Goal: Task Accomplishment & Management: Manage account settings

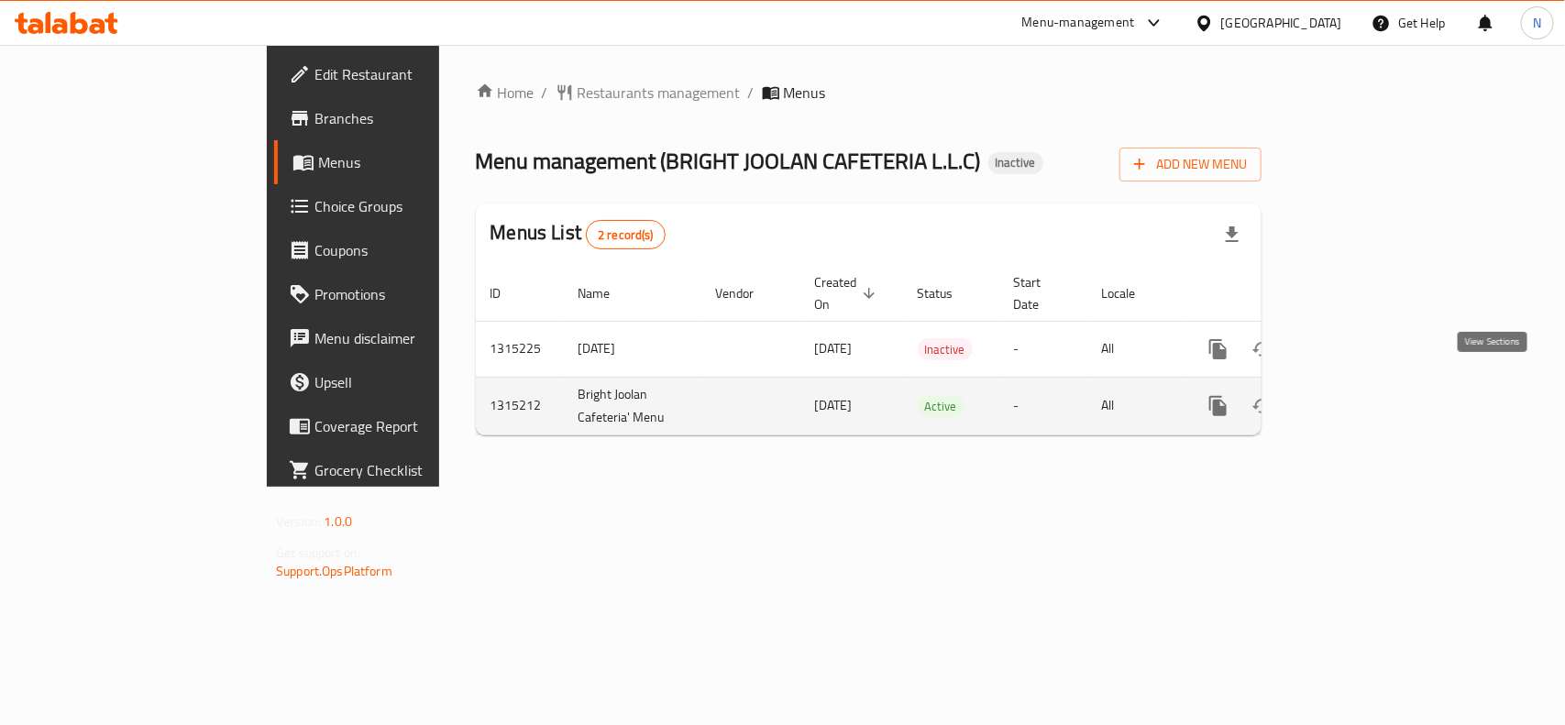
click at [1362, 395] on icon "enhanced table" at bounding box center [1351, 406] width 22 height 22
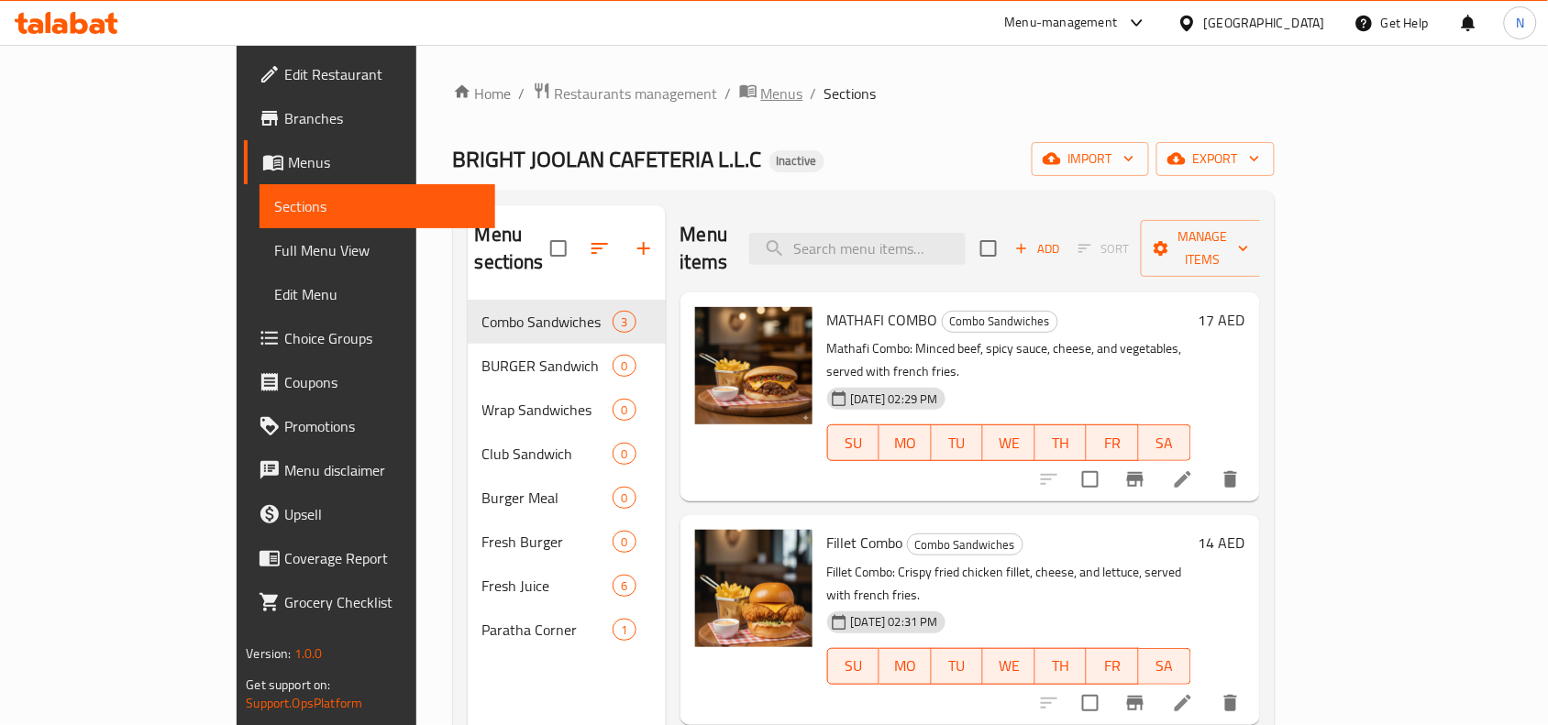
click at [761, 92] on span "Menus" at bounding box center [782, 94] width 42 height 22
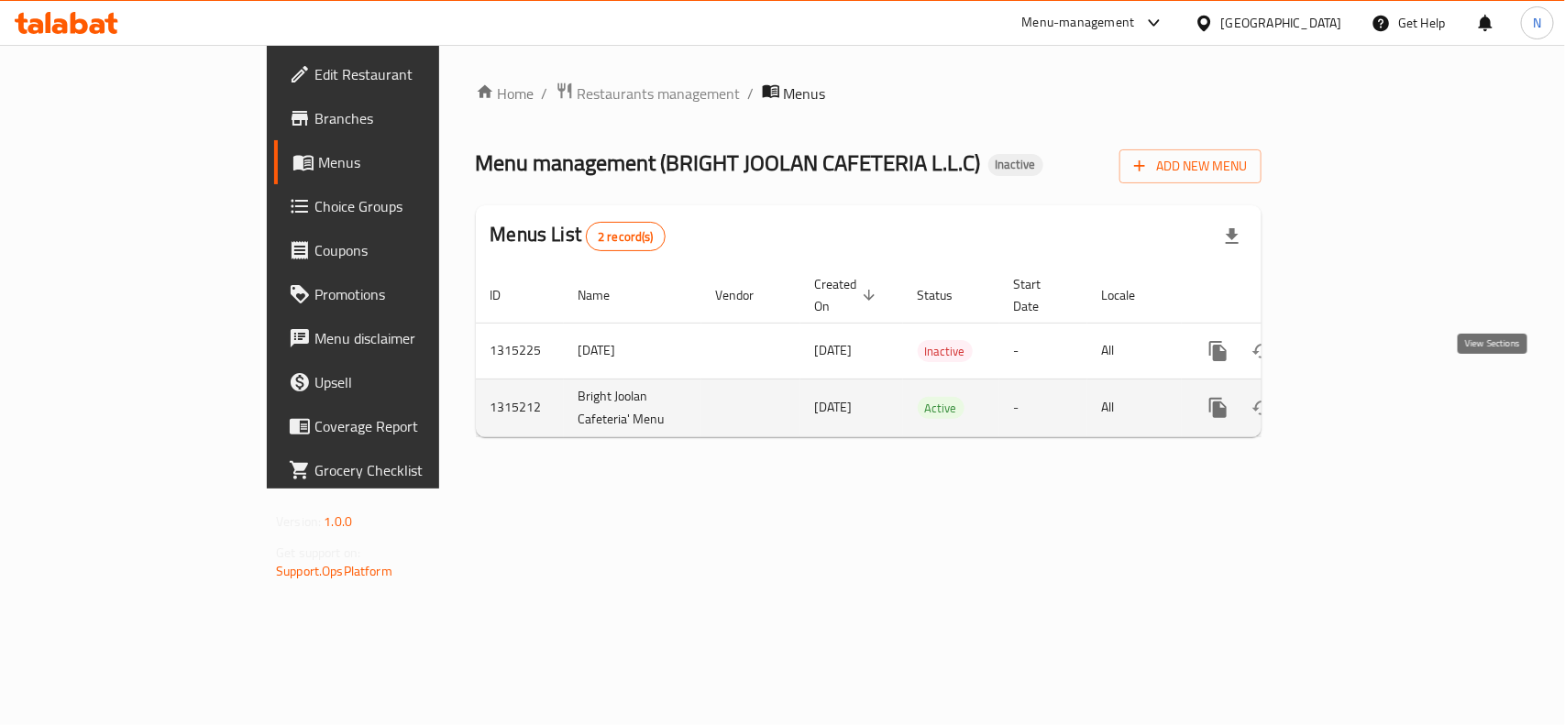
click at [1362, 397] on icon "enhanced table" at bounding box center [1351, 408] width 22 height 22
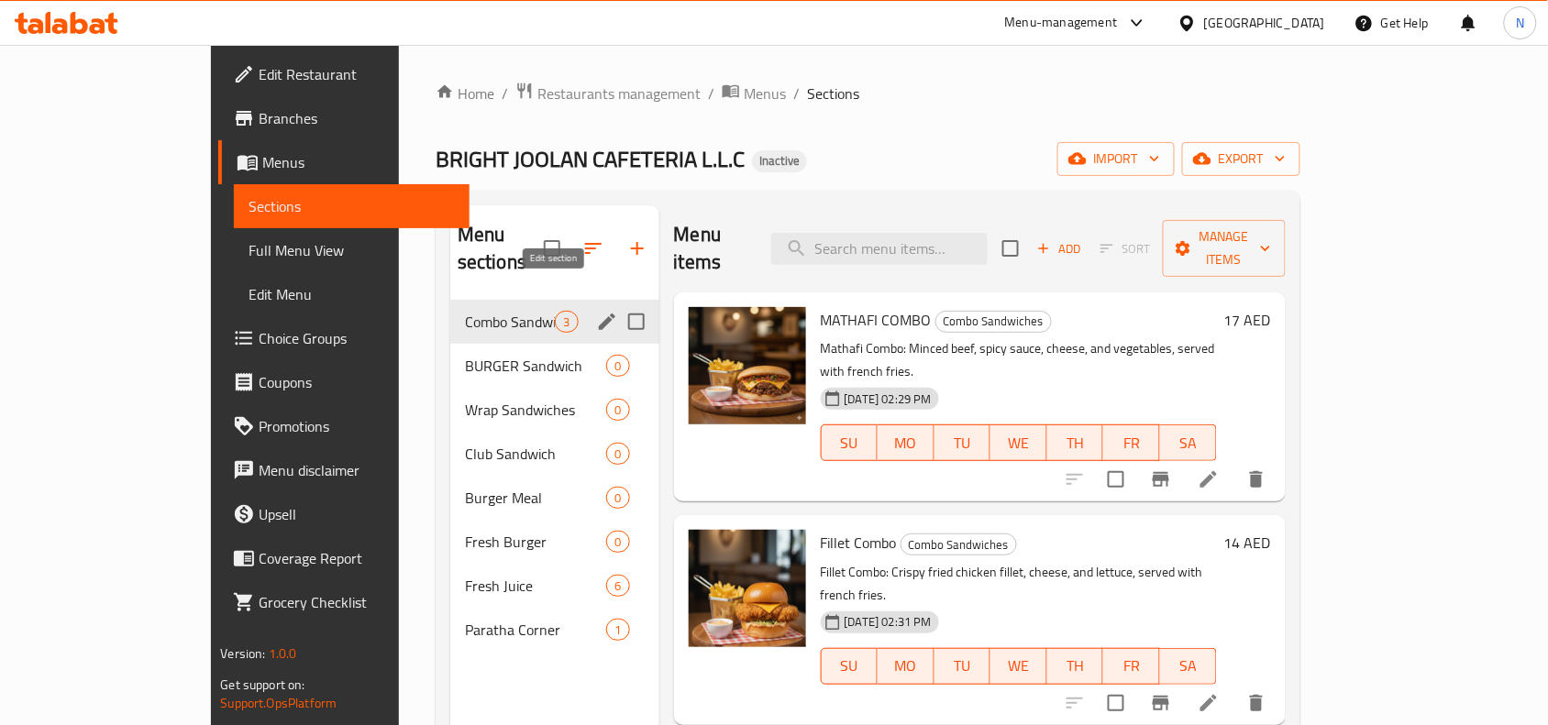
click at [596, 311] on icon "edit" at bounding box center [607, 322] width 22 height 22
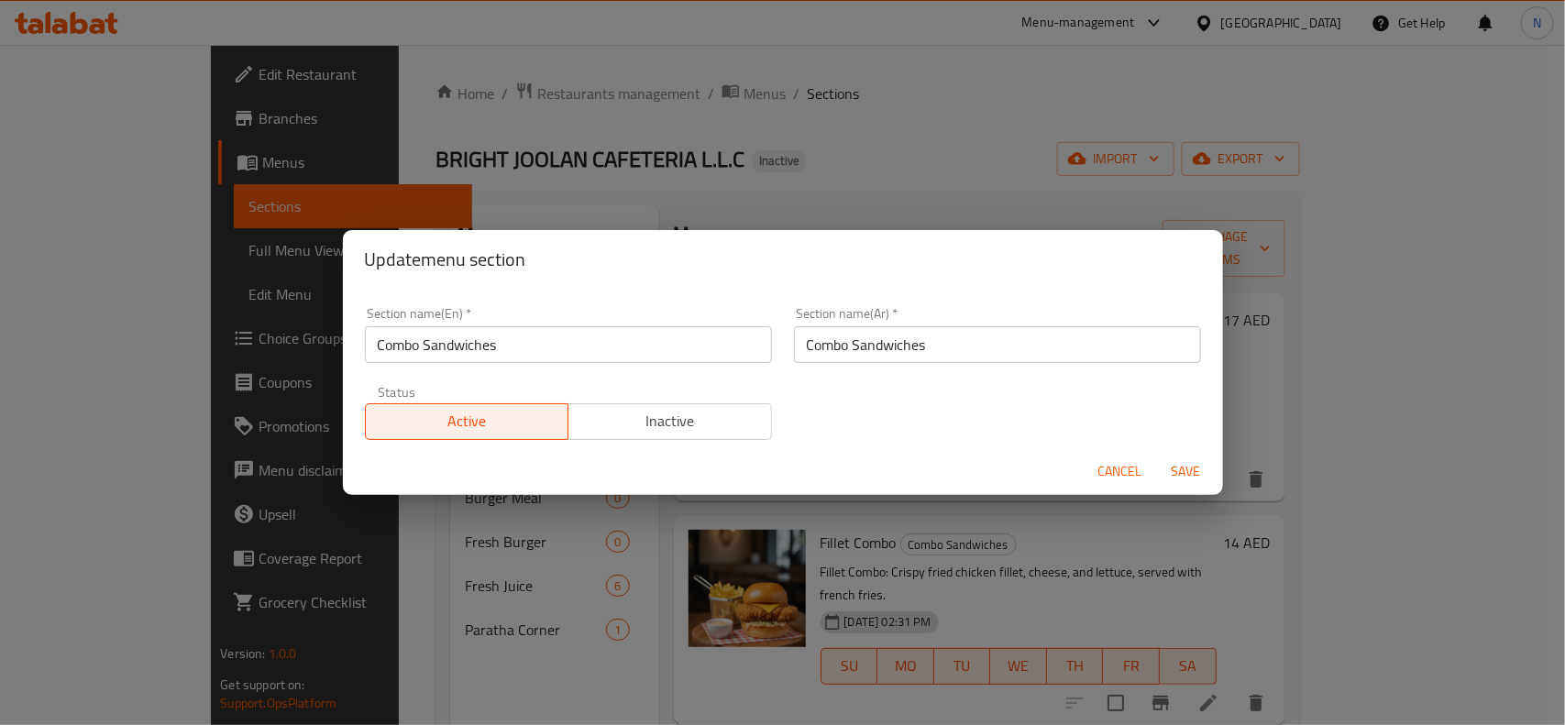
click at [936, 350] on input "Combo Sandwiches" at bounding box center [997, 344] width 407 height 37
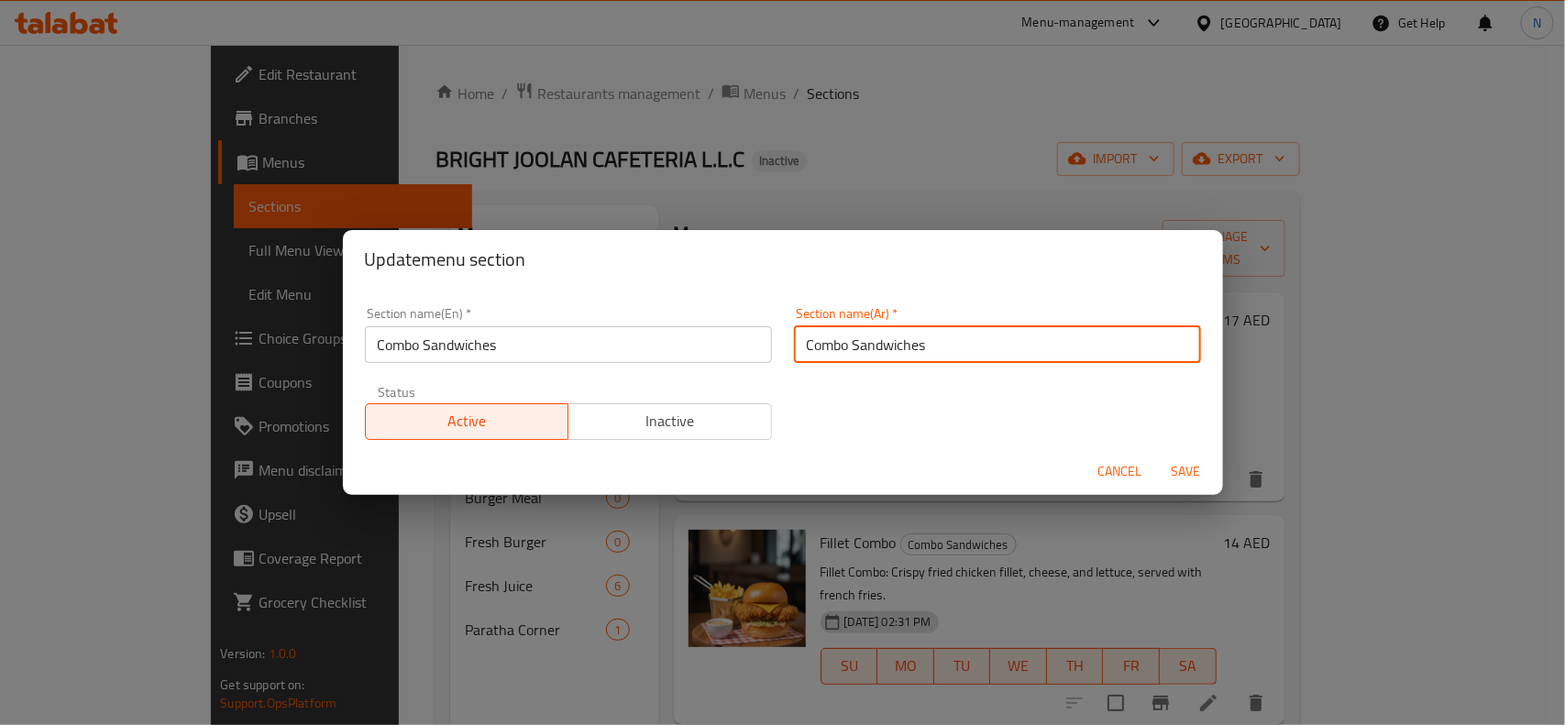
click at [936, 350] on input "Combo Sandwiches" at bounding box center [997, 344] width 407 height 37
type input "سندويتشات الكومبو"
click at [1157, 455] on button "Save" at bounding box center [1186, 472] width 59 height 34
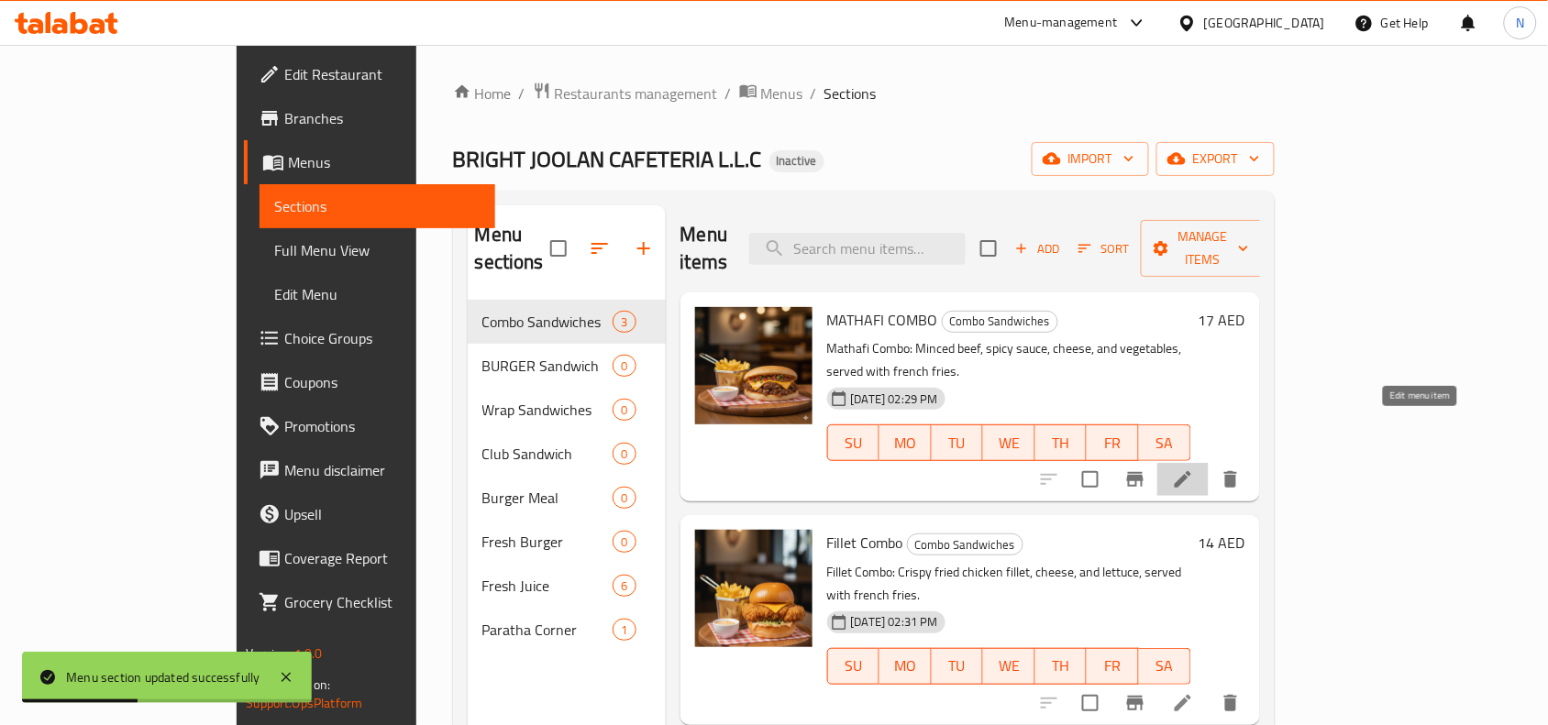
click at [1194, 469] on icon at bounding box center [1183, 480] width 22 height 22
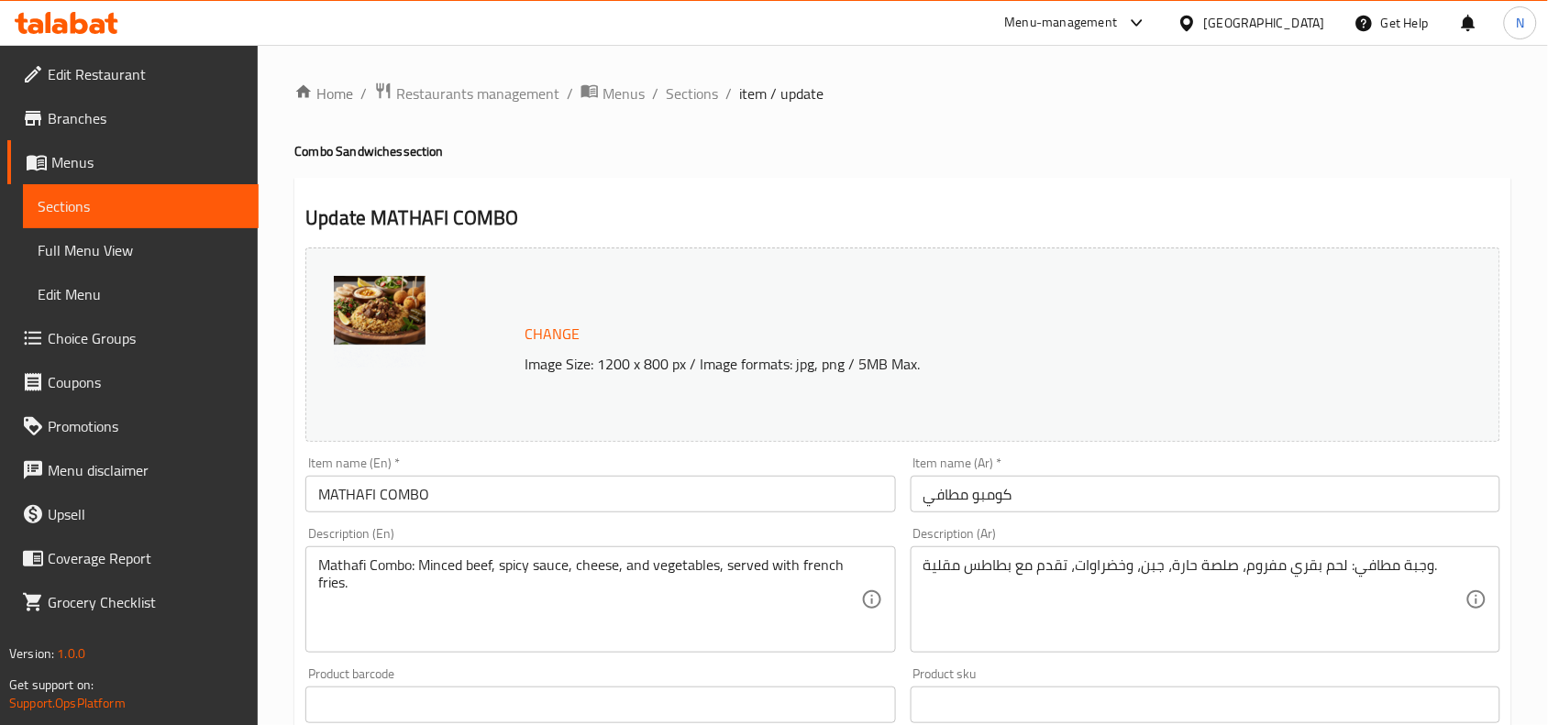
click at [697, 107] on div "Home / Restaurants management / Menus / Sections / item / update Combo Sandwich…" at bounding box center [902, 684] width 1217 height 1204
click at [685, 97] on span "Sections" at bounding box center [692, 94] width 52 height 22
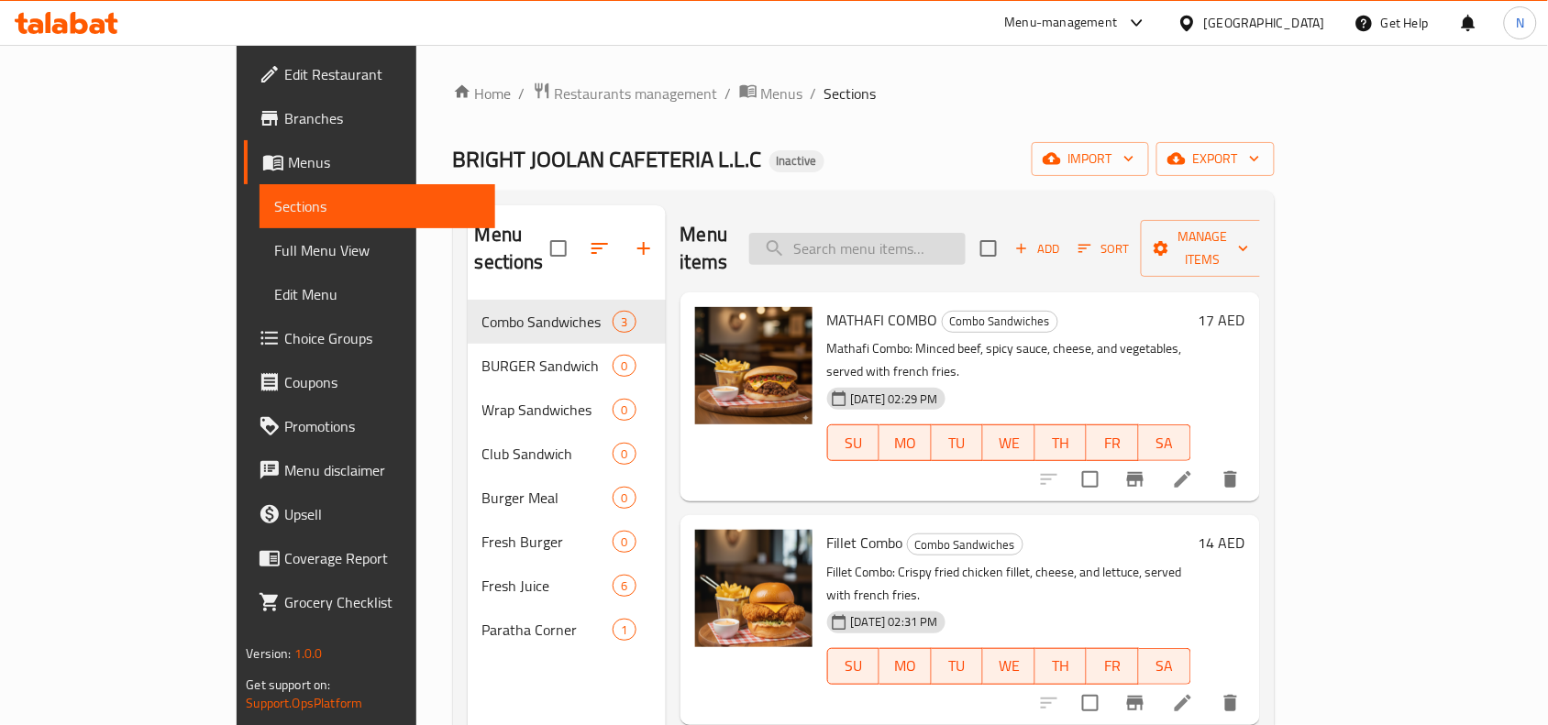
click at [966, 243] on input "search" at bounding box center [857, 249] width 216 height 32
paste input "Mal Mal Mathafi Combo"
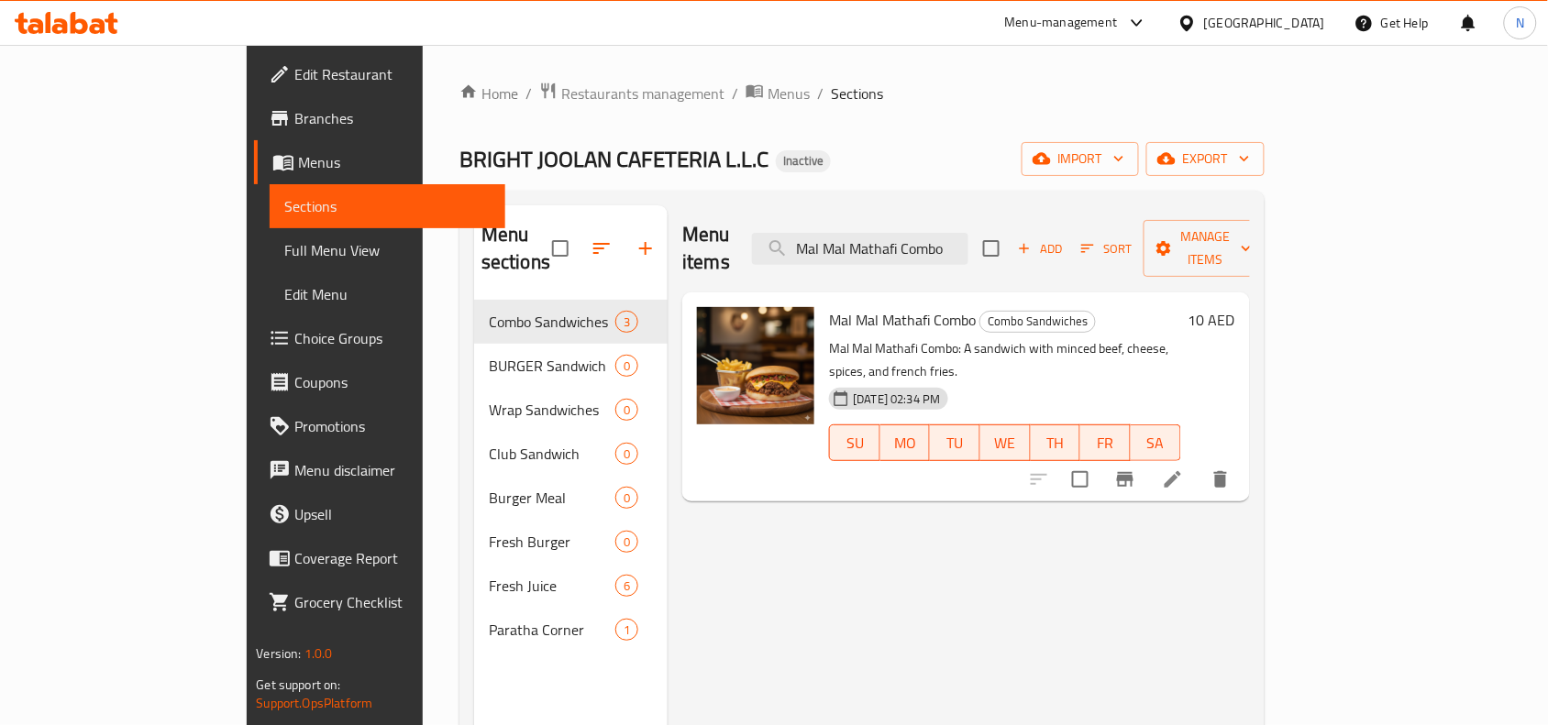
type input "Mal Mal Mathafi Combo"
click at [1184, 469] on icon at bounding box center [1173, 480] width 22 height 22
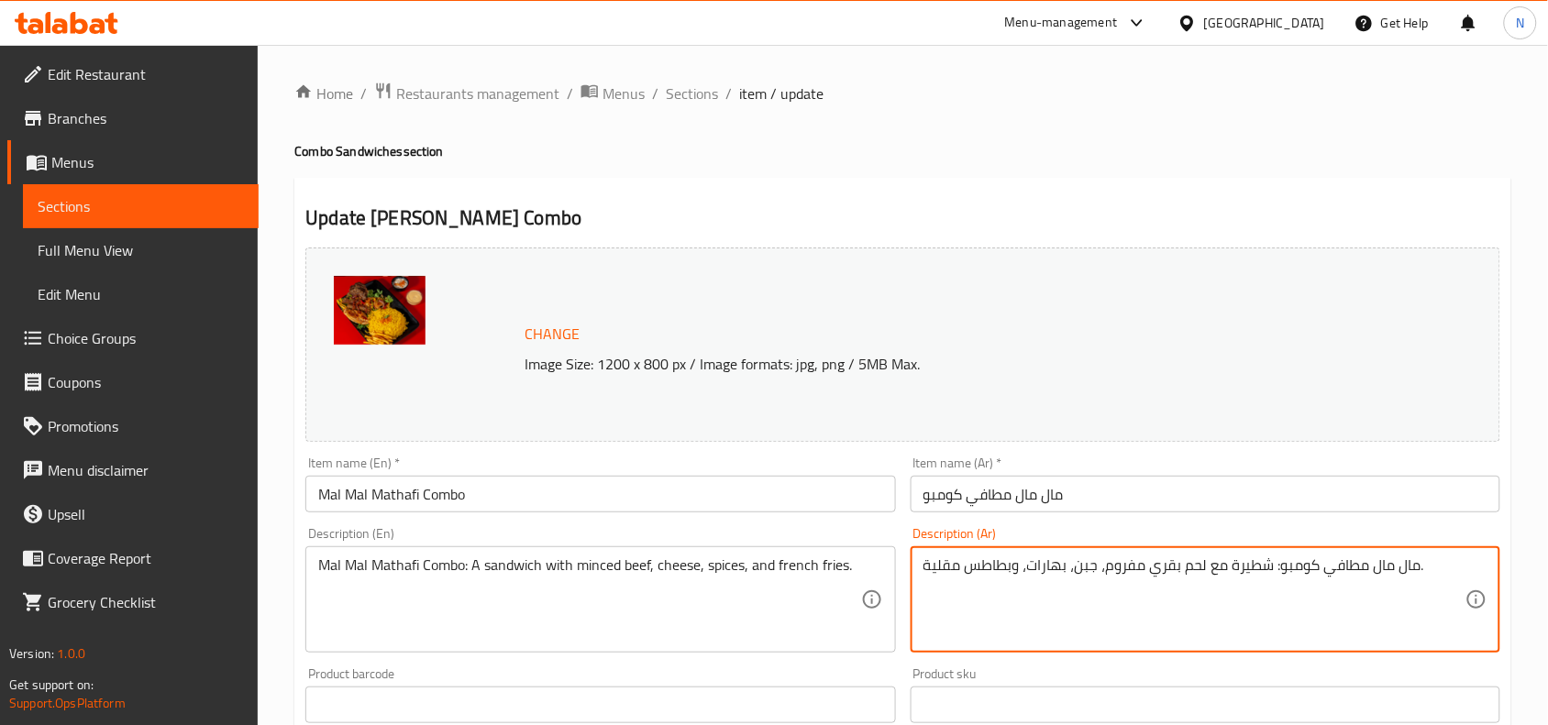
drag, startPoint x: 1230, startPoint y: 566, endPoint x: 1270, endPoint y: 569, distance: 40.5
type textarea "مال مال مطافي كومبو: سندويتش مع لحم بقري مفروم، جبن، بهارات، وبطاطس مقلية."
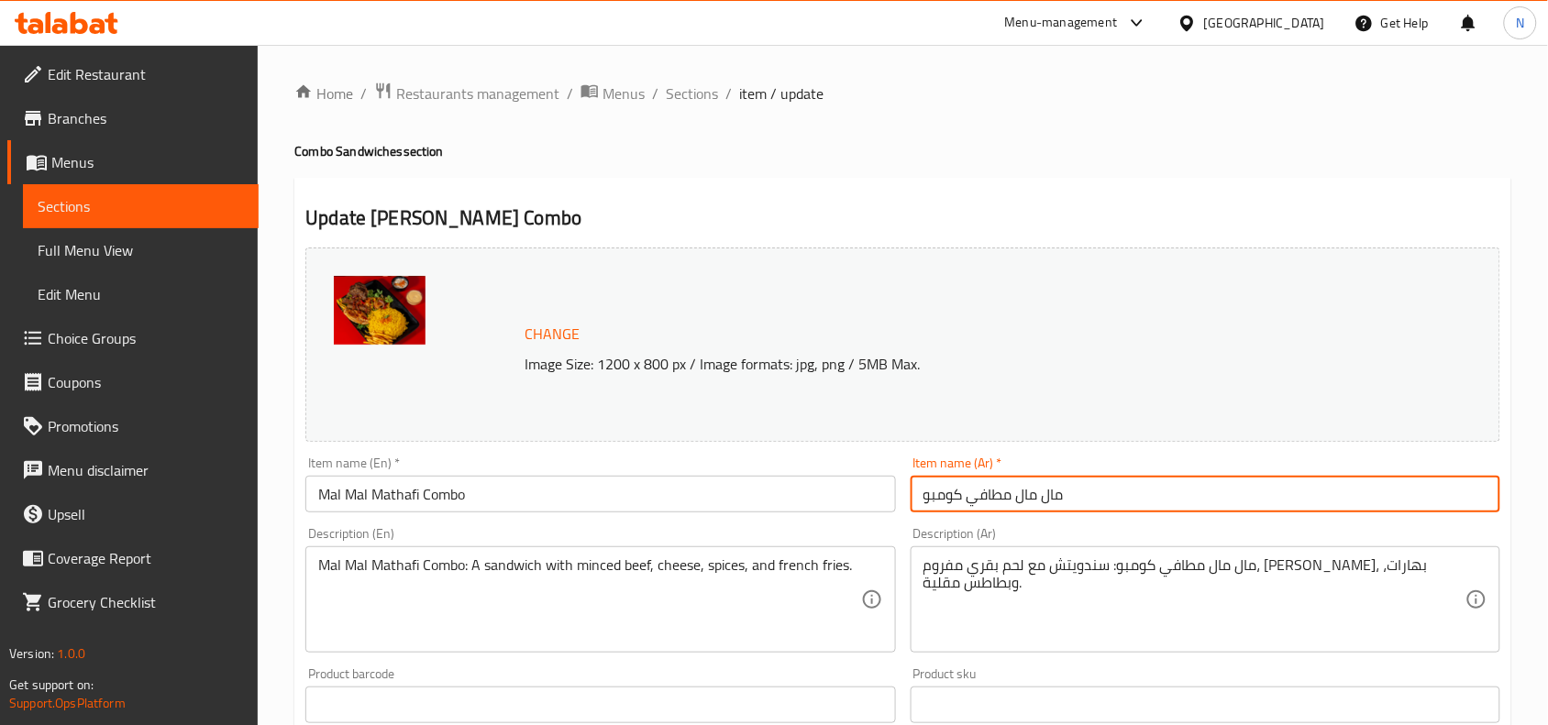
click at [1070, 500] on input "مال مال مطافي كومبو" at bounding box center [1206, 494] width 590 height 37
click at [699, 97] on span "Sections" at bounding box center [692, 94] width 52 height 22
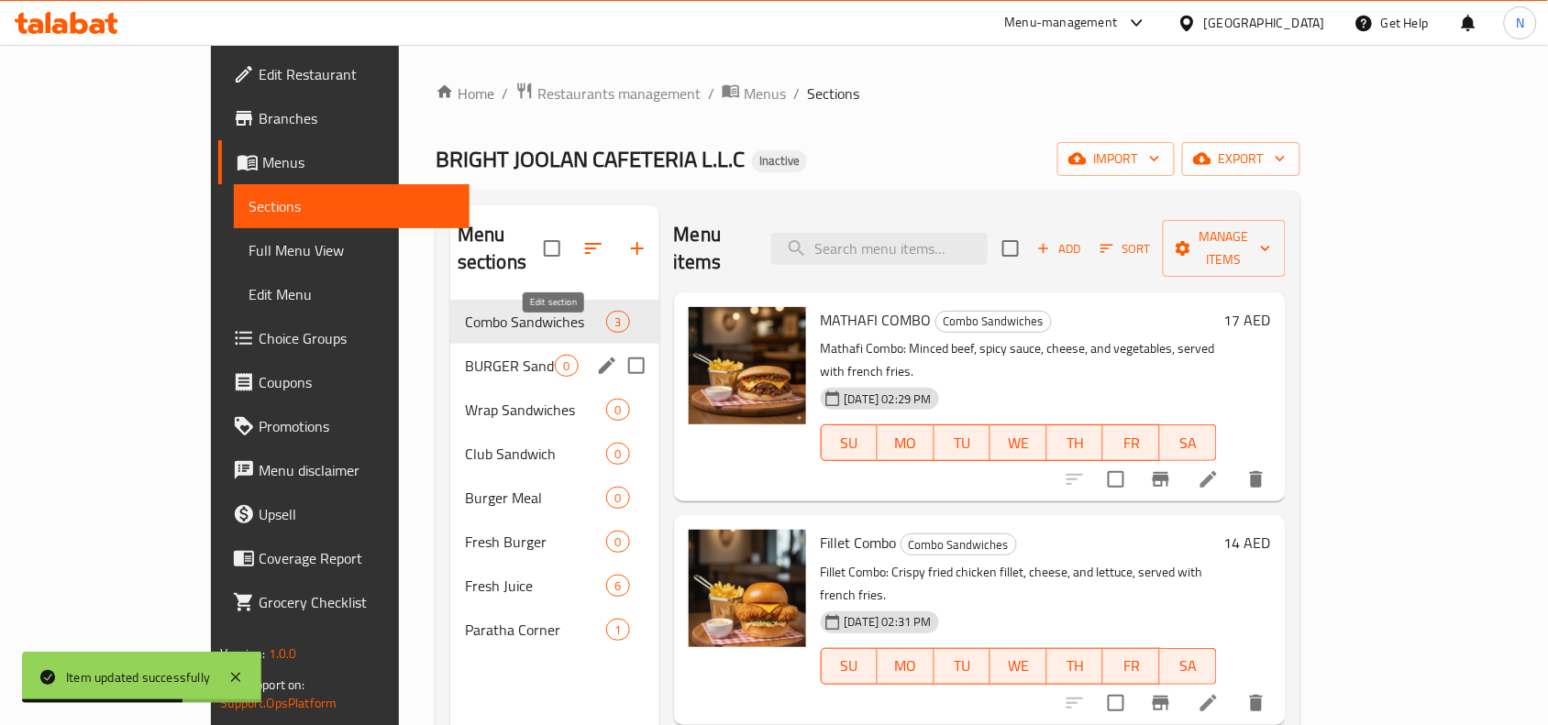
click at [596, 355] on icon "edit" at bounding box center [607, 366] width 22 height 22
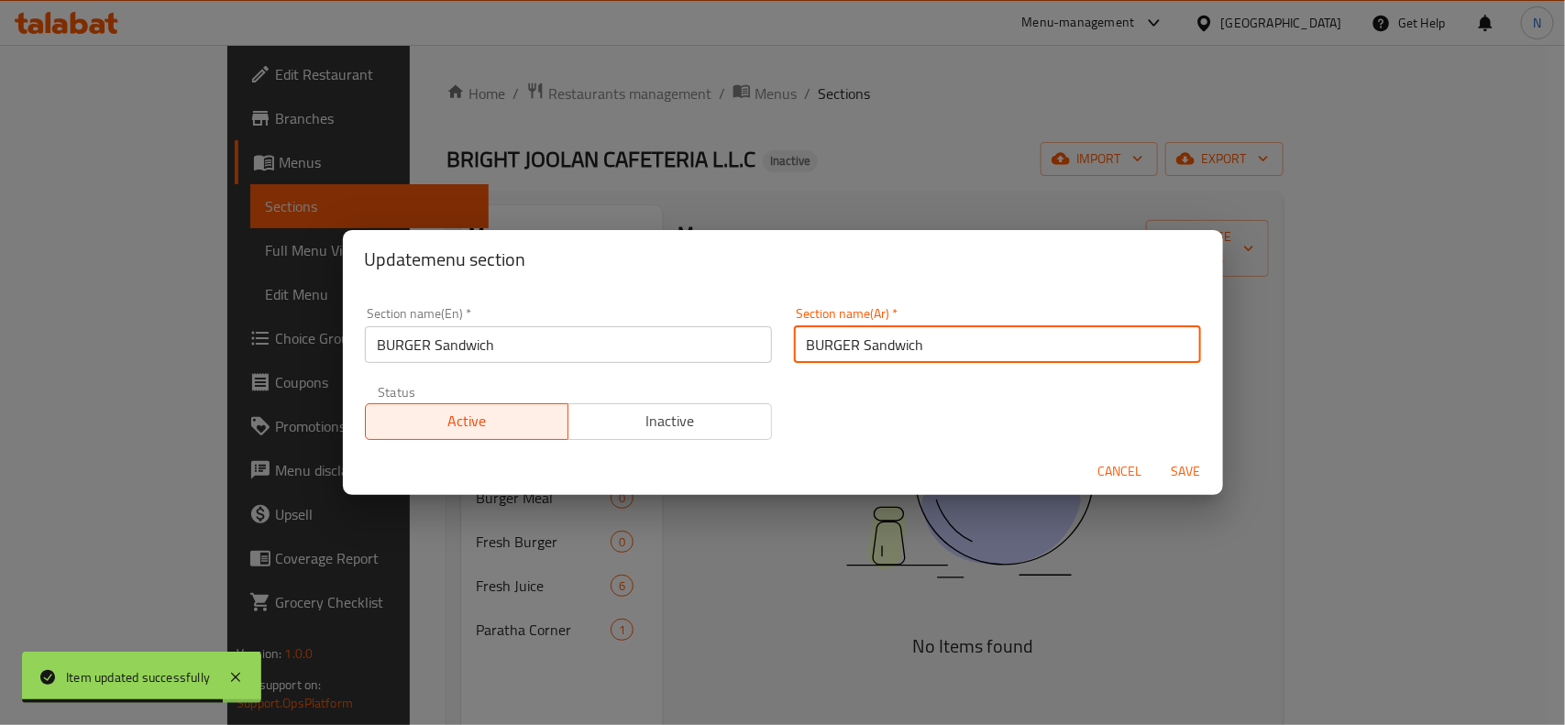
drag, startPoint x: 935, startPoint y: 358, endPoint x: 620, endPoint y: 341, distance: 315.9
click at [617, 341] on div "Section name(En)   * BURGER Sandwich Section name(En) * Section name(Ar)   * BU…" at bounding box center [783, 373] width 858 height 155
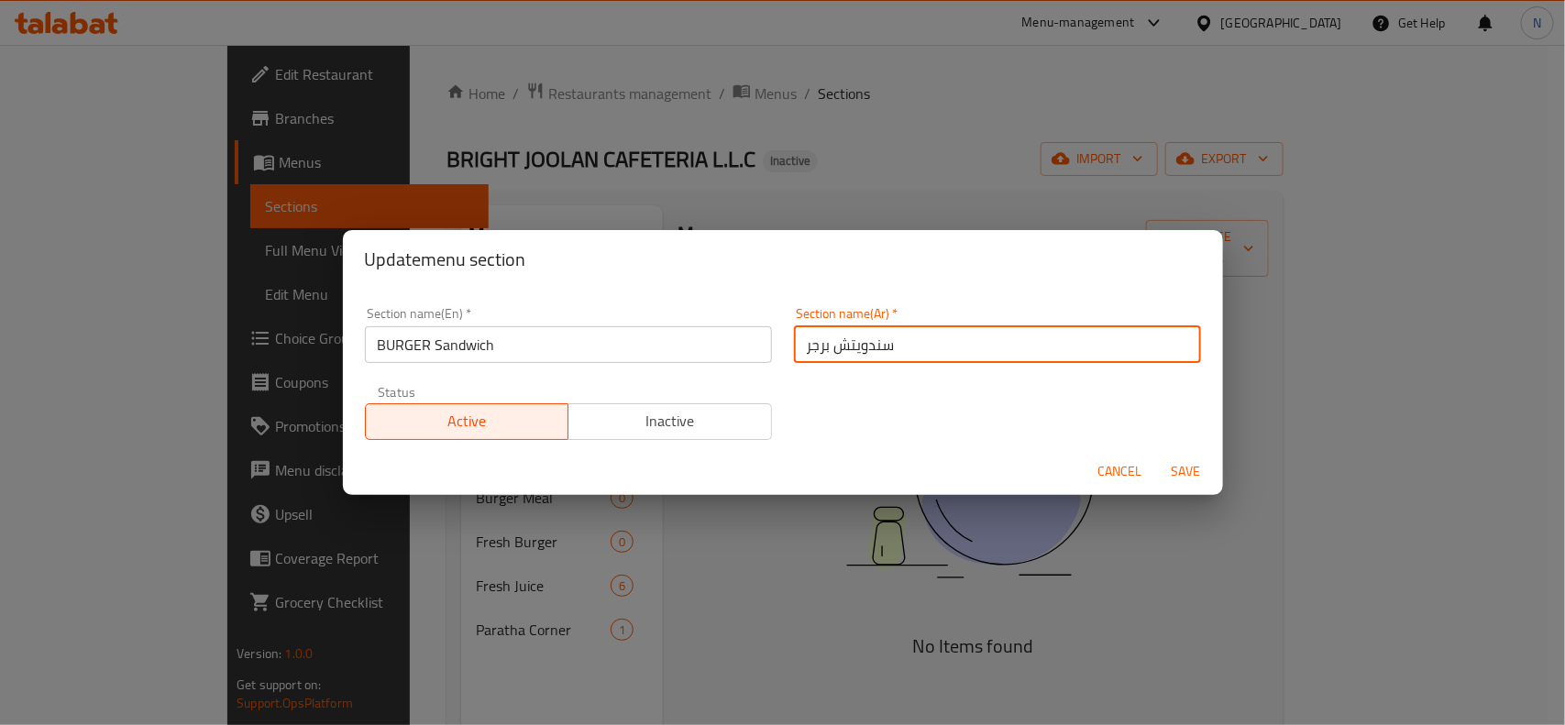
type input "سندويتش برجر"
click at [1157, 455] on button "Save" at bounding box center [1186, 472] width 59 height 34
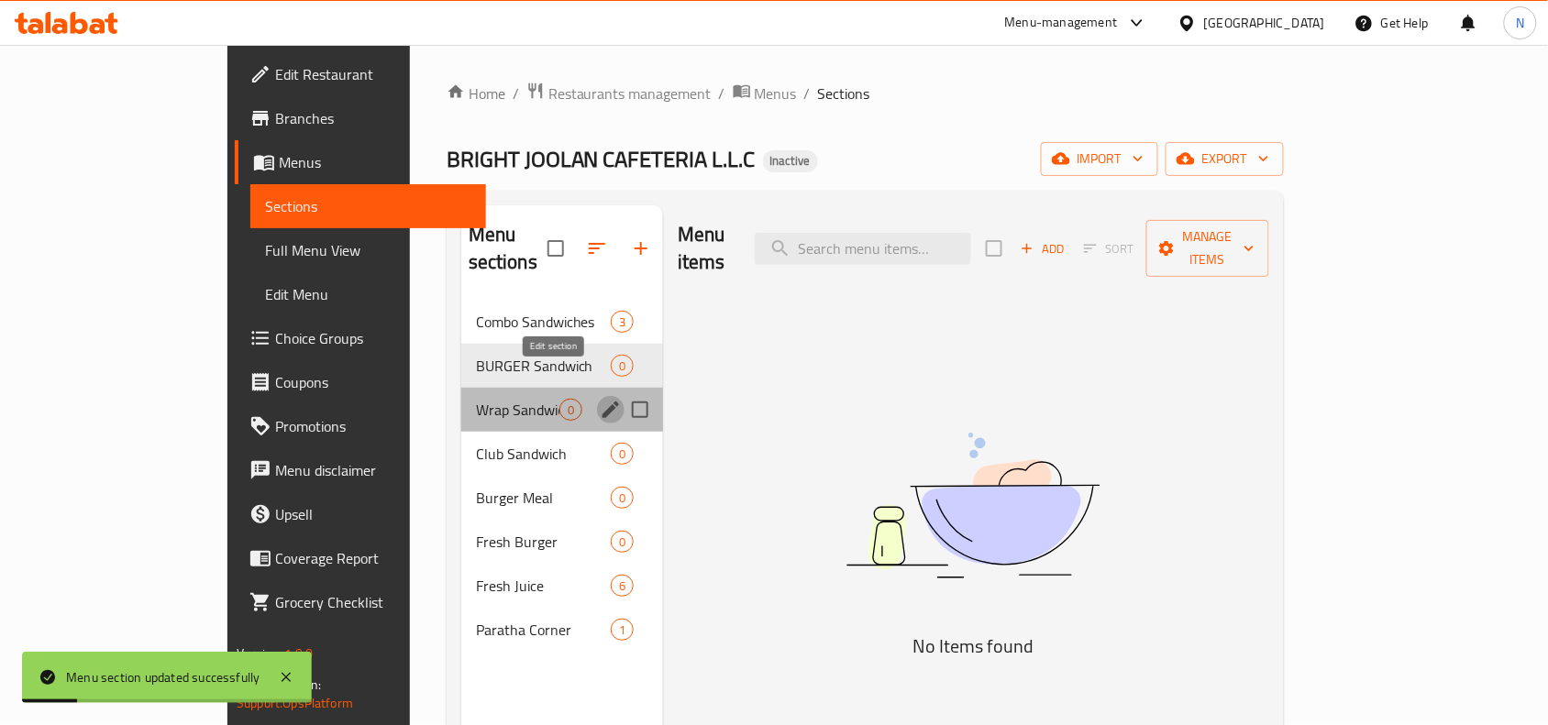
click at [597, 396] on button "edit" at bounding box center [611, 410] width 28 height 28
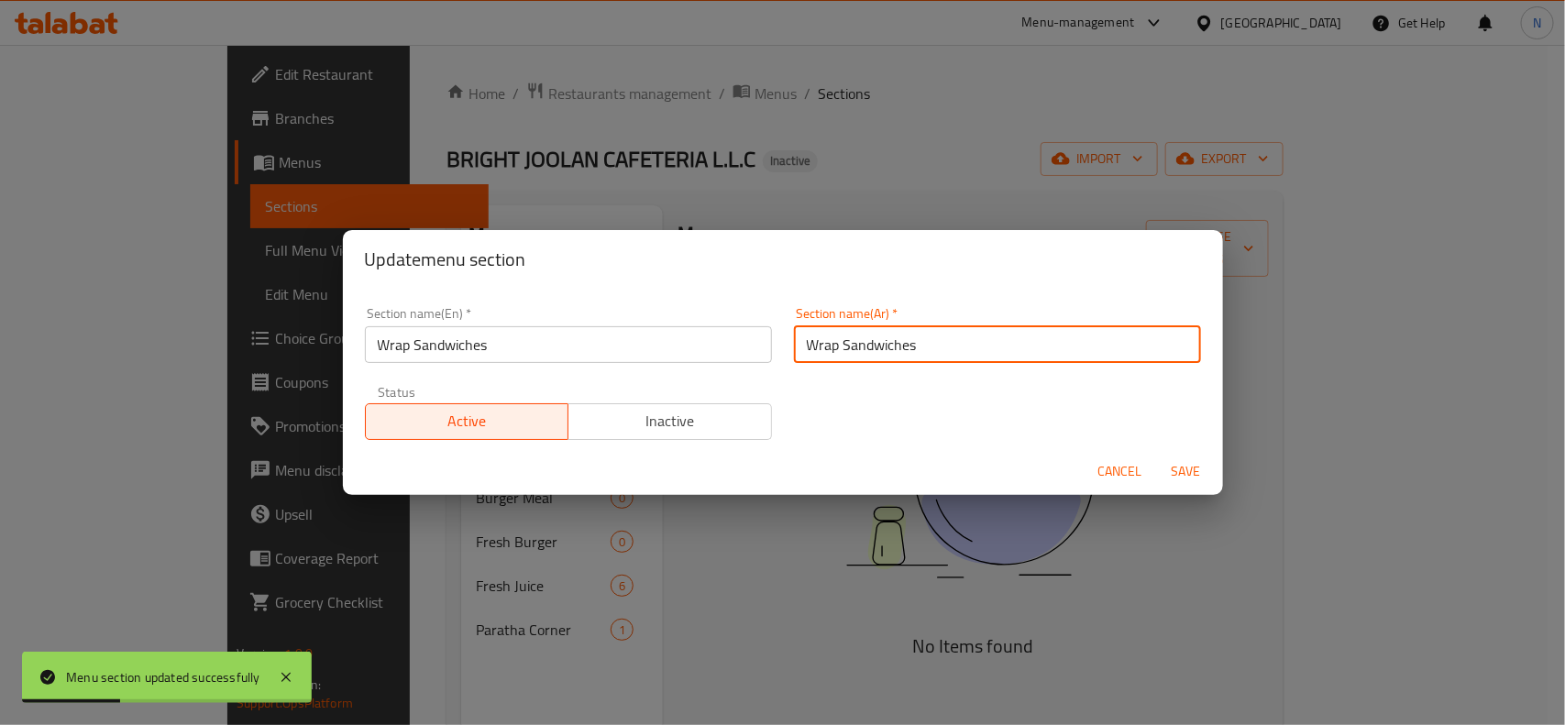
drag, startPoint x: 932, startPoint y: 346, endPoint x: 603, endPoint y: 348, distance: 329.2
click at [603, 348] on div "Section name(En)   * Wrap Sandwiches Section name(En) * Section name(Ar)   * Wr…" at bounding box center [783, 373] width 858 height 155
type input "سندويتش راب"
click at [1157, 455] on button "Save" at bounding box center [1186, 472] width 59 height 34
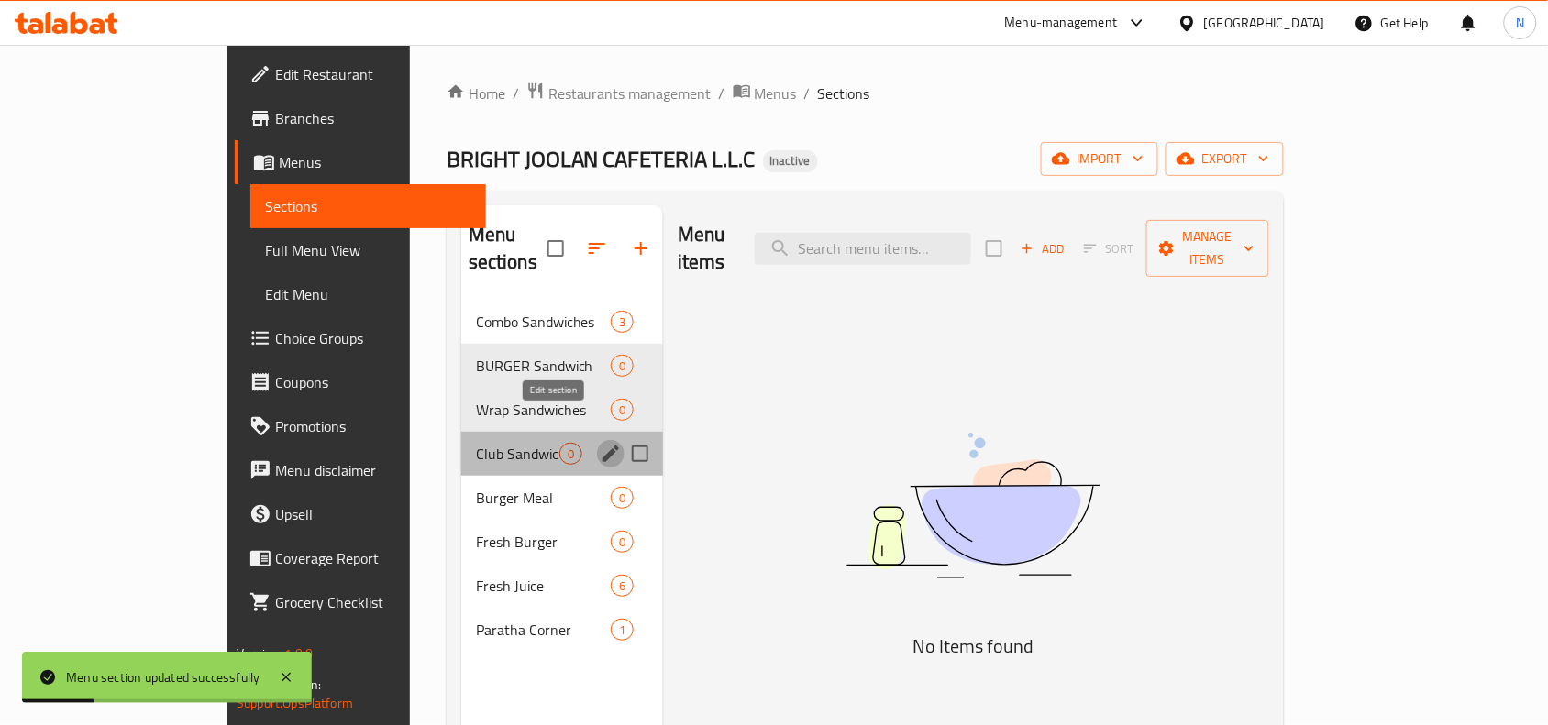
click at [600, 443] on icon "edit" at bounding box center [611, 454] width 22 height 22
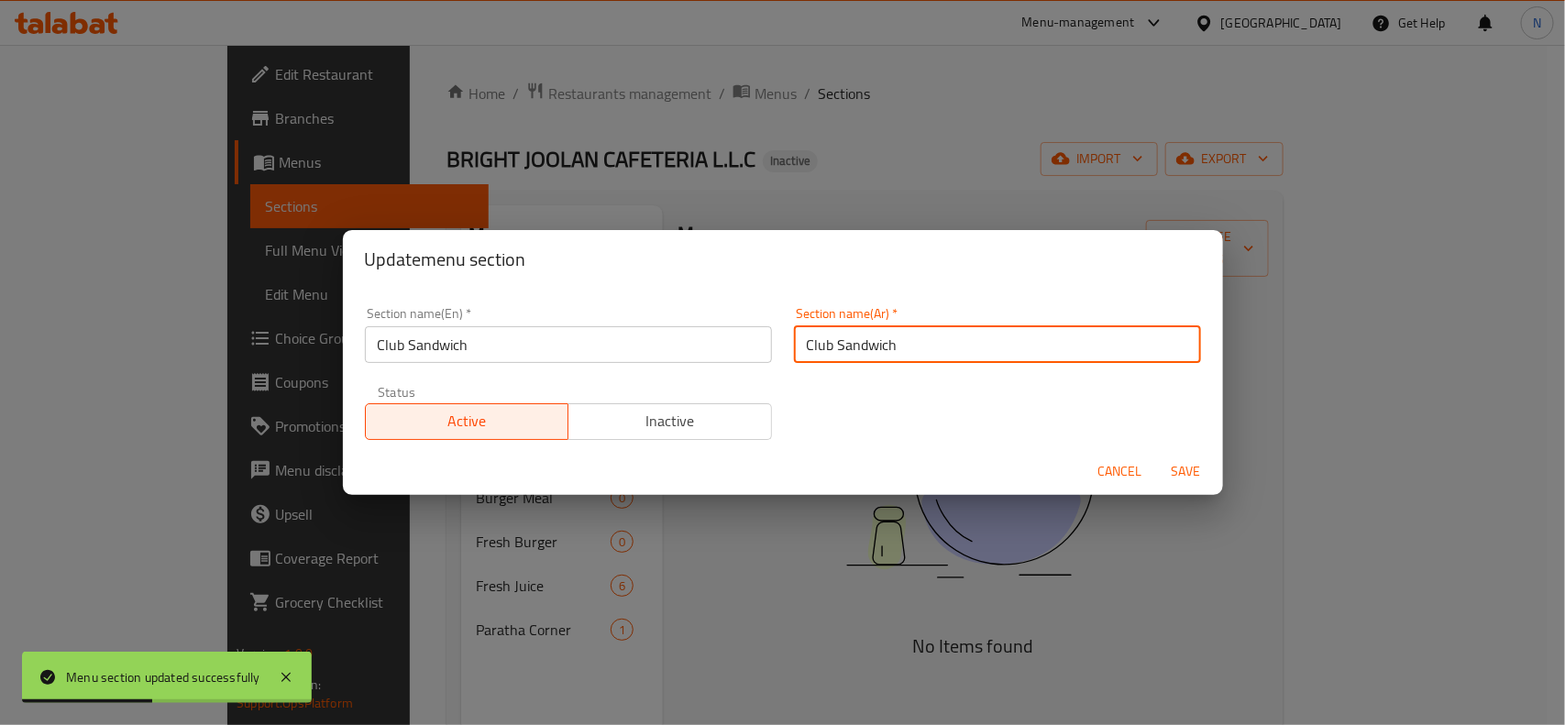
drag, startPoint x: 923, startPoint y: 344, endPoint x: 743, endPoint y: 315, distance: 183.0
click at [743, 316] on div "Section name(En)   * Club Sandwich Section name(En) * Section name(Ar)   * Club…" at bounding box center [783, 373] width 858 height 155
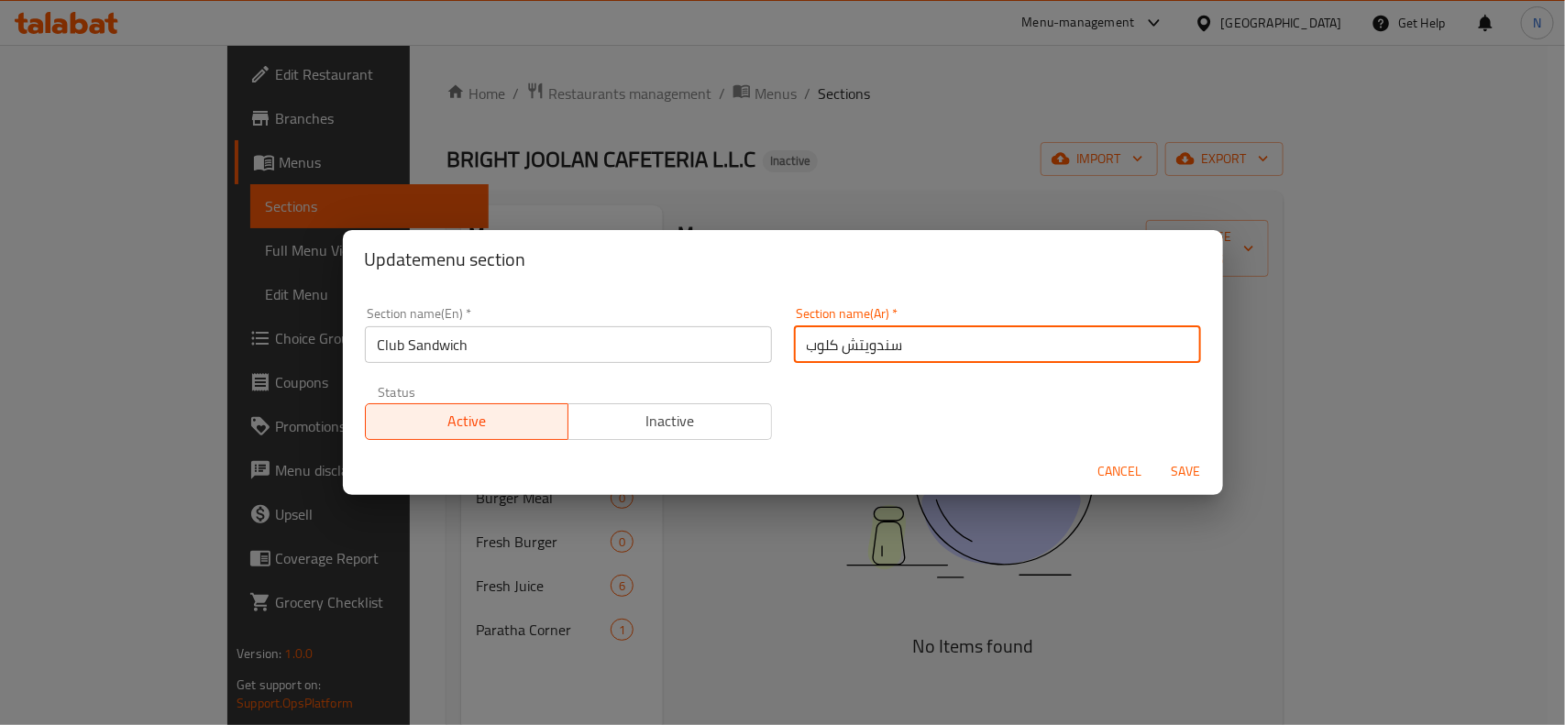
type input "سندويتش كلوب"
click at [1157, 455] on button "Save" at bounding box center [1186, 472] width 59 height 34
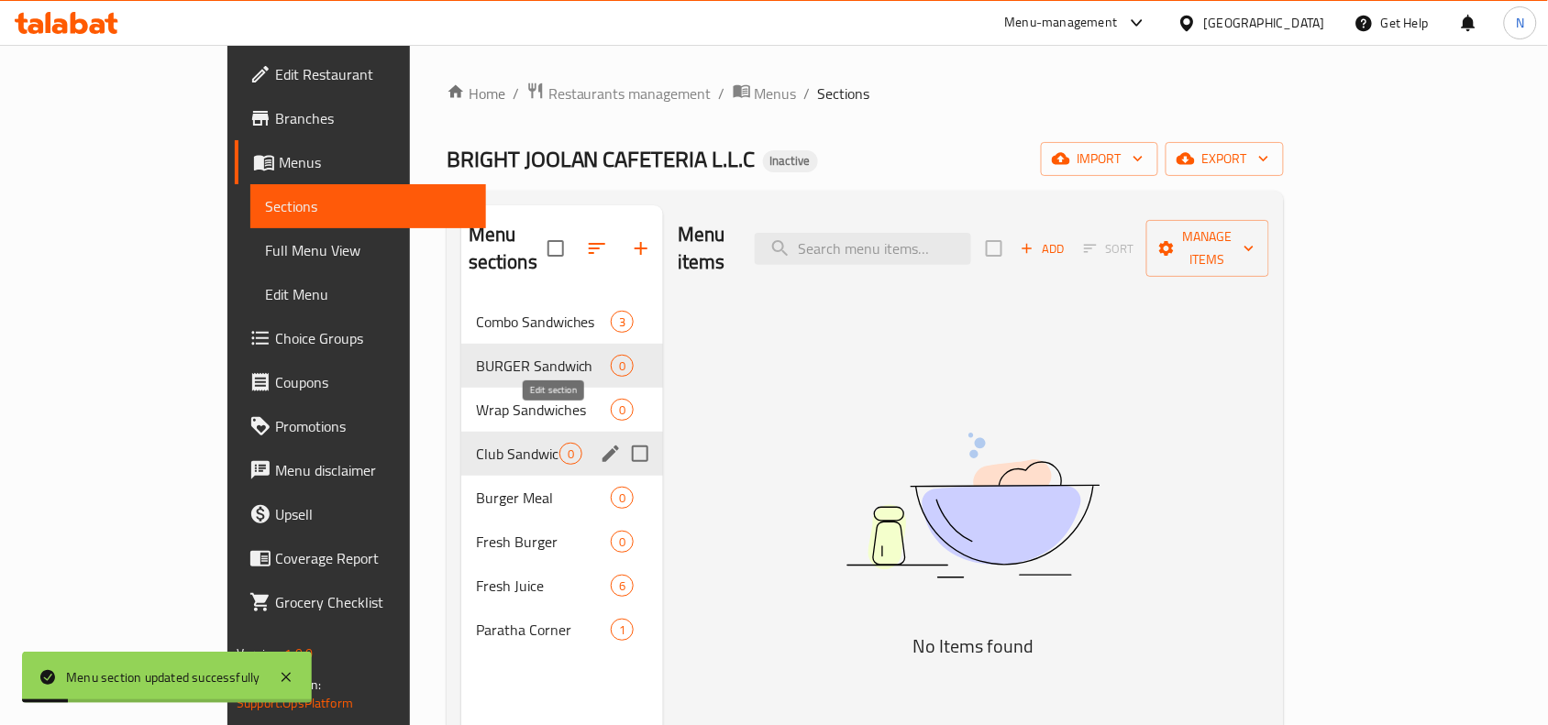
click at [600, 443] on icon "edit" at bounding box center [611, 454] width 22 height 22
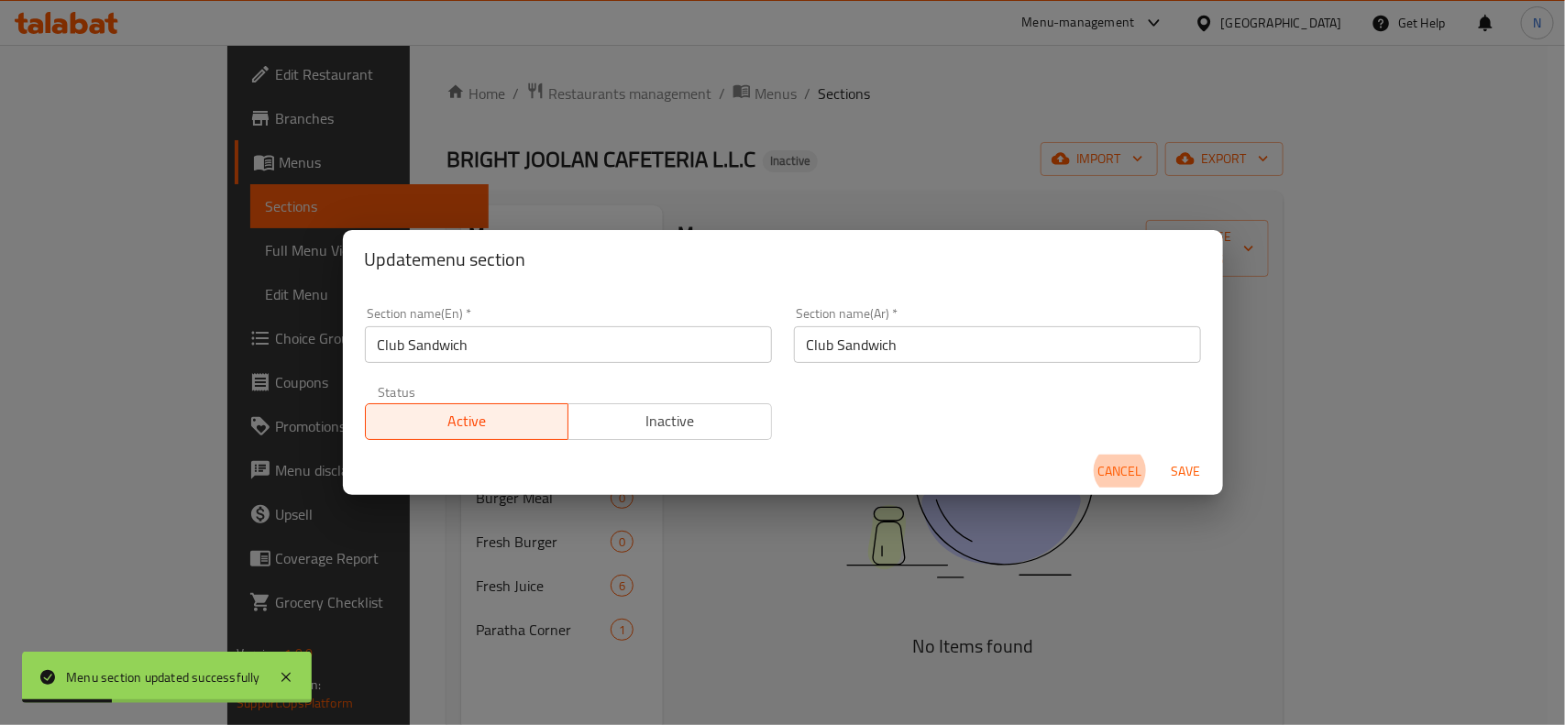
click at [825, 353] on input "Club Sandwich" at bounding box center [997, 344] width 407 height 37
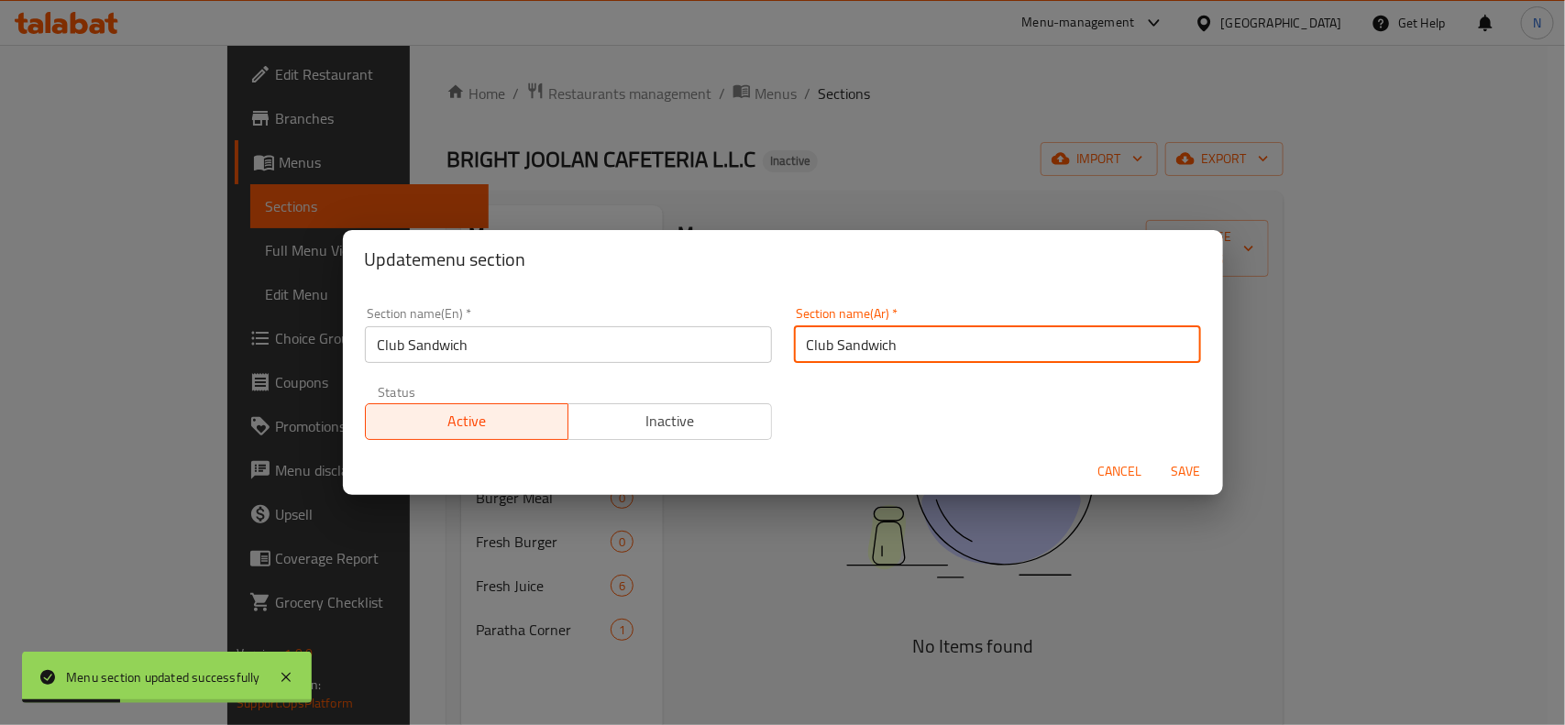
click at [825, 353] on input "Club Sandwich" at bounding box center [997, 344] width 407 height 37
click at [827, 353] on input "Club Sandwich" at bounding box center [997, 344] width 407 height 37
click at [831, 353] on input "Club Sandwich" at bounding box center [997, 344] width 407 height 37
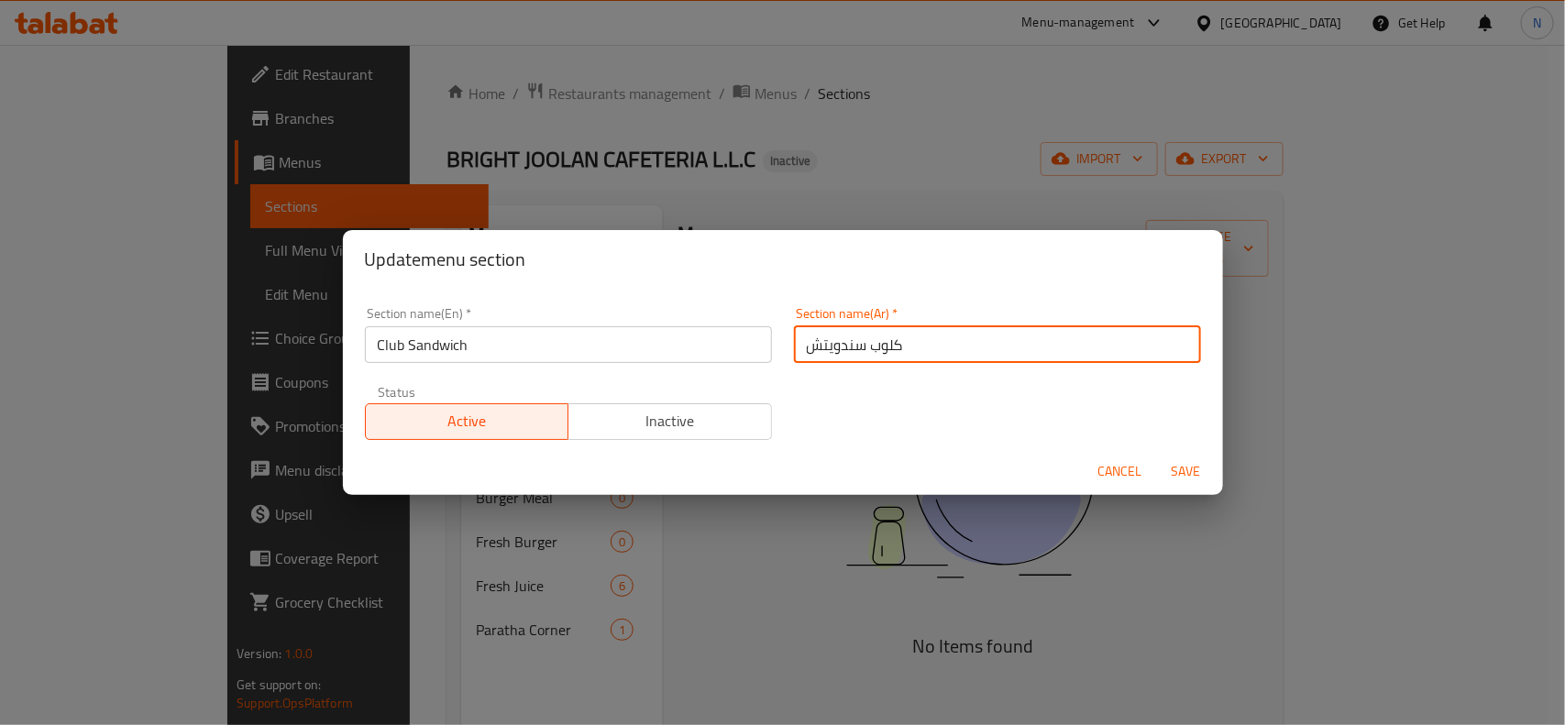
type input "كلوب سندويتش"
click at [1157, 455] on button "Save" at bounding box center [1186, 472] width 59 height 34
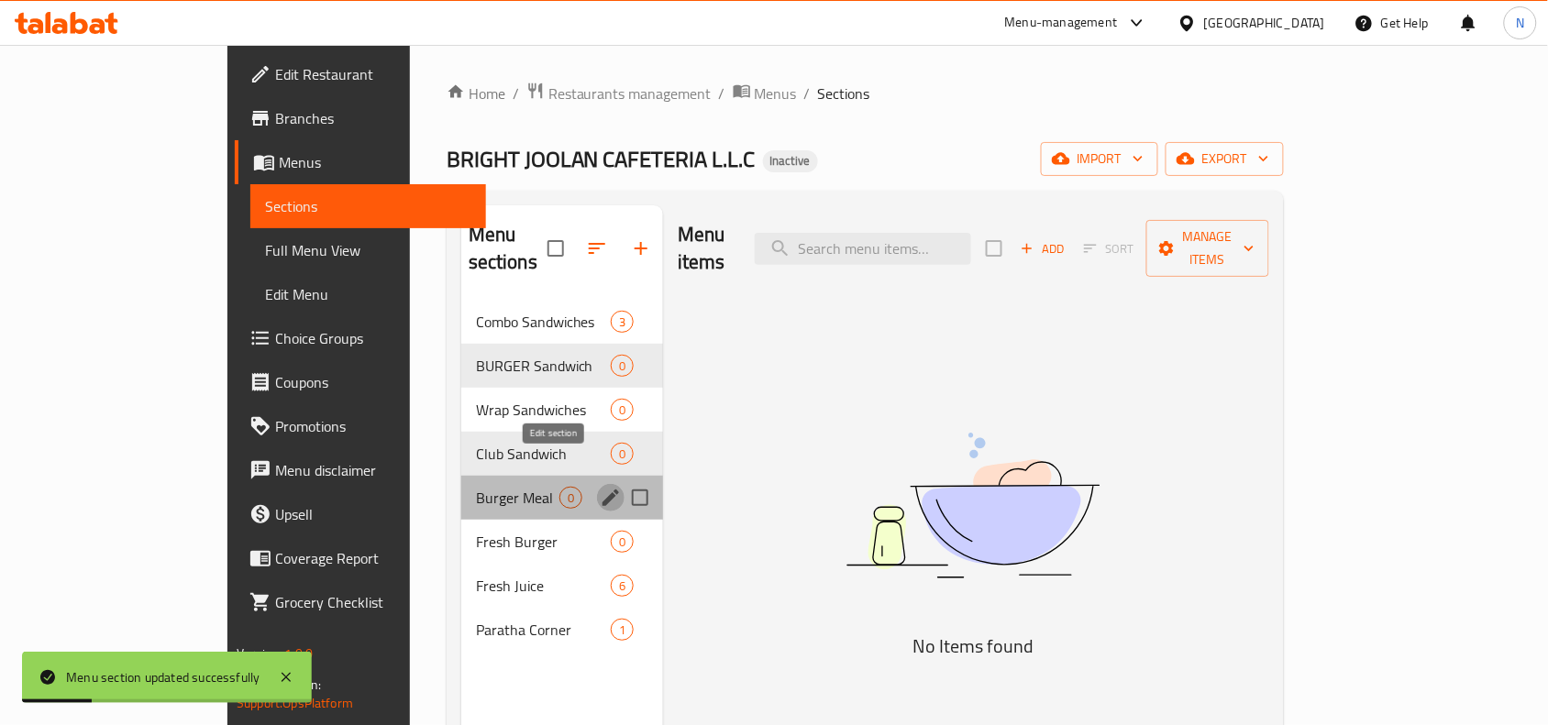
click at [600, 487] on icon "edit" at bounding box center [611, 498] width 22 height 22
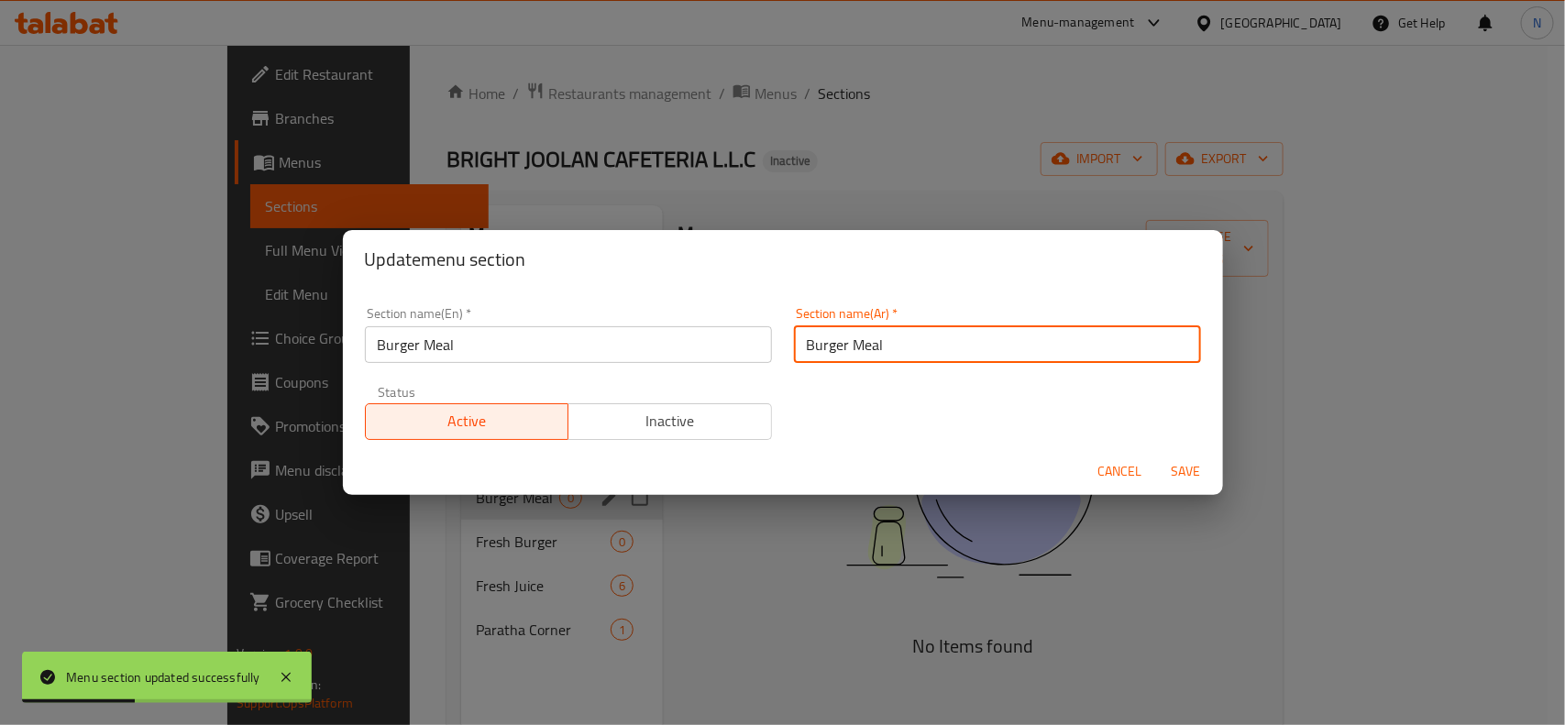
drag, startPoint x: 909, startPoint y: 331, endPoint x: 761, endPoint y: 341, distance: 148.0
click at [757, 341] on div "Section name(En)   * Burger Meal Section name(En) * Section name(Ar)   * Burger…" at bounding box center [783, 373] width 858 height 155
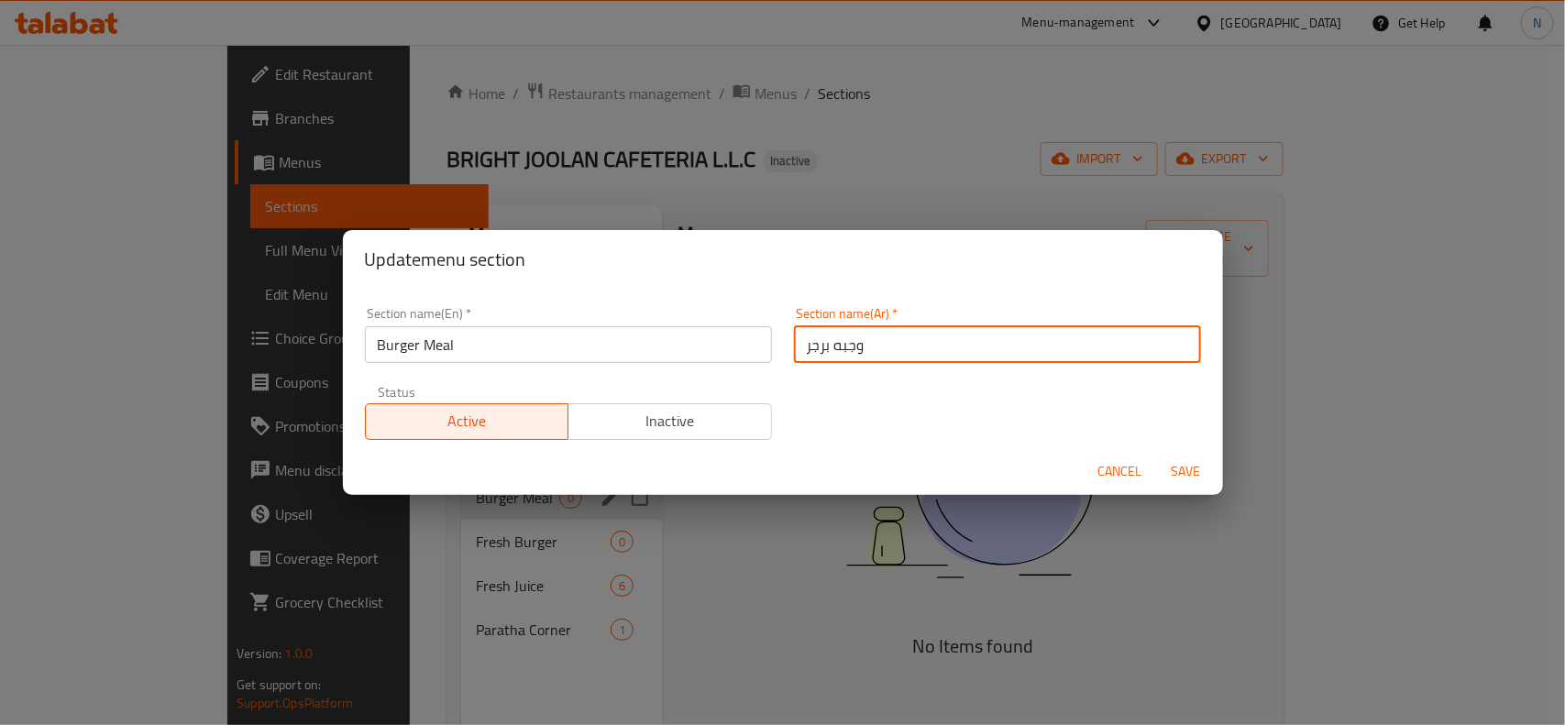
type input "وجبه برجر"
click at [1157, 455] on button "Save" at bounding box center [1186, 472] width 59 height 34
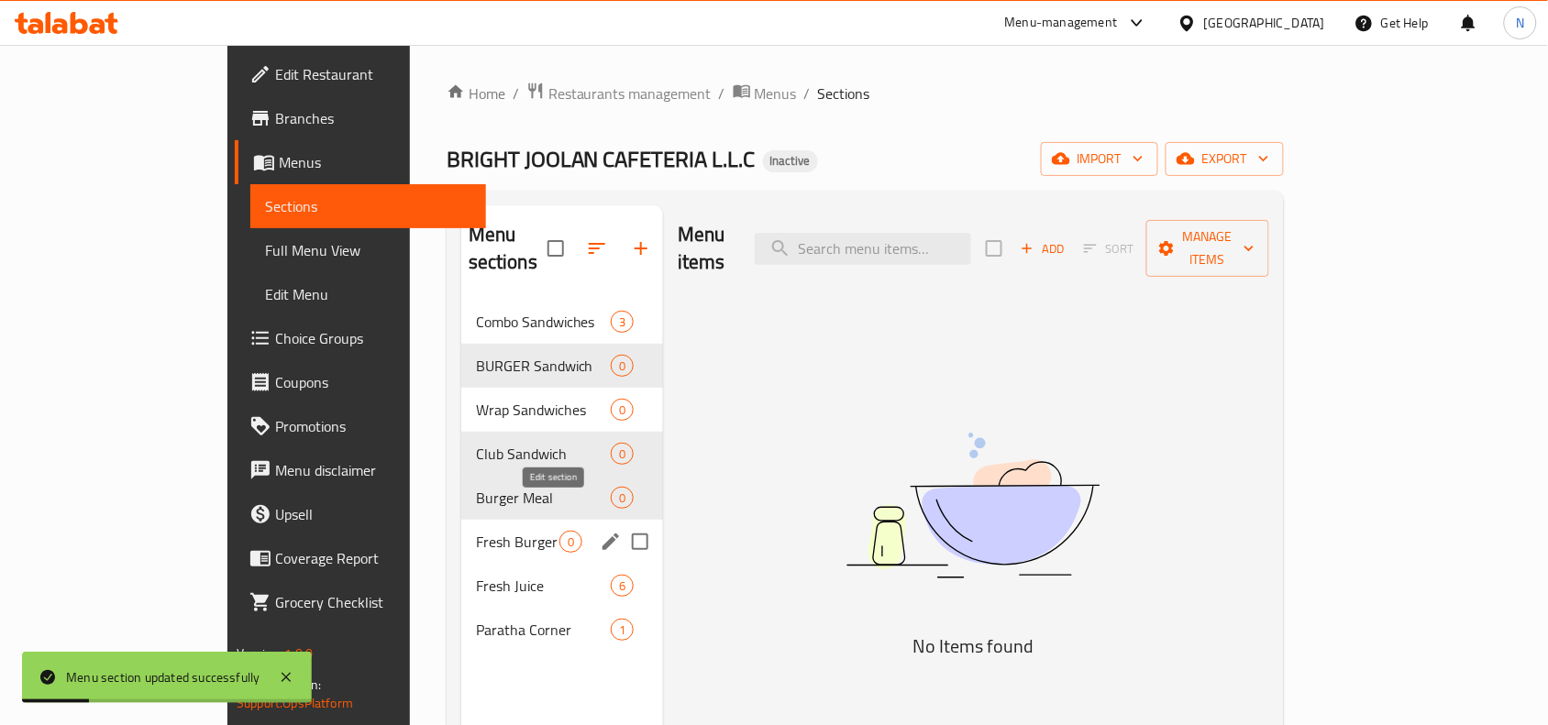
click at [600, 531] on icon "edit" at bounding box center [611, 542] width 22 height 22
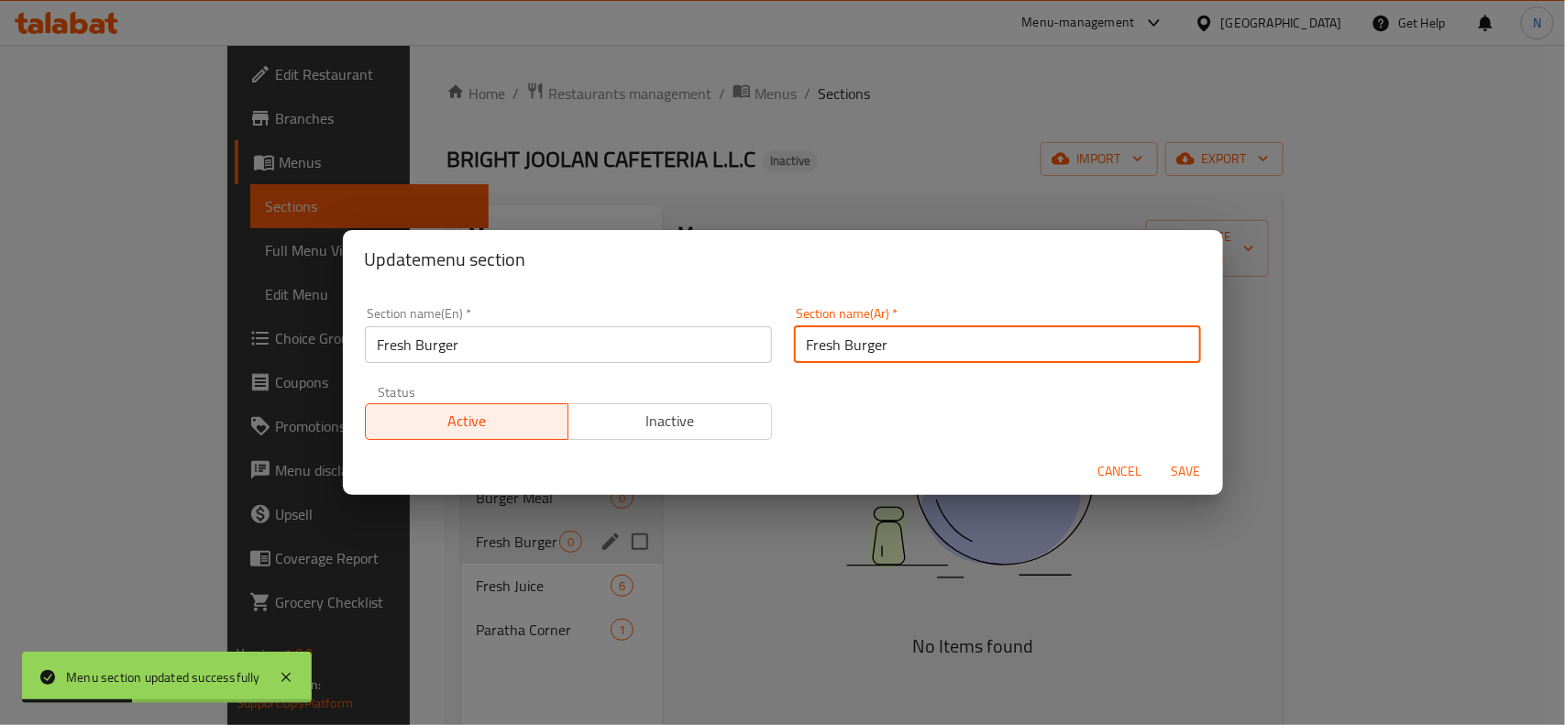
drag, startPoint x: 900, startPoint y: 350, endPoint x: 688, endPoint y: 333, distance: 212.6
click at [688, 333] on div "Section name(En)   * Fresh Burger Section name(En) * Section name(Ar)   * Fresh…" at bounding box center [783, 373] width 858 height 155
type input "برجر طازج"
click at [1157, 455] on button "Save" at bounding box center [1186, 472] width 59 height 34
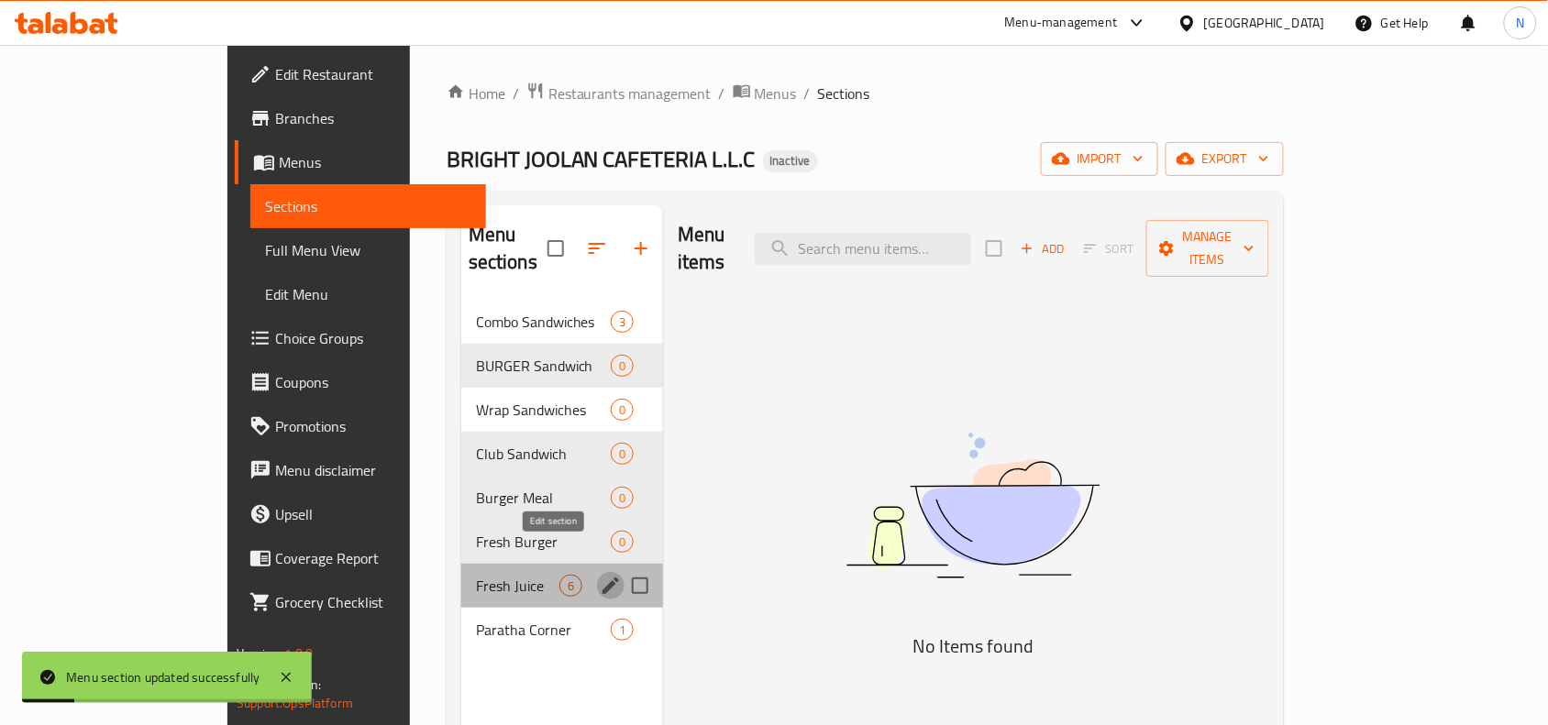
click at [597, 572] on button "edit" at bounding box center [611, 586] width 28 height 28
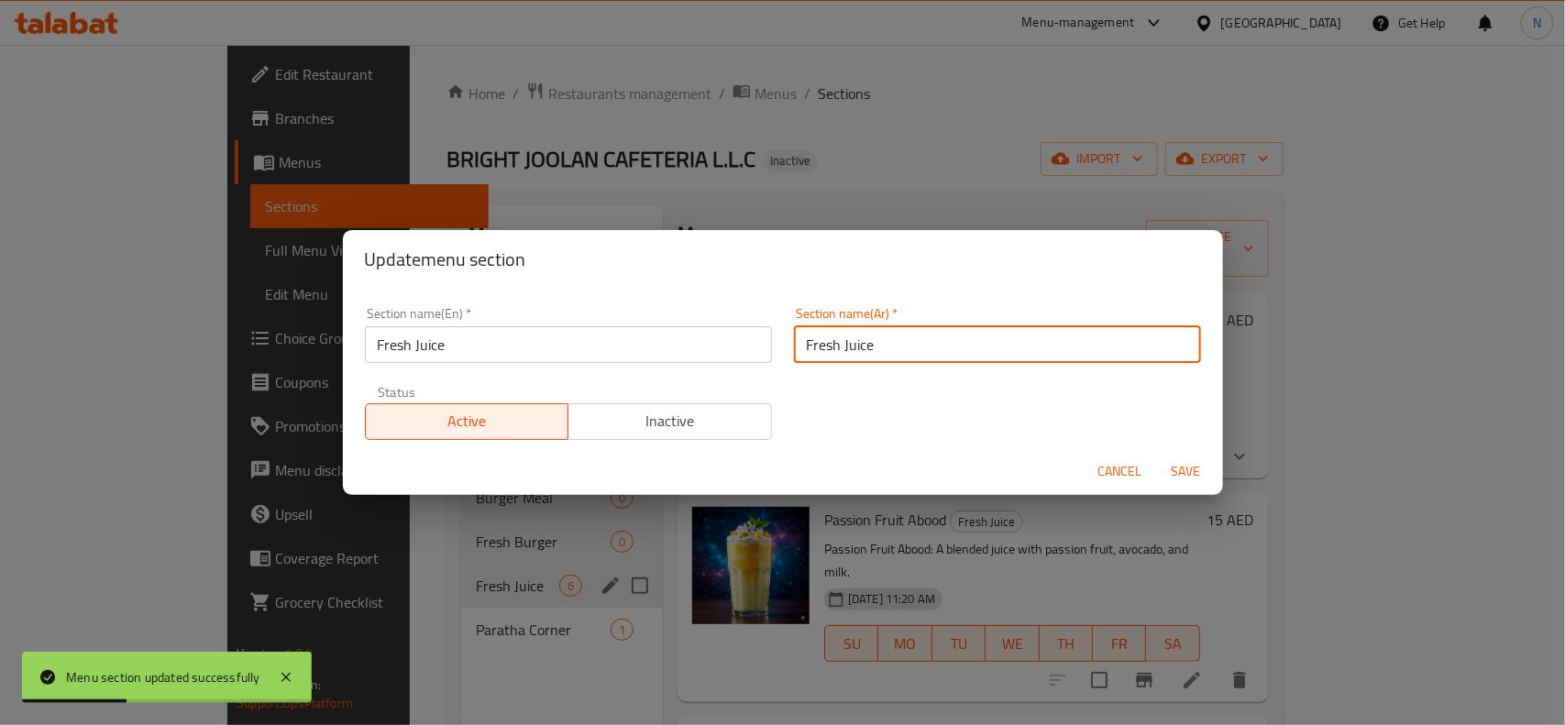
drag, startPoint x: 883, startPoint y: 348, endPoint x: 740, endPoint y: 339, distance: 143.4
click at [740, 339] on div "Section name(En)   * Fresh Juice Section name(En) * Section name(Ar)   * Fresh …" at bounding box center [783, 373] width 858 height 155
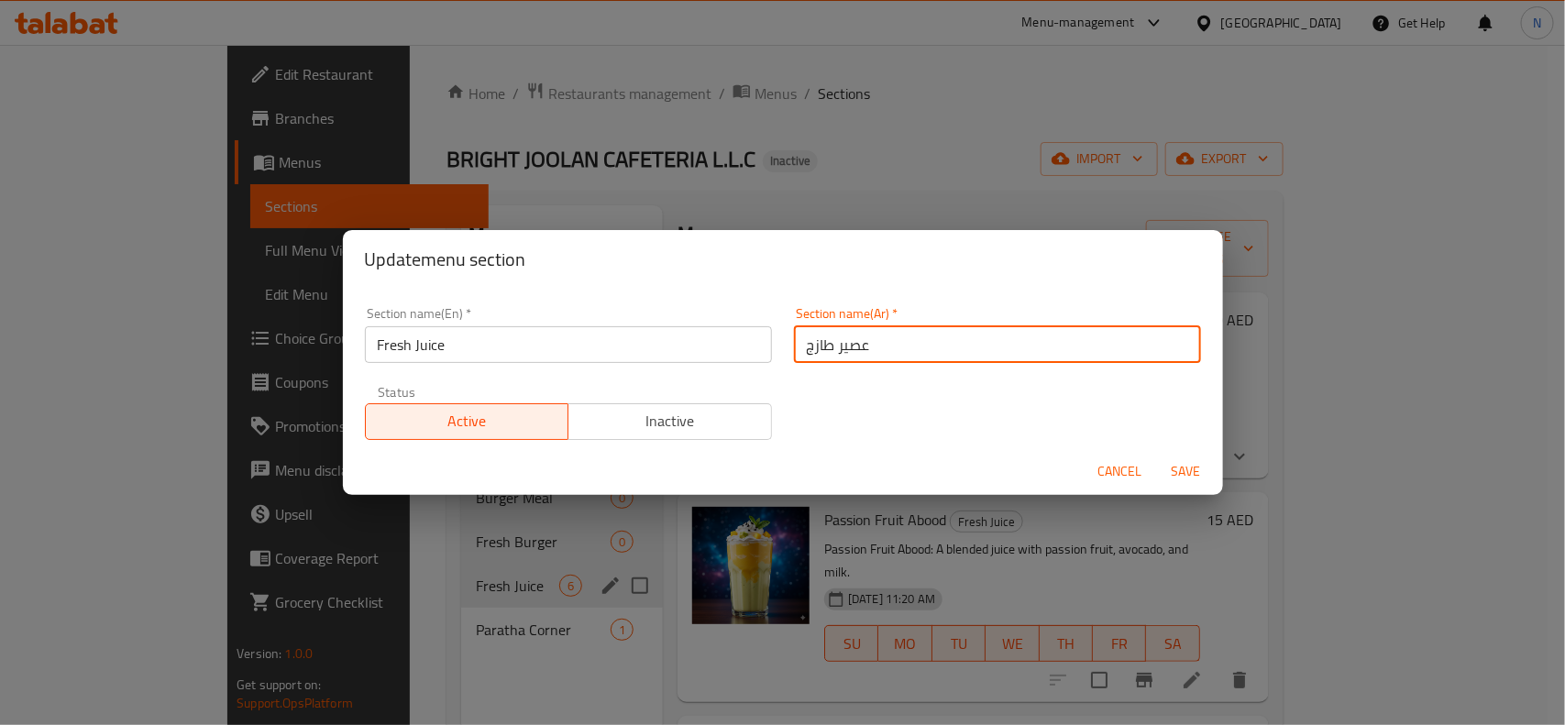
type input "عصير طازج"
click at [1157, 455] on button "Save" at bounding box center [1186, 472] width 59 height 34
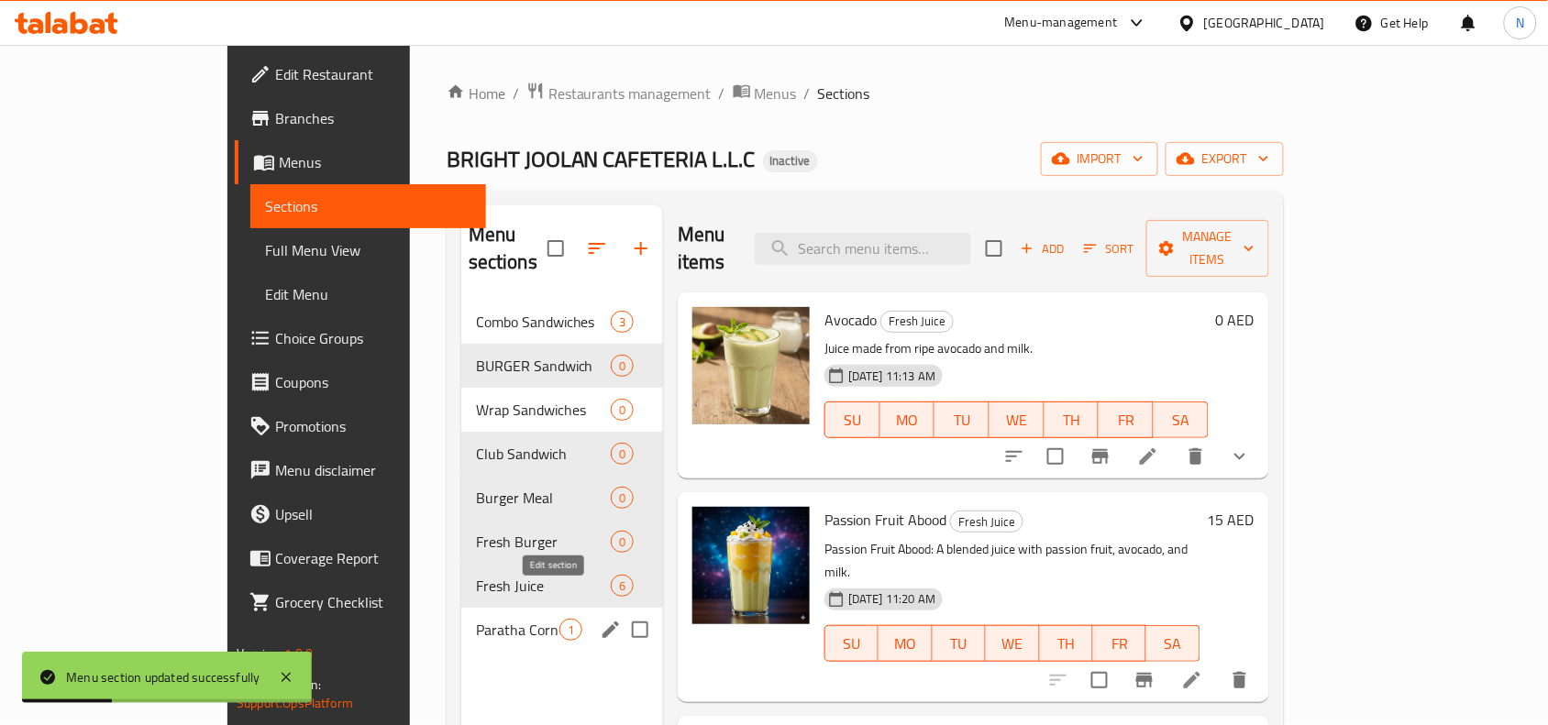
click at [603, 622] on icon "edit" at bounding box center [611, 630] width 17 height 17
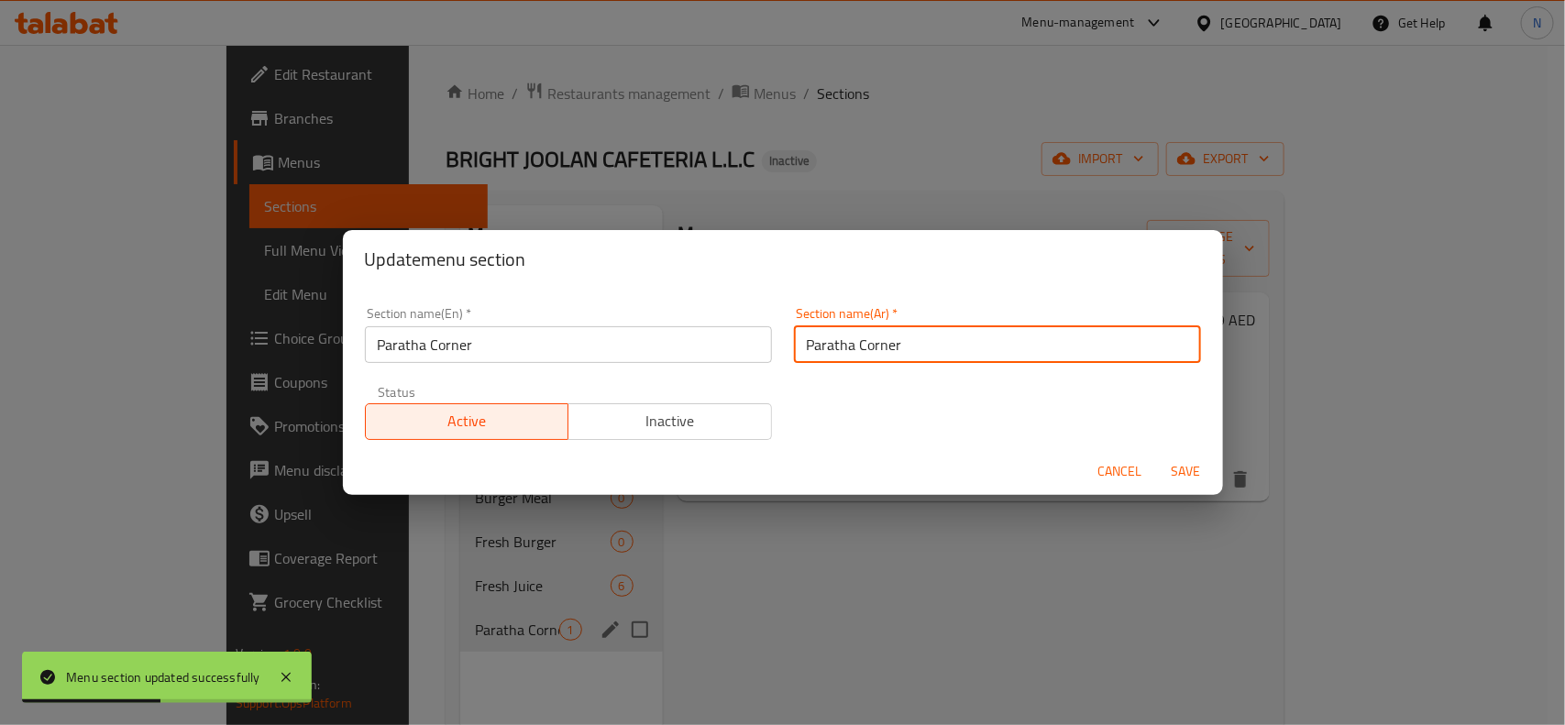
drag, startPoint x: 920, startPoint y: 347, endPoint x: 761, endPoint y: 339, distance: 158.8
click at [761, 339] on div "Section name(En)   * Paratha Corner Section name(En) * Section name(Ar)   * Par…" at bounding box center [783, 373] width 858 height 155
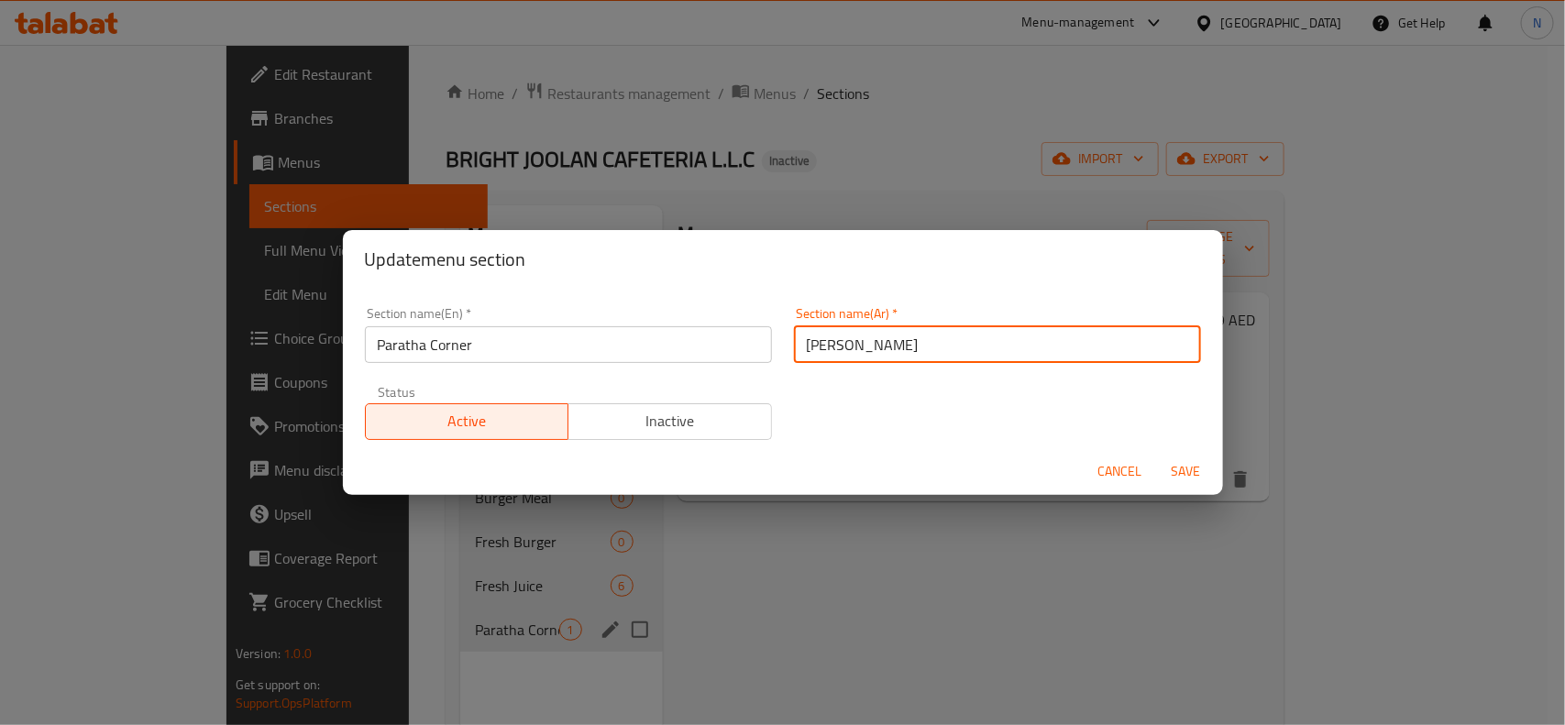
type input "باراتا كورنر"
click at [1157, 455] on button "Save" at bounding box center [1186, 472] width 59 height 34
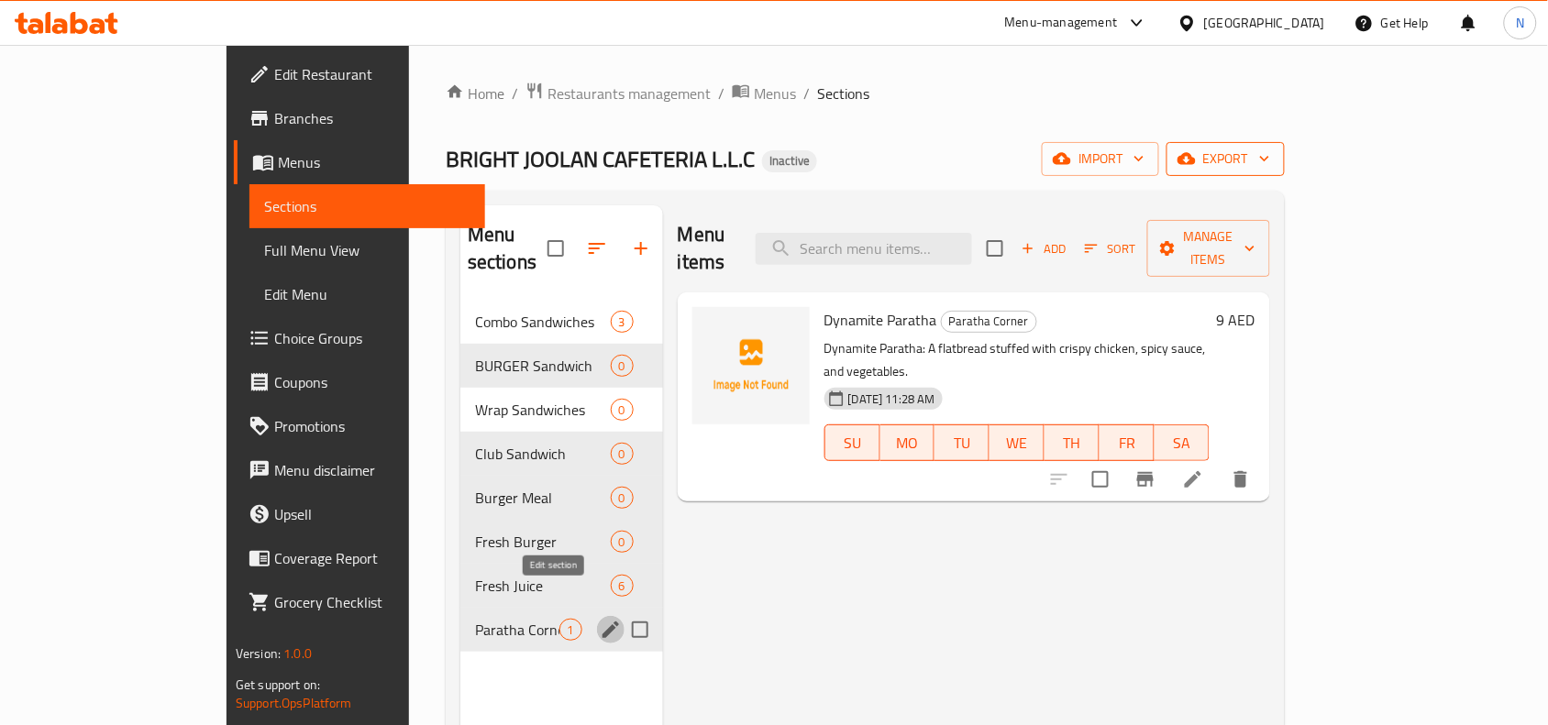
click at [1270, 165] on span "export" at bounding box center [1225, 159] width 89 height 23
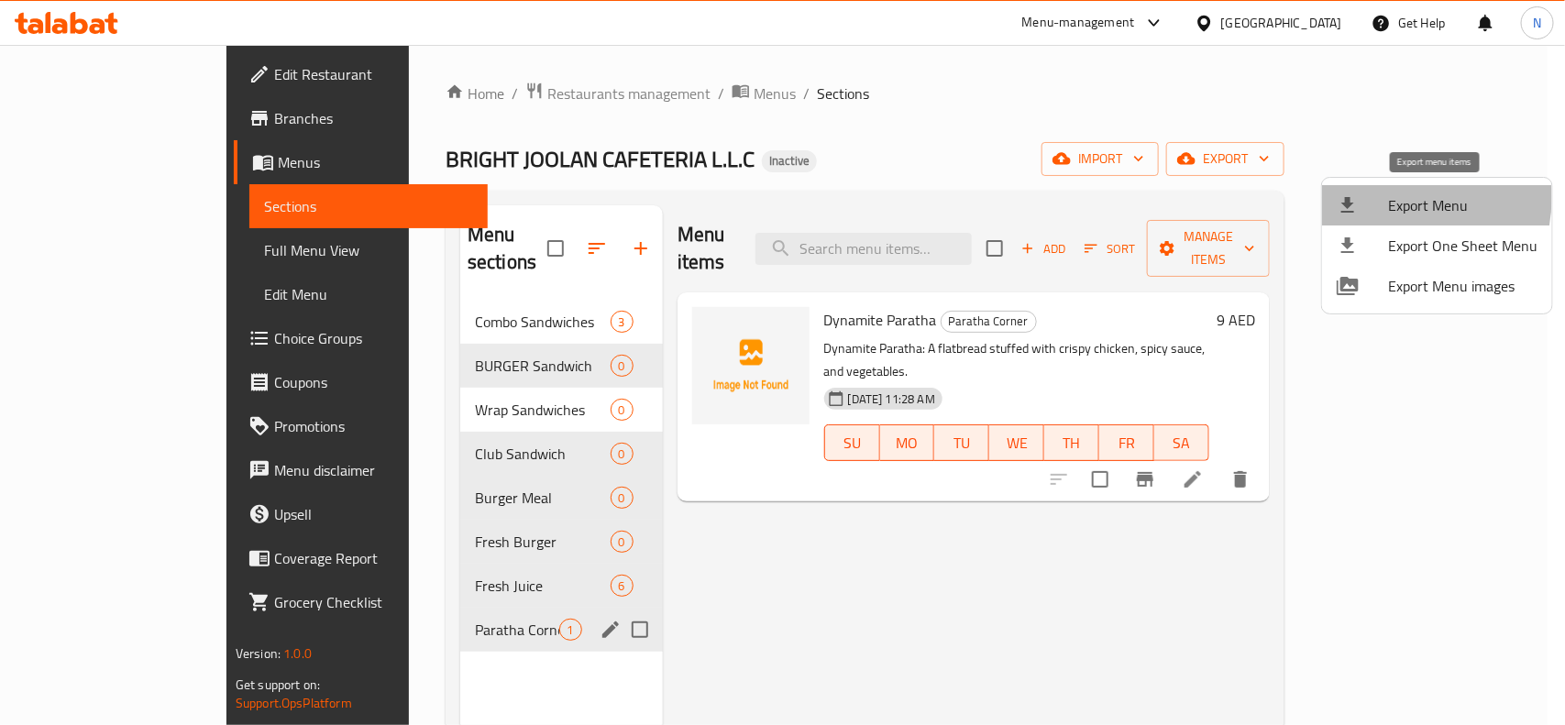
click at [1381, 197] on div at bounding box center [1362, 205] width 51 height 22
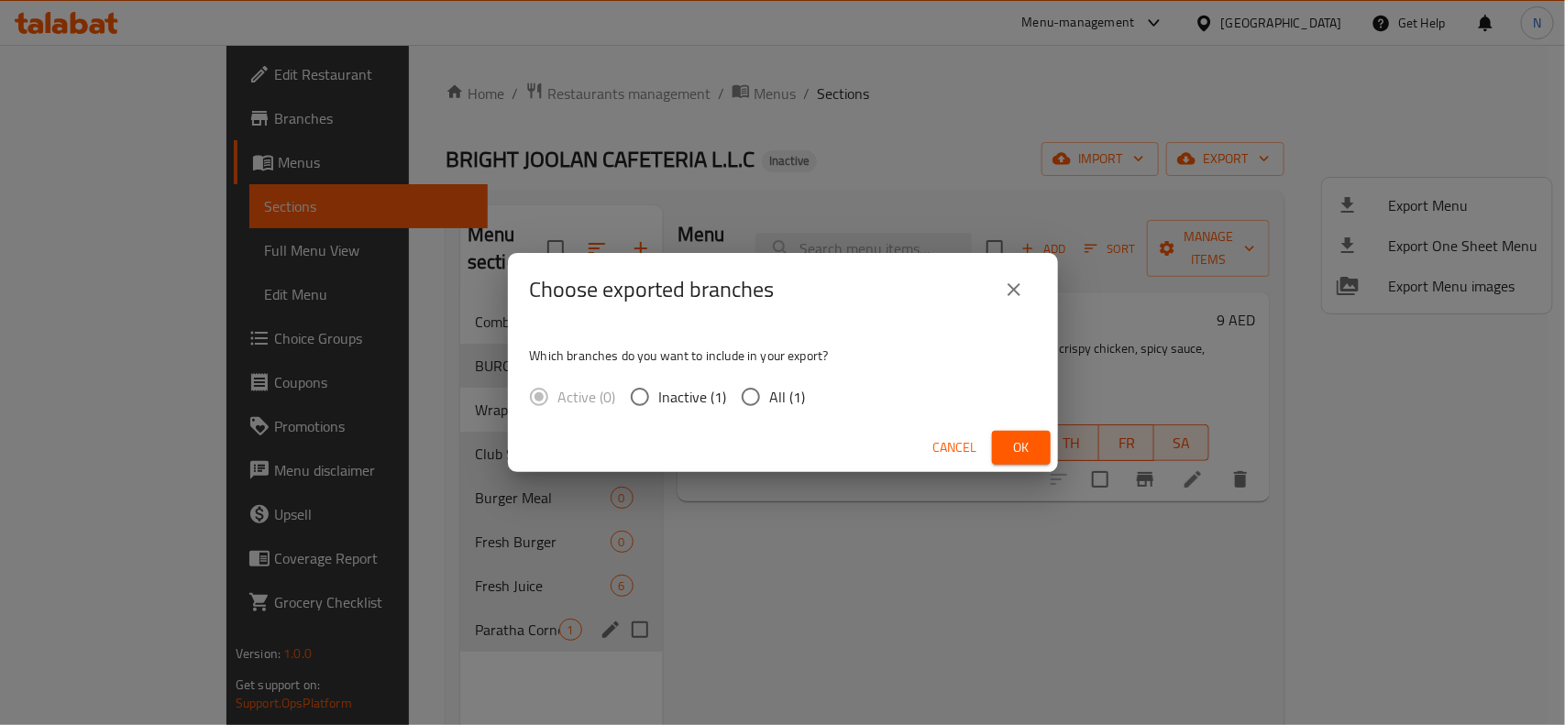
click at [747, 387] on input "All (1)" at bounding box center [751, 397] width 39 height 39
radio input "true"
click at [1027, 426] on div "Cancel Ok" at bounding box center [783, 448] width 550 height 49
click at [1018, 456] on span "Ok" at bounding box center [1021, 448] width 29 height 23
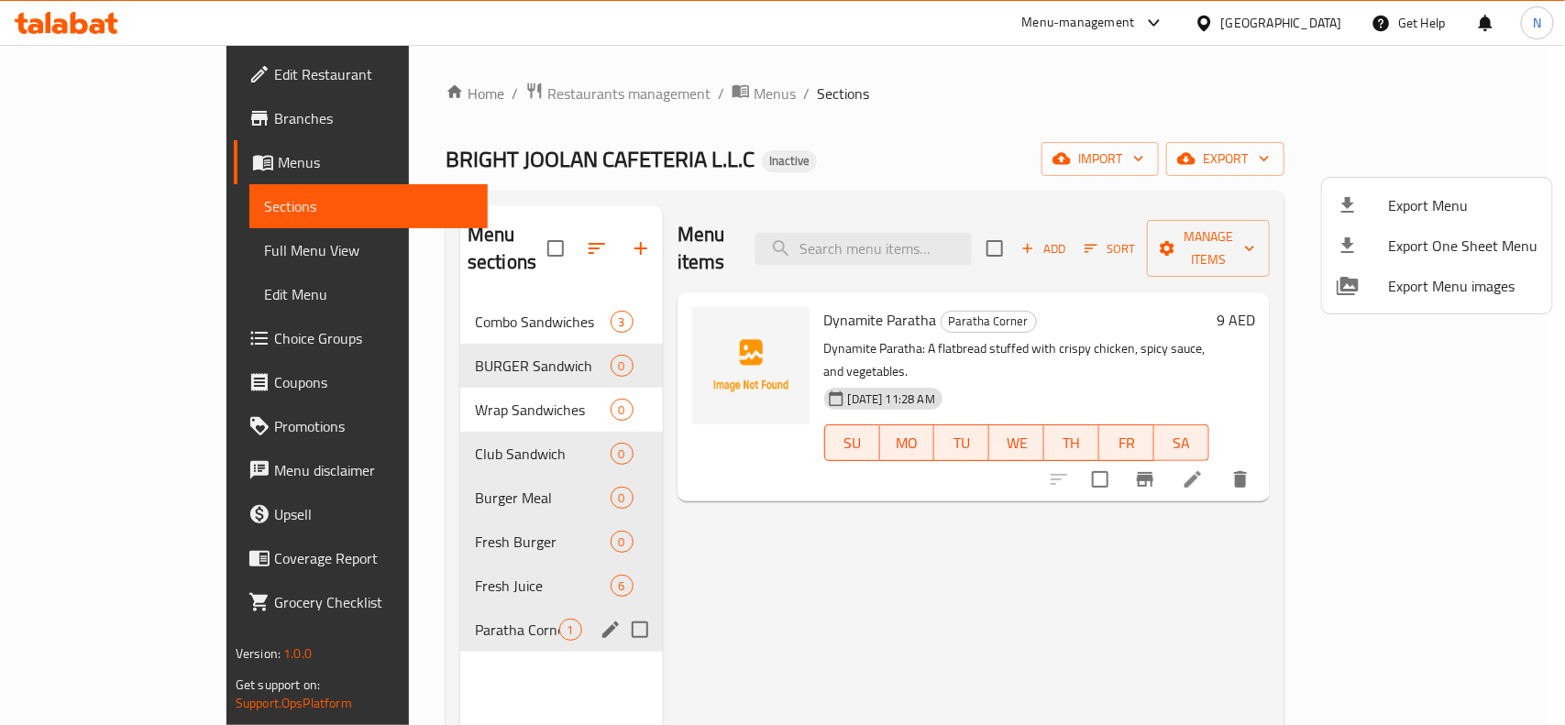
click at [553, 615] on div at bounding box center [782, 362] width 1565 height 725
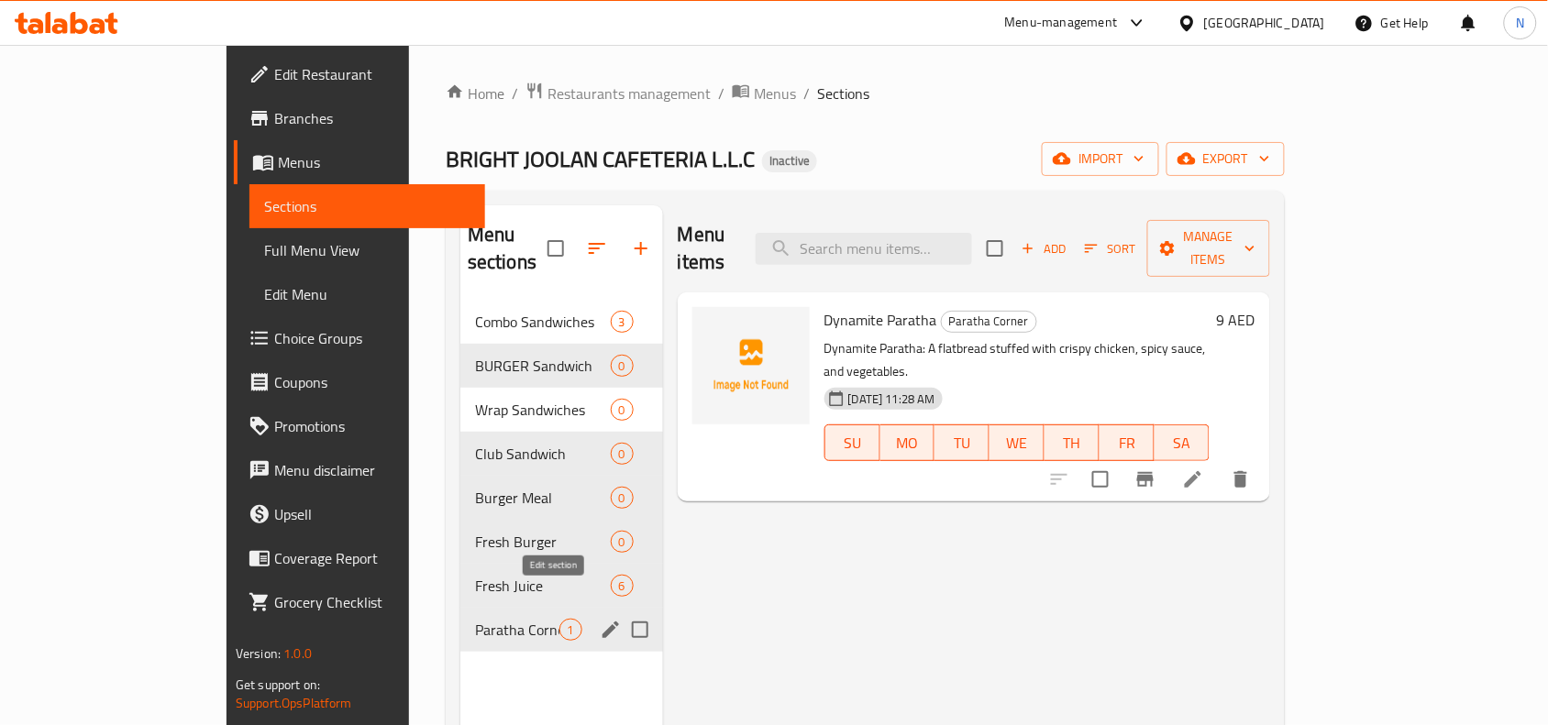
click at [597, 616] on button "edit" at bounding box center [611, 630] width 28 height 28
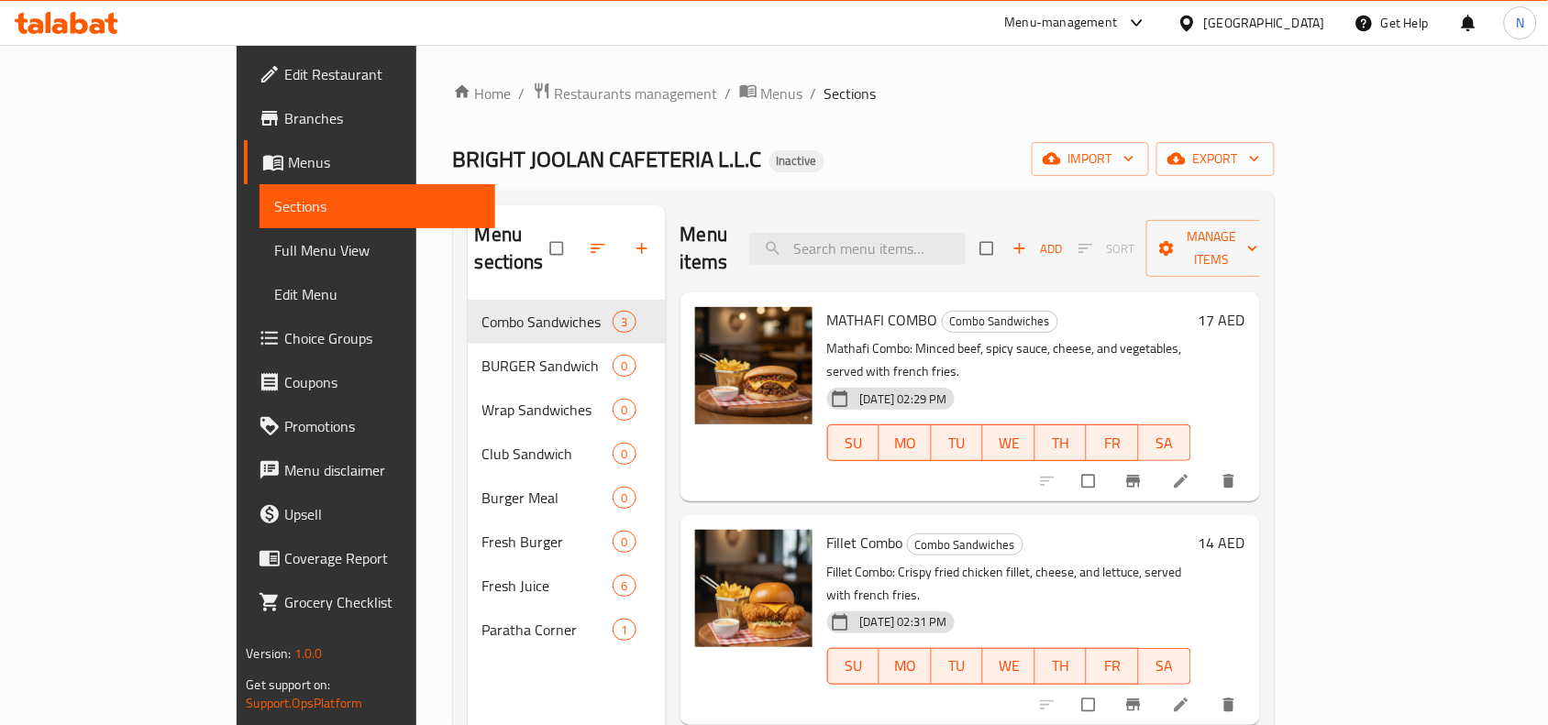
click at [468, 293] on nav "Combo Sandwiches 3 BURGER Sandwich 0 Wrap Sandwiches 0 Club Sandwich 0 Burger M…" at bounding box center [567, 476] width 198 height 367
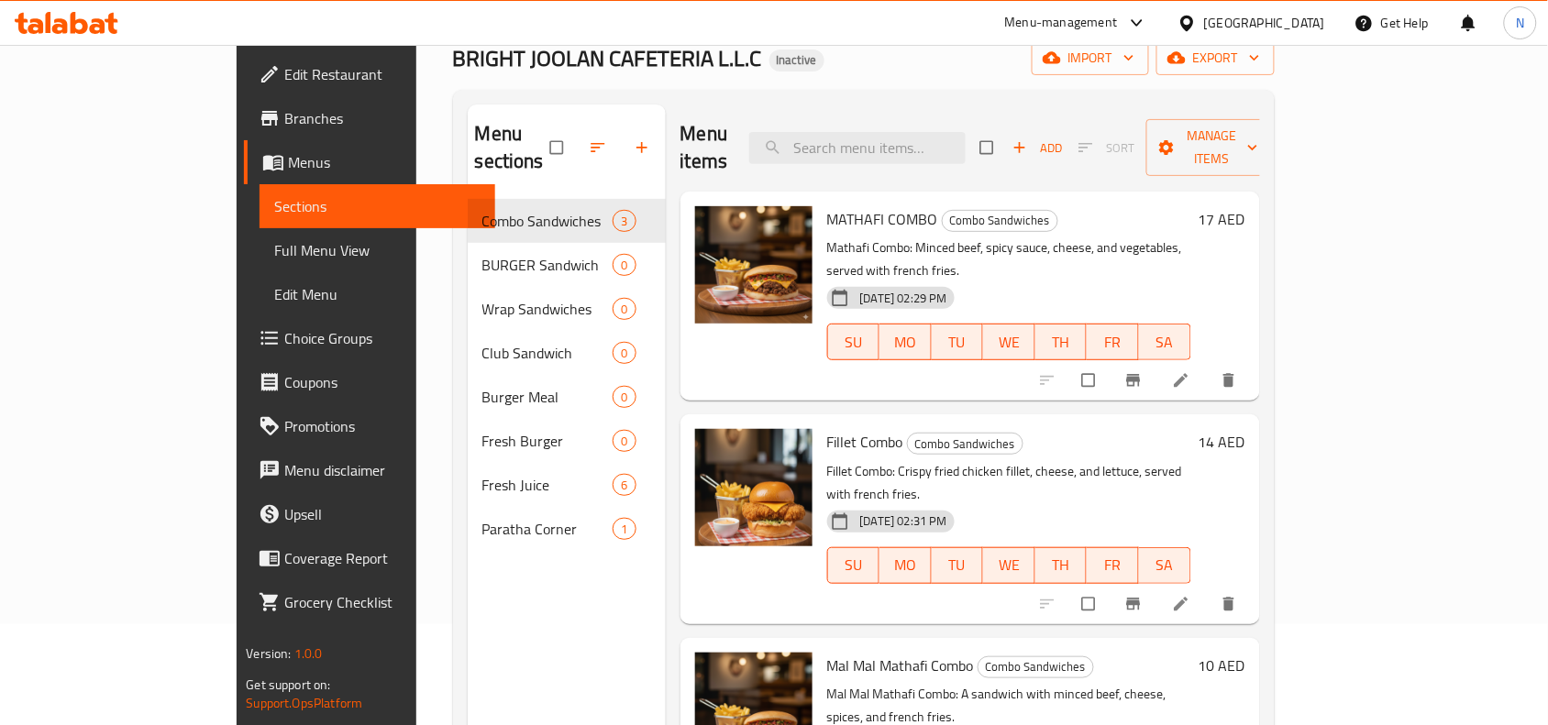
scroll to position [229, 0]
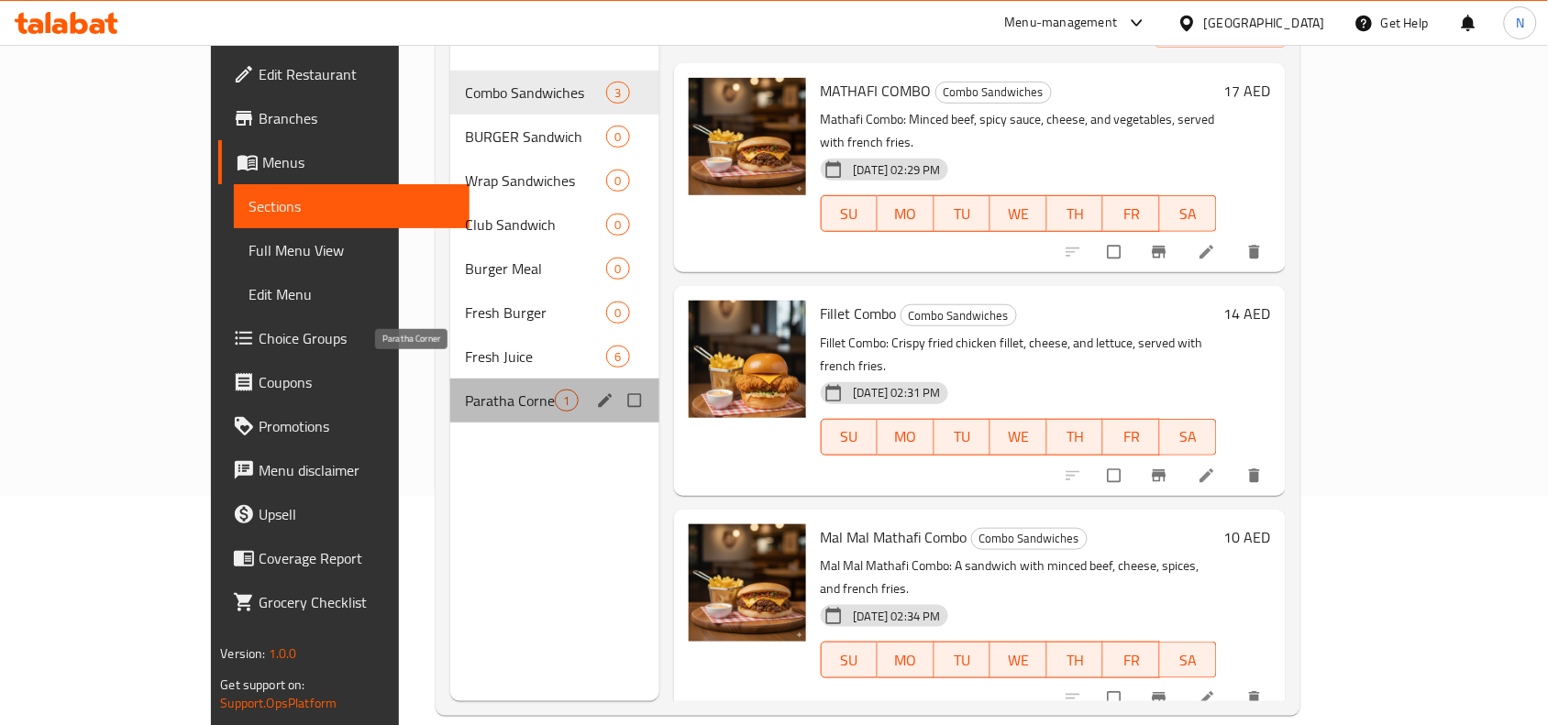
click at [465, 390] on span "Paratha Corner" at bounding box center [510, 401] width 91 height 22
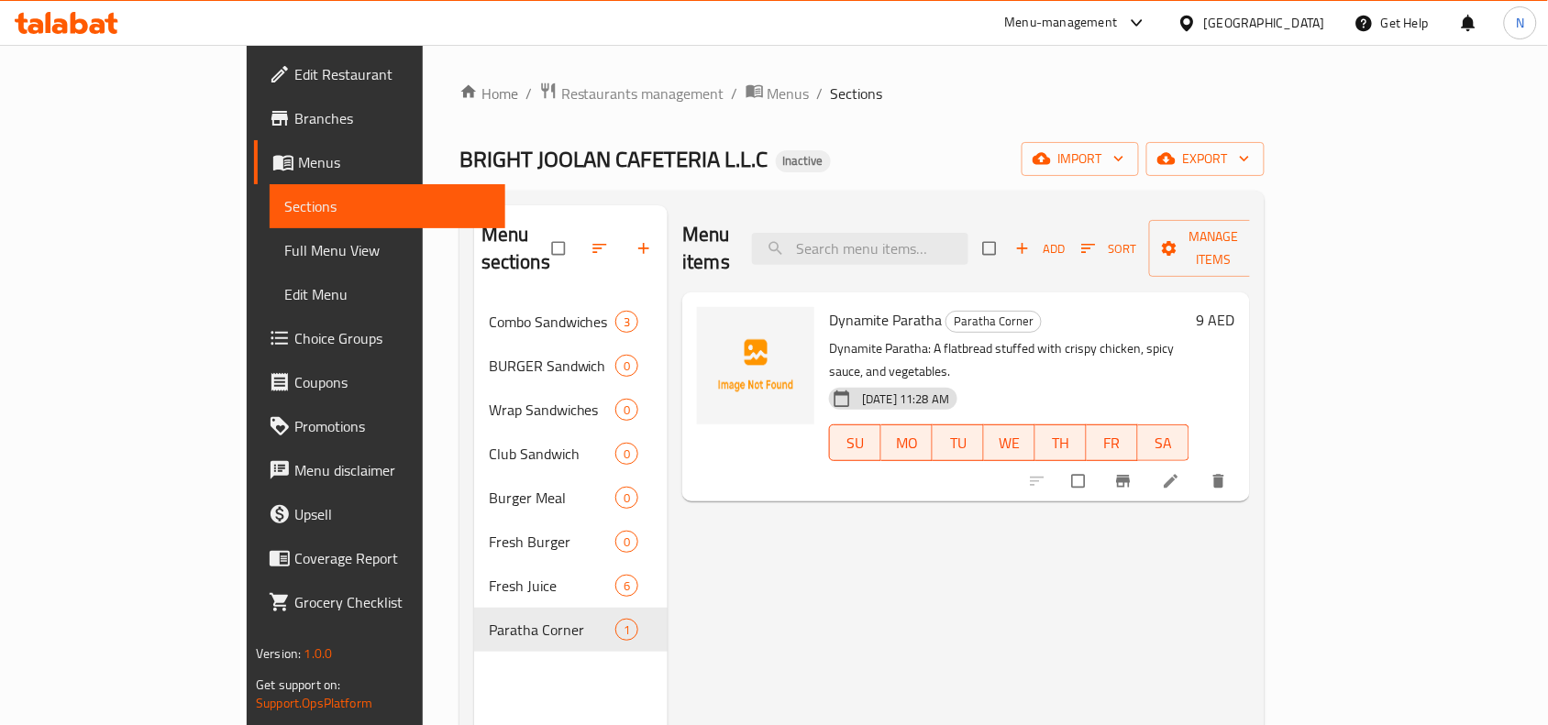
click at [284, 246] on span "Full Menu View" at bounding box center [387, 250] width 206 height 22
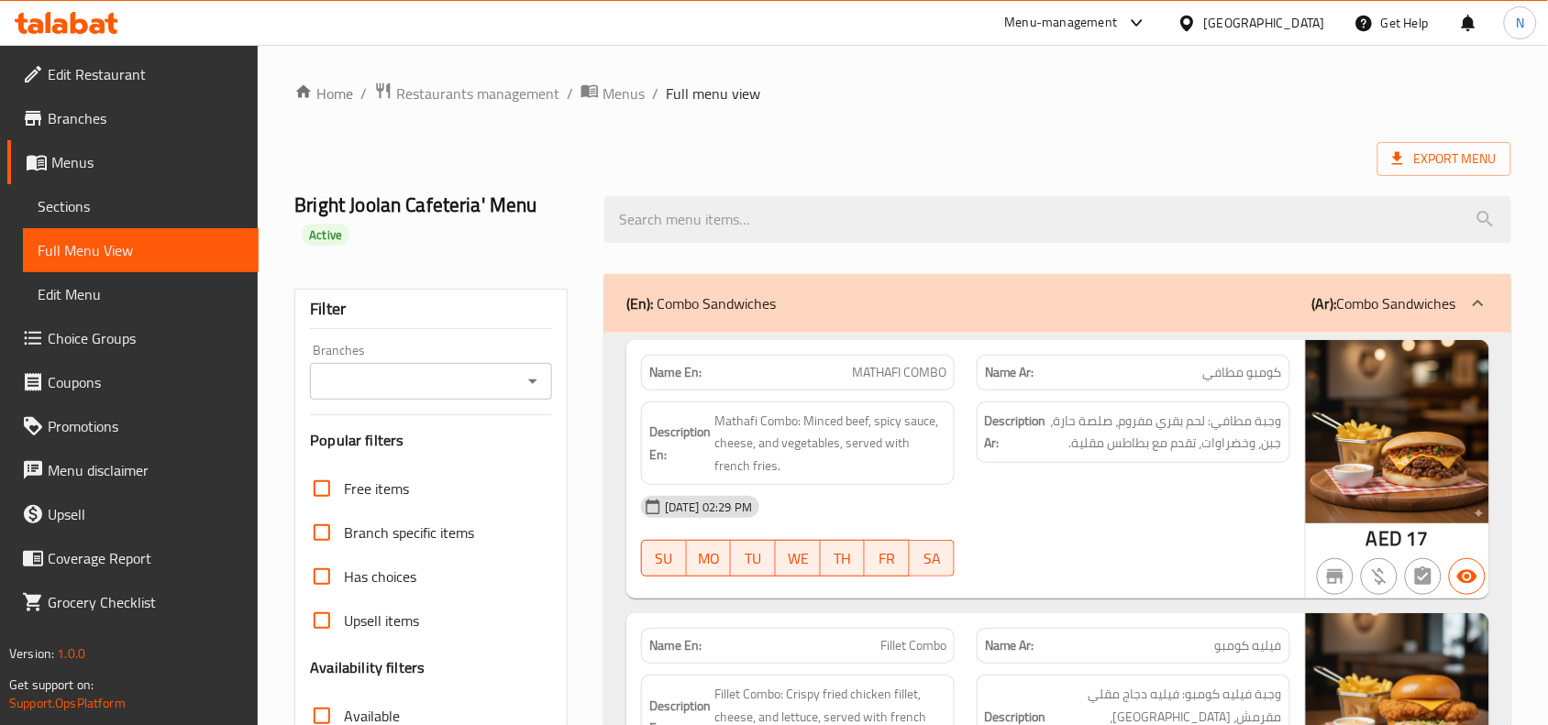
scroll to position [459, 0]
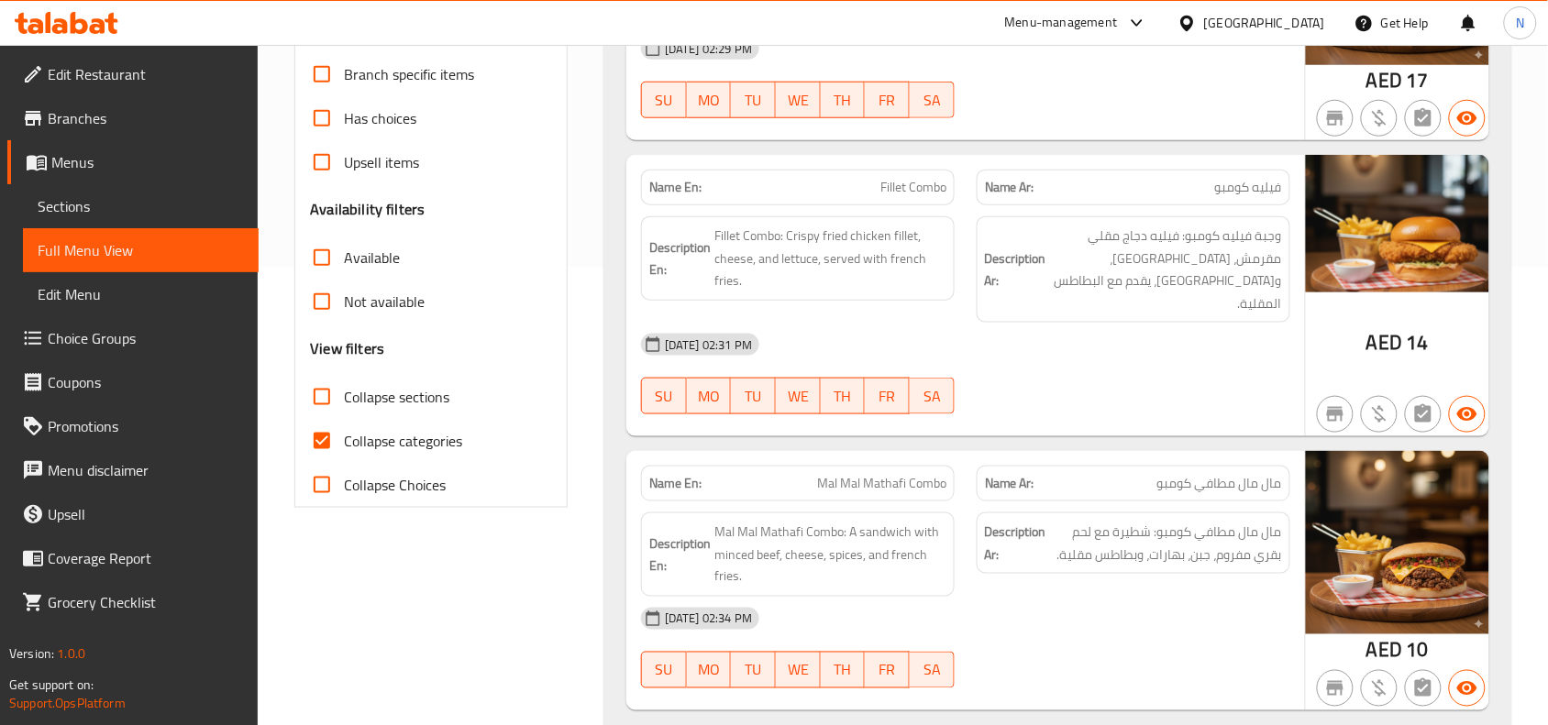
click at [365, 404] on span "Collapse sections" at bounding box center [396, 397] width 105 height 22
click at [344, 404] on input "Collapse sections" at bounding box center [322, 397] width 44 height 44
checkbox input "true"
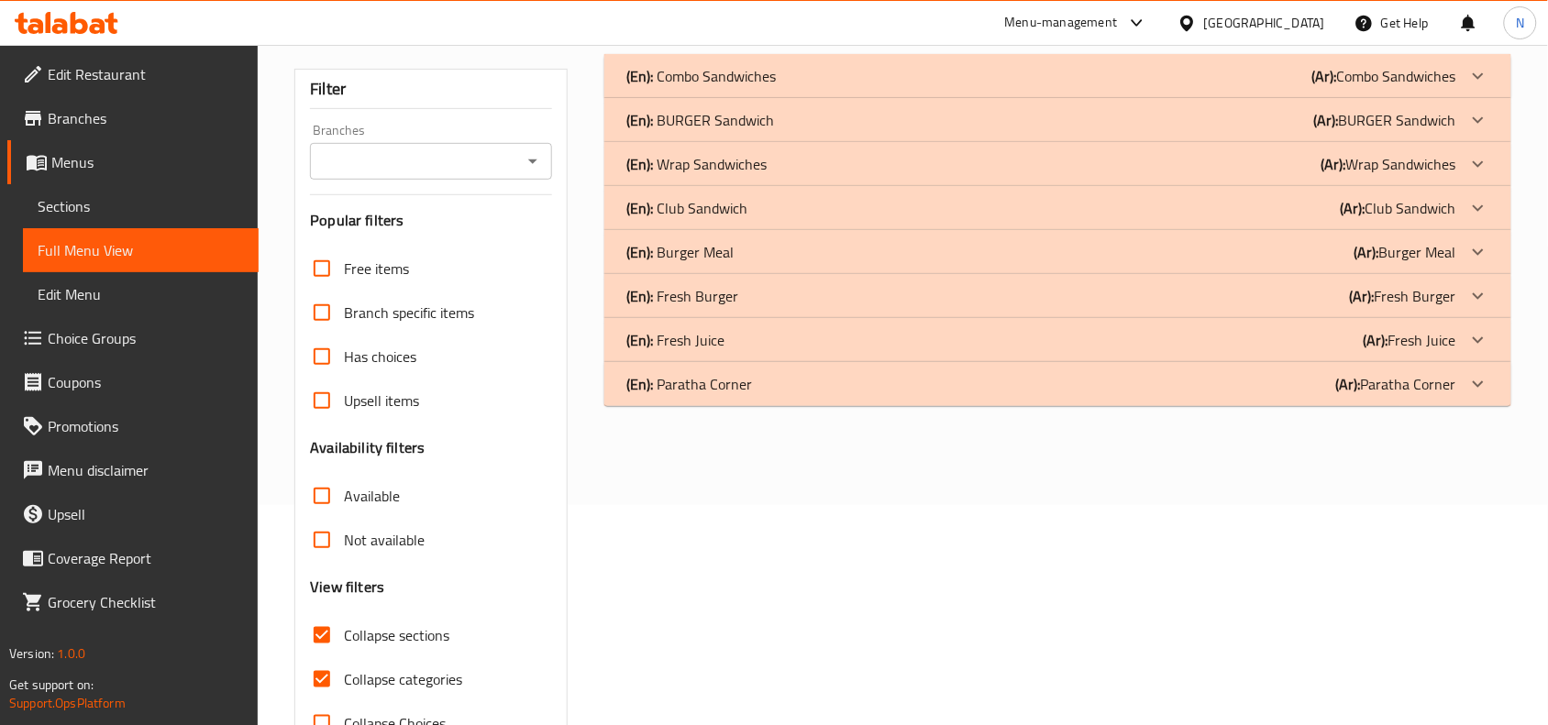
scroll to position [163, 0]
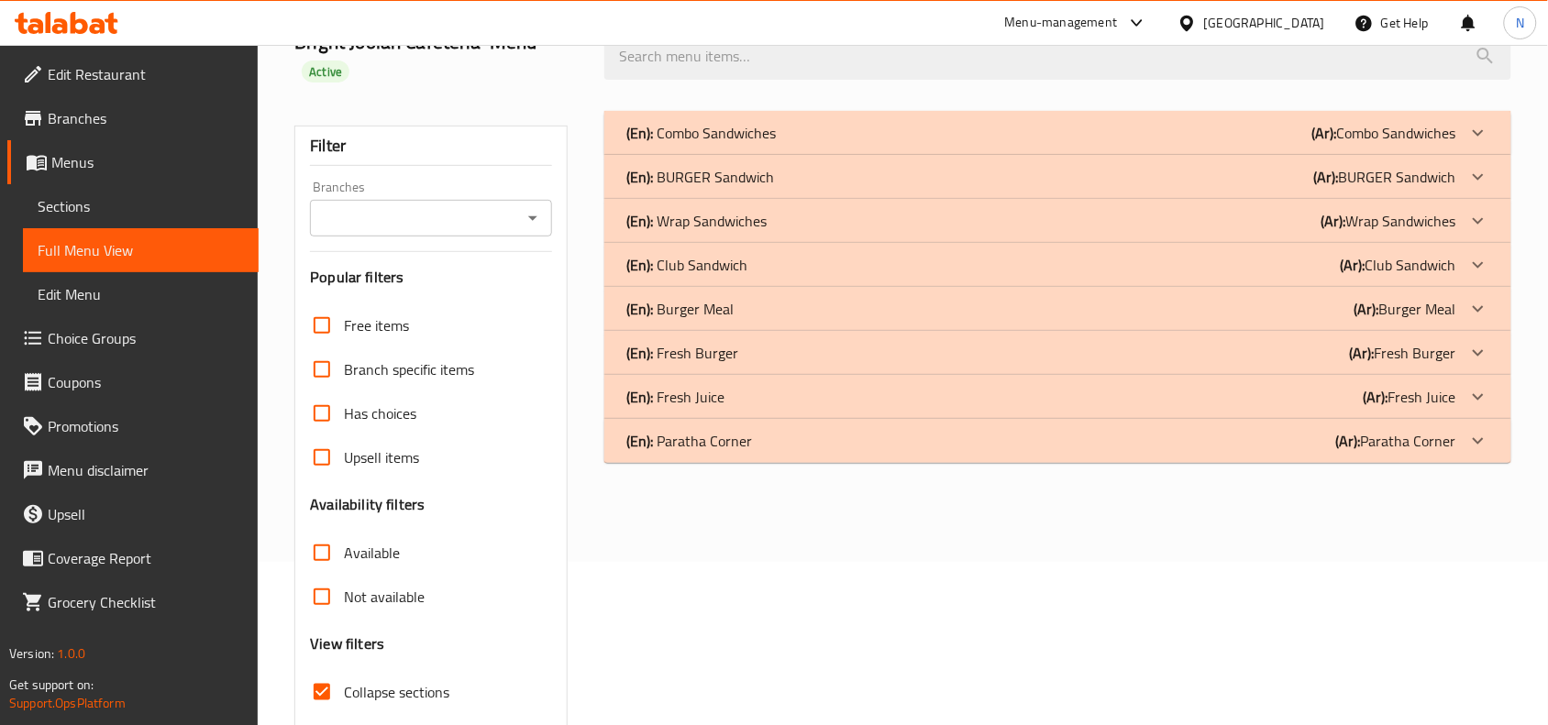
click at [766, 130] on p "(En): Combo Sandwiches" at bounding box center [700, 133] width 149 height 22
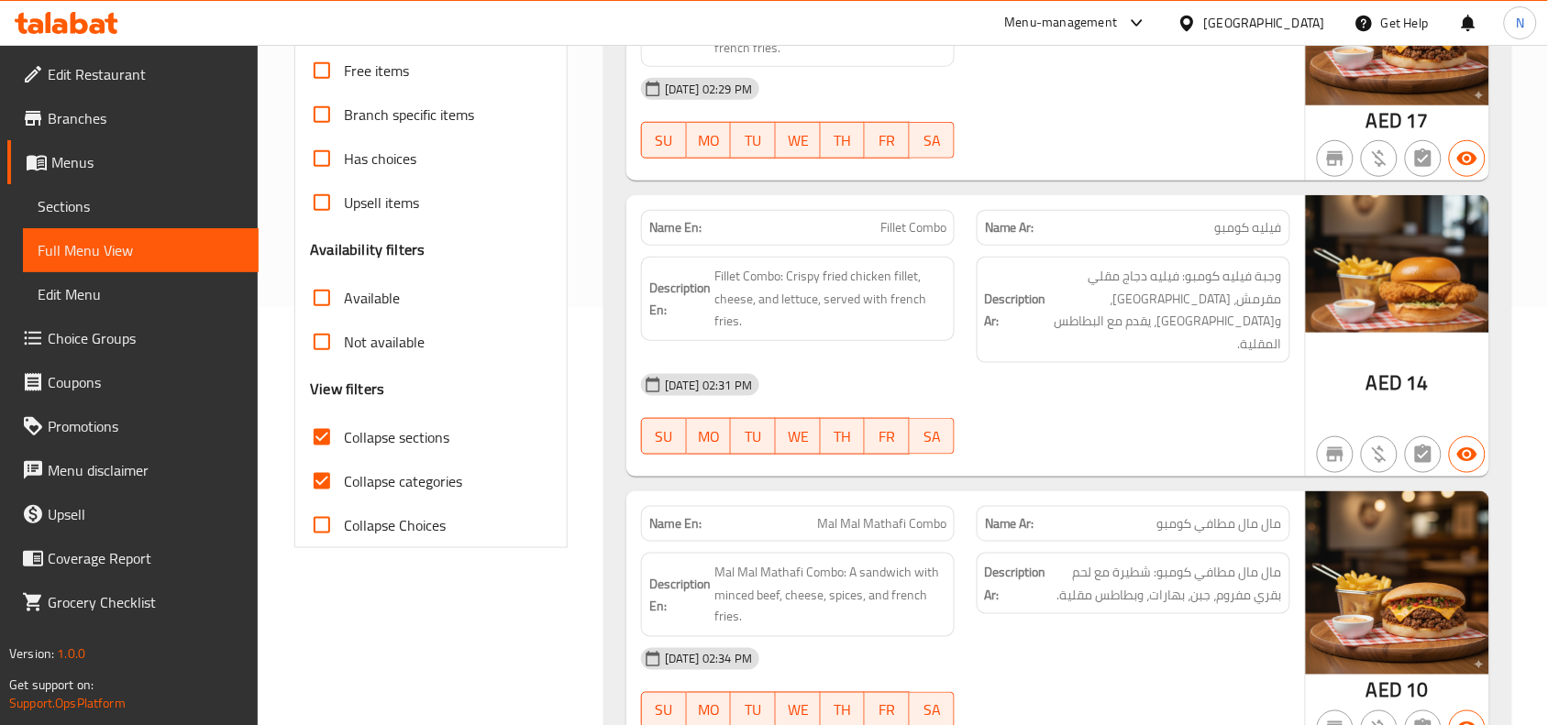
scroll to position [507, 0]
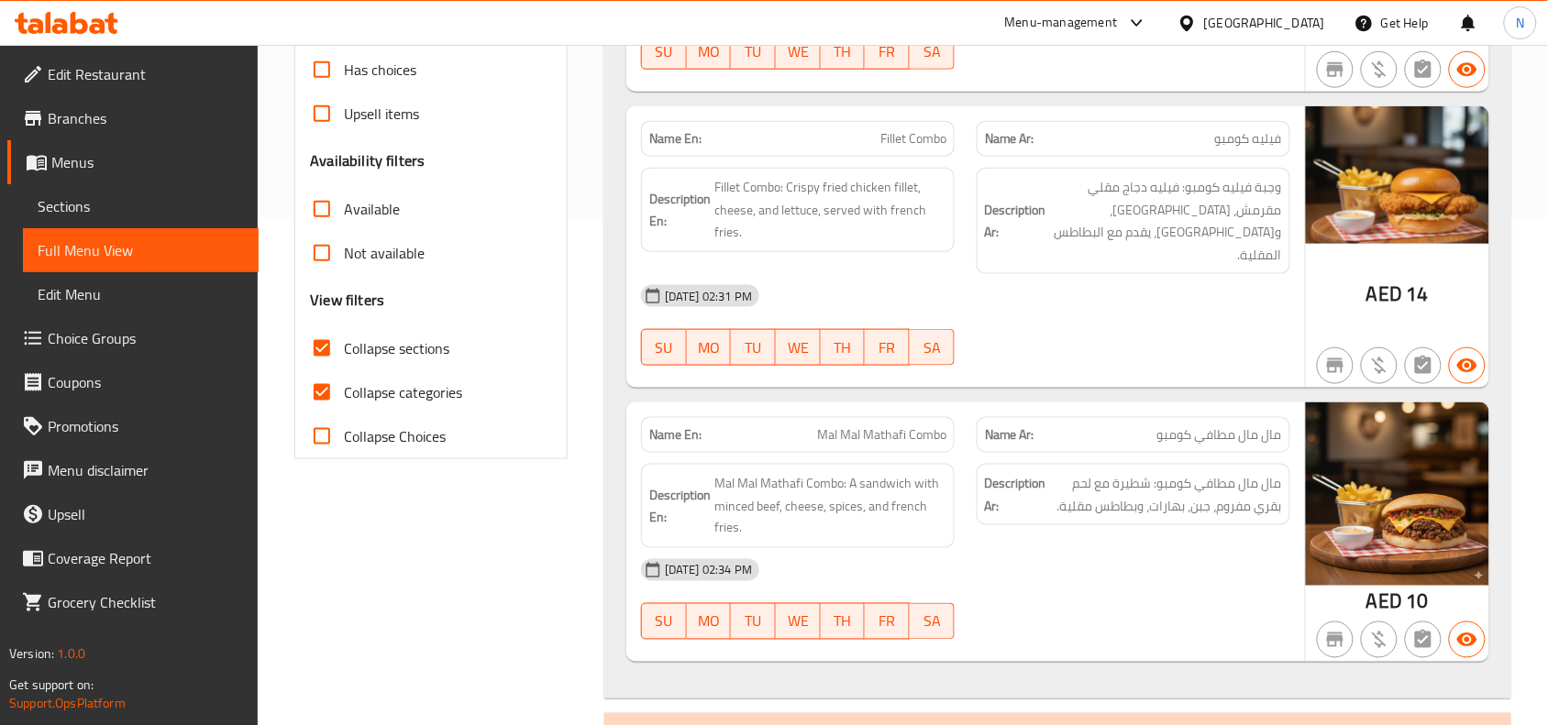
click at [872, 426] on span "Mal Mal Mathafi Combo" at bounding box center [881, 435] width 129 height 19
click at [873, 426] on span "Mal Mal Mathafi Combo" at bounding box center [881, 435] width 129 height 19
copy span "Mal Mal Mathafi Combo"
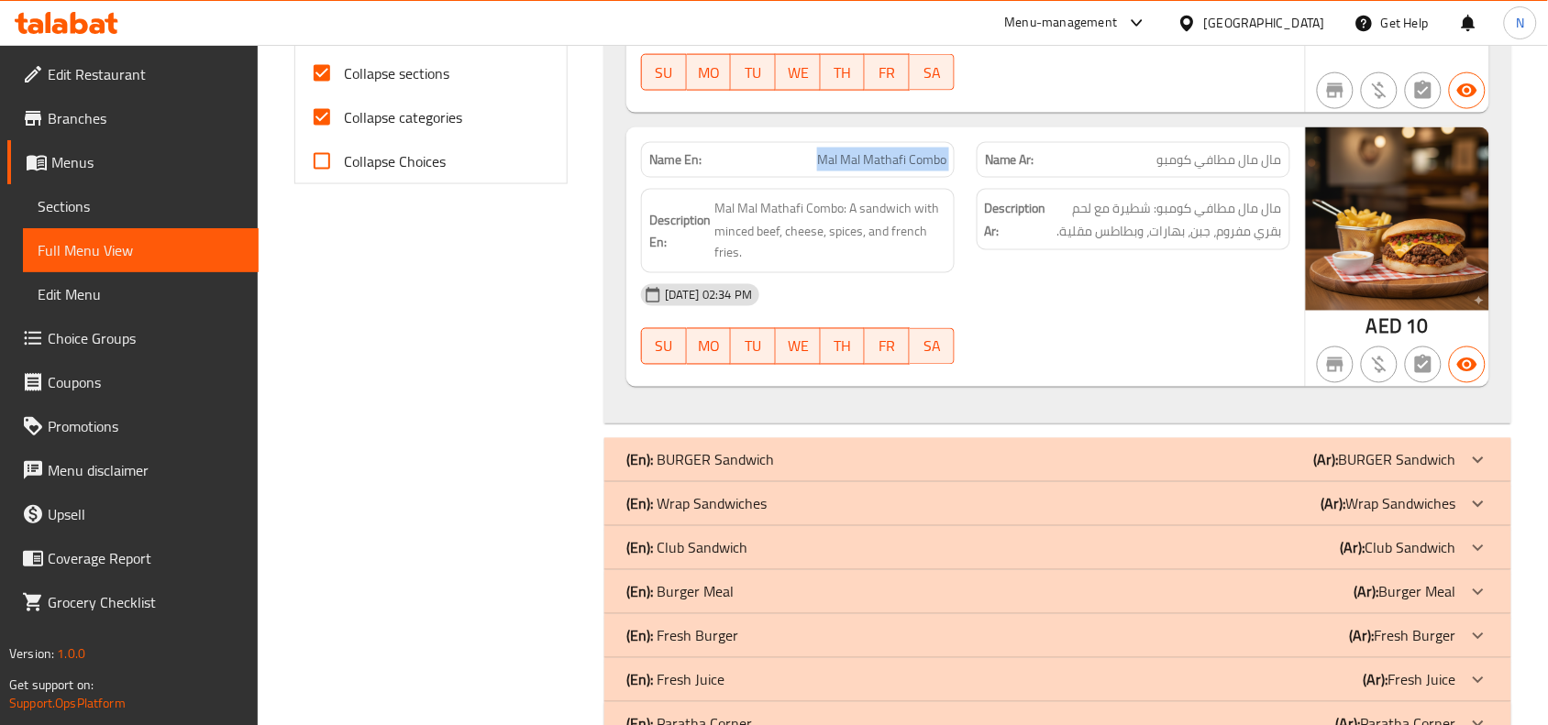
scroll to position [821, 0]
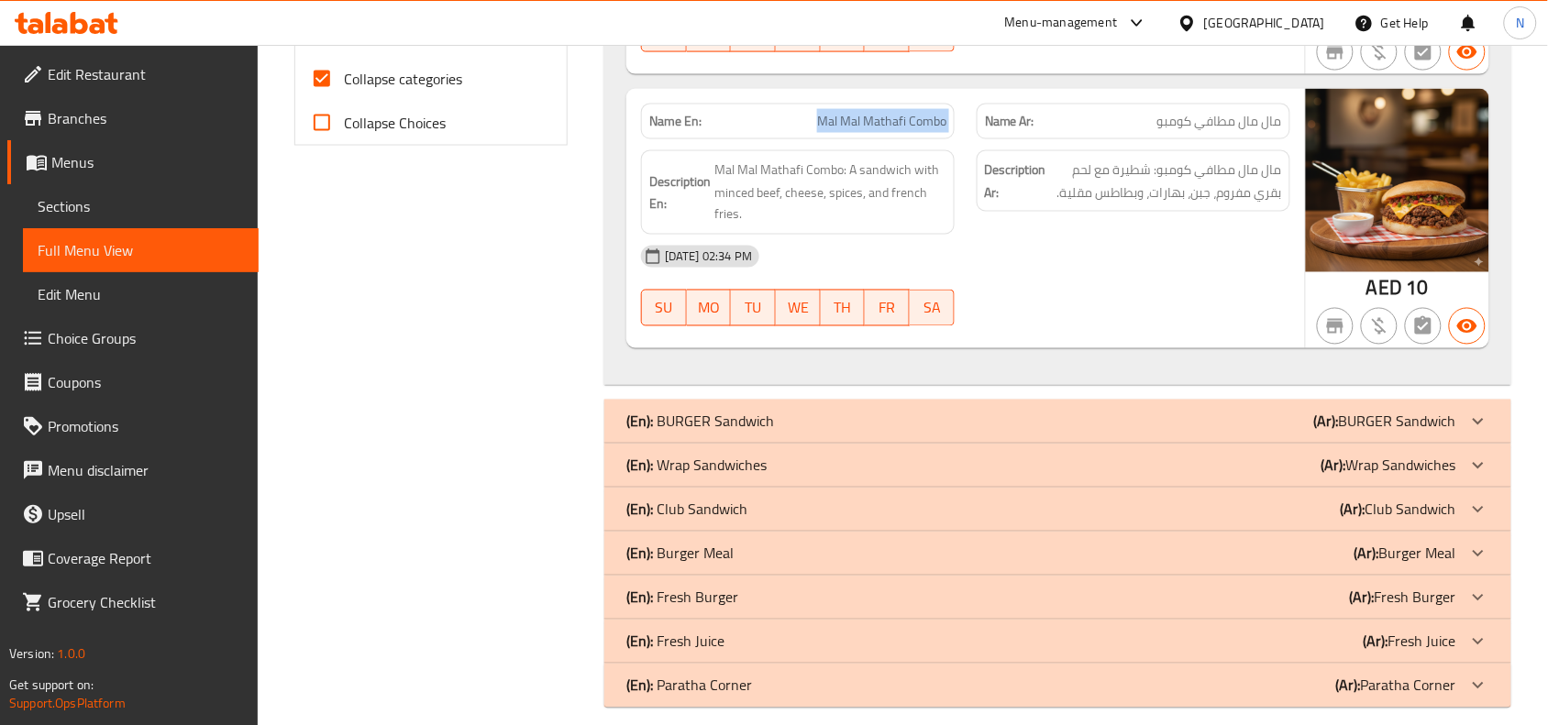
click at [935, 675] on div "(En): Paratha Corner (Ar): Paratha Corner" at bounding box center [1041, 686] width 830 height 22
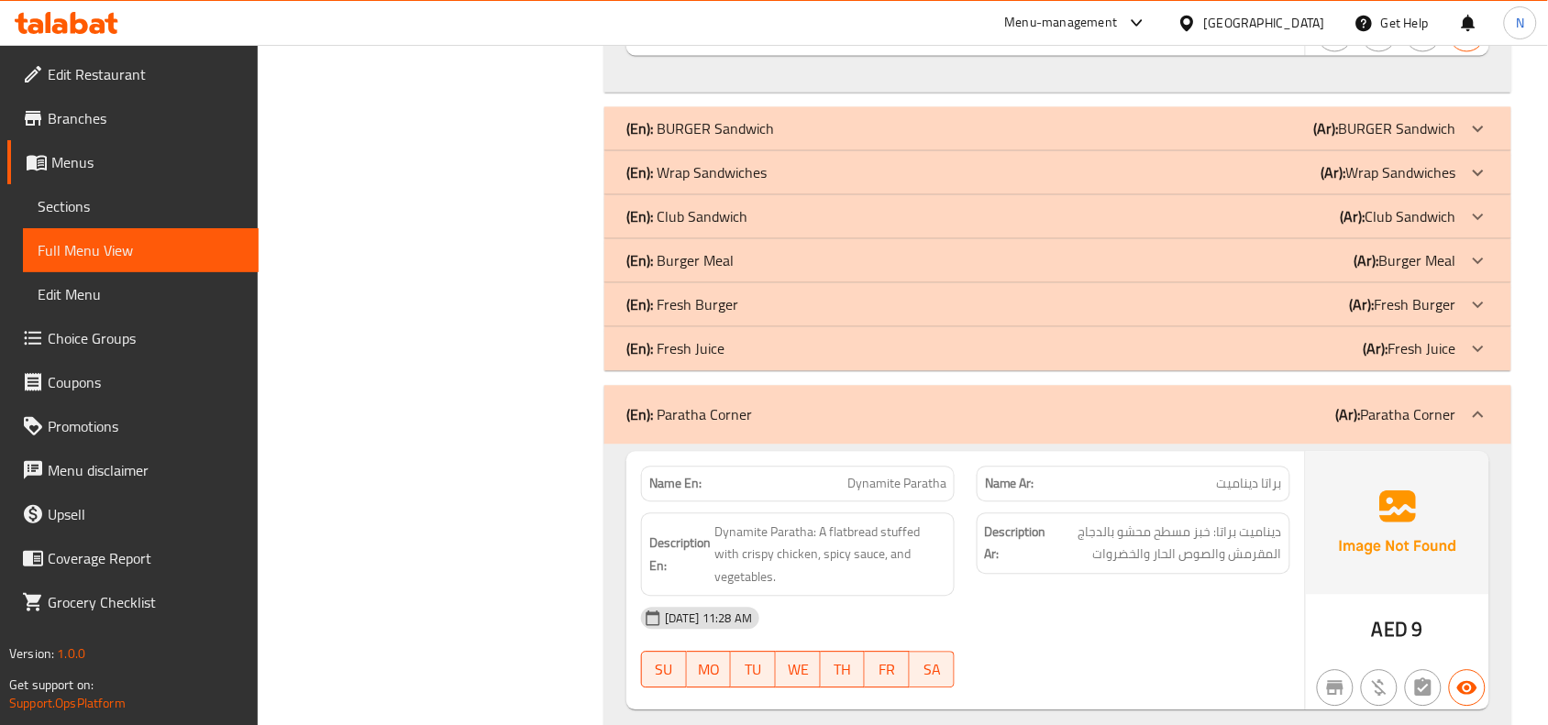
scroll to position [1131, 0]
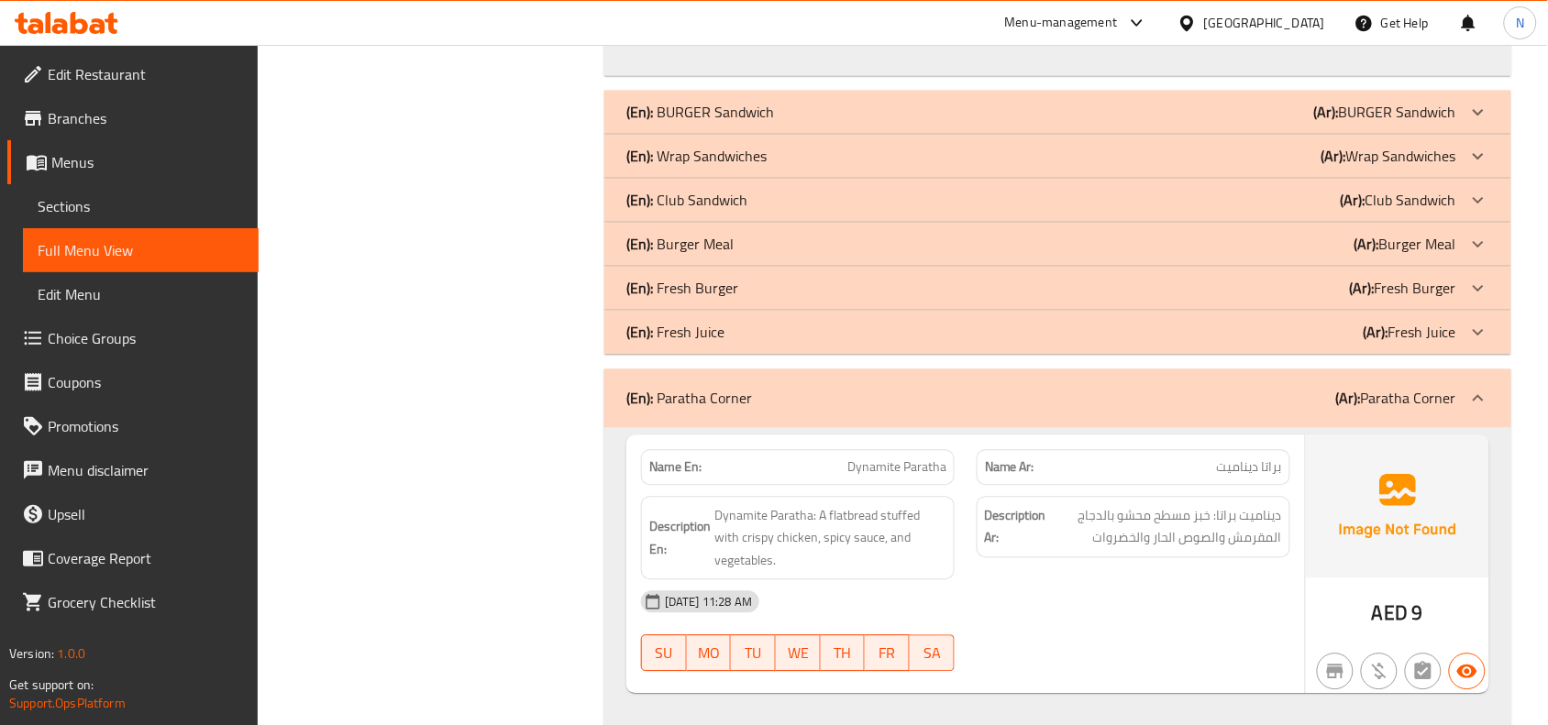
click at [1024, 321] on div "(En): Fresh Juice (Ar): Fresh Juice" at bounding box center [1041, 332] width 830 height 22
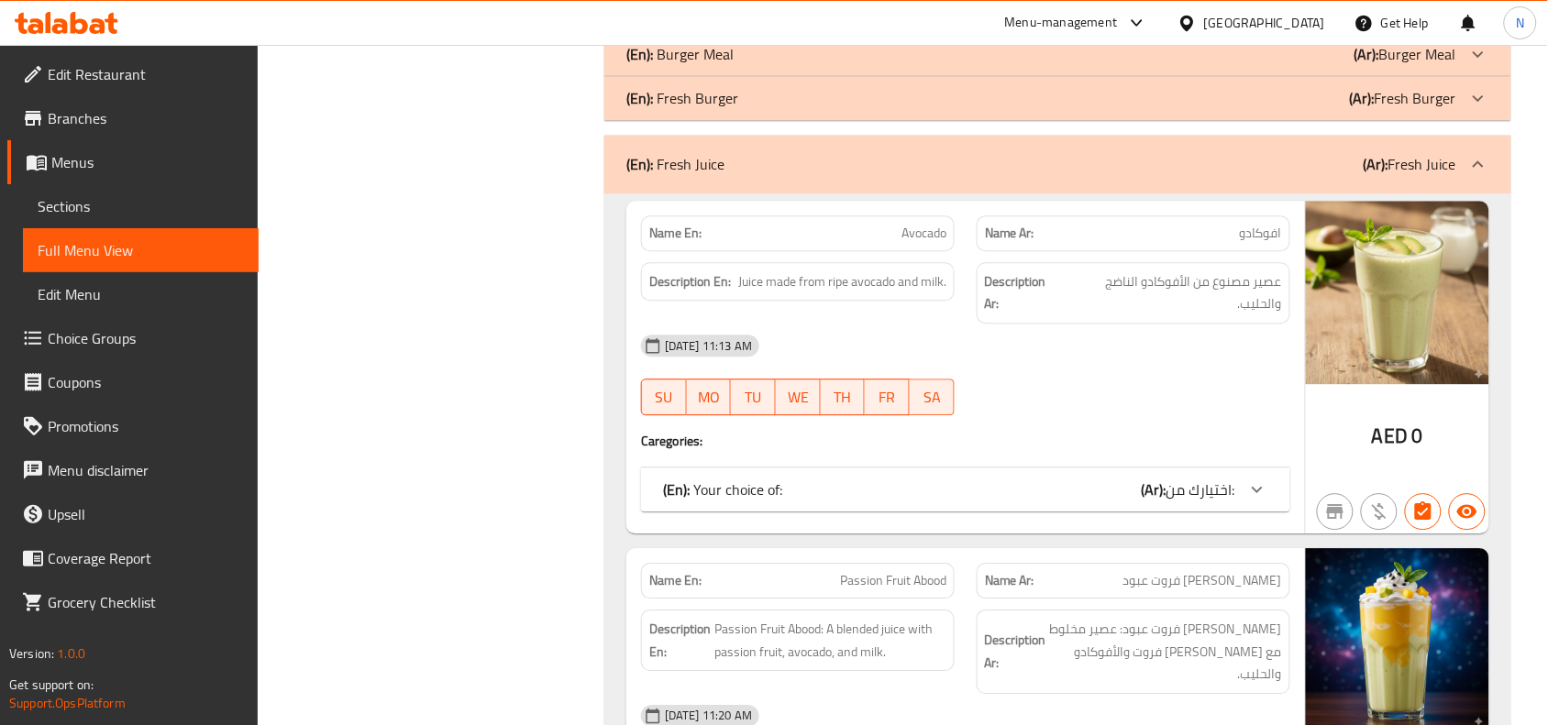
scroll to position [1360, 0]
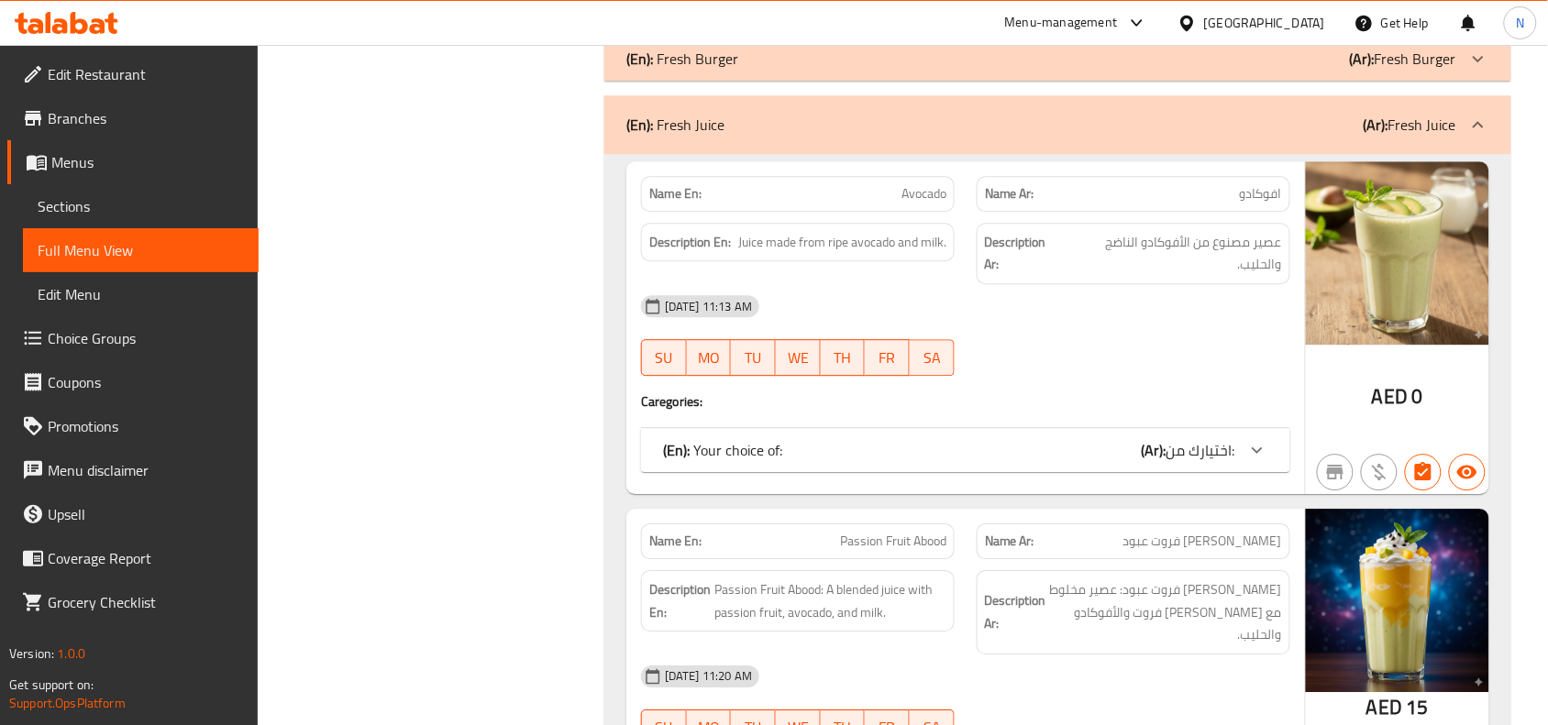
click at [1163, 457] on div "Name En: Avocado Name Ar: افوكادو Description En: Juice made from ripe avocado …" at bounding box center [965, 327] width 679 height 333
click at [1155, 440] on b "(Ar):" at bounding box center [1154, 451] width 25 height 28
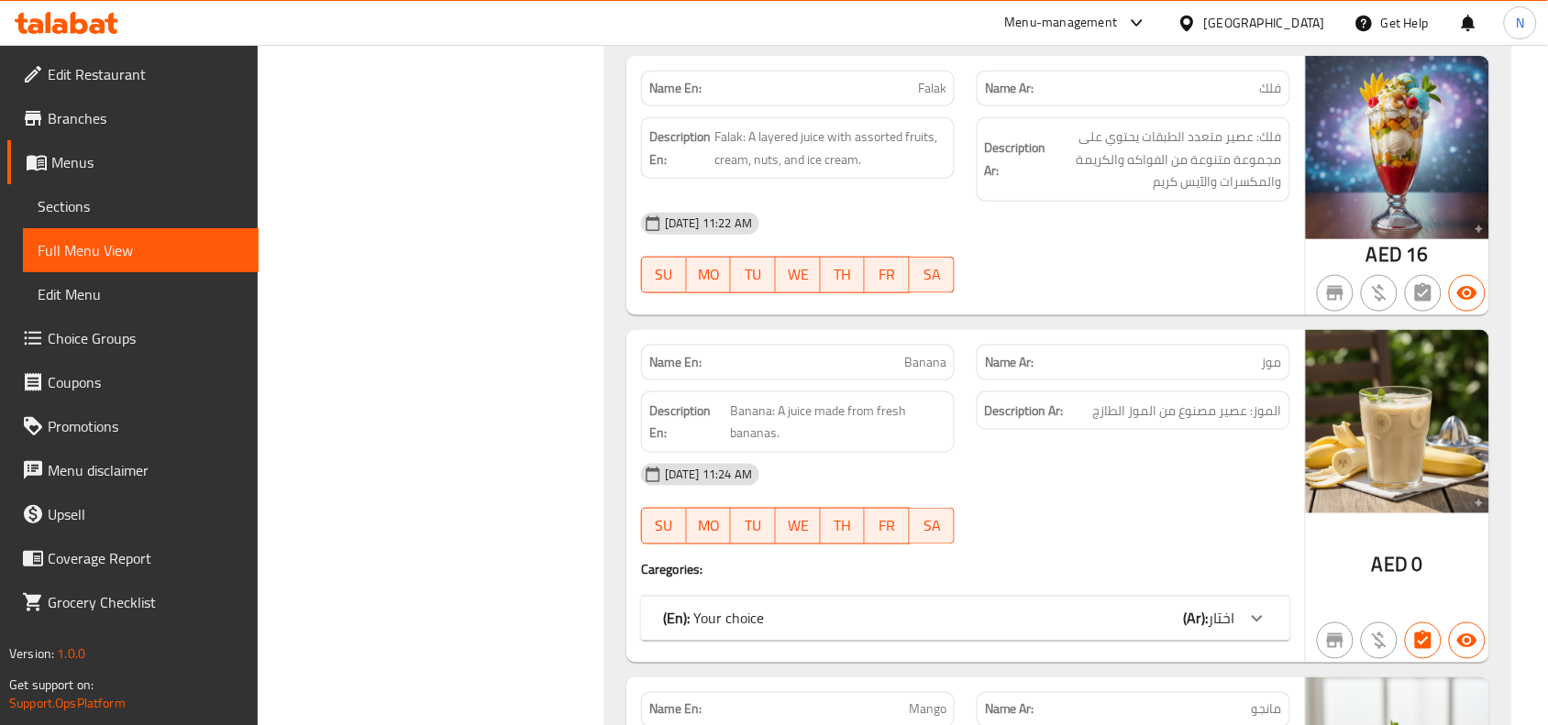
scroll to position [2621, 0]
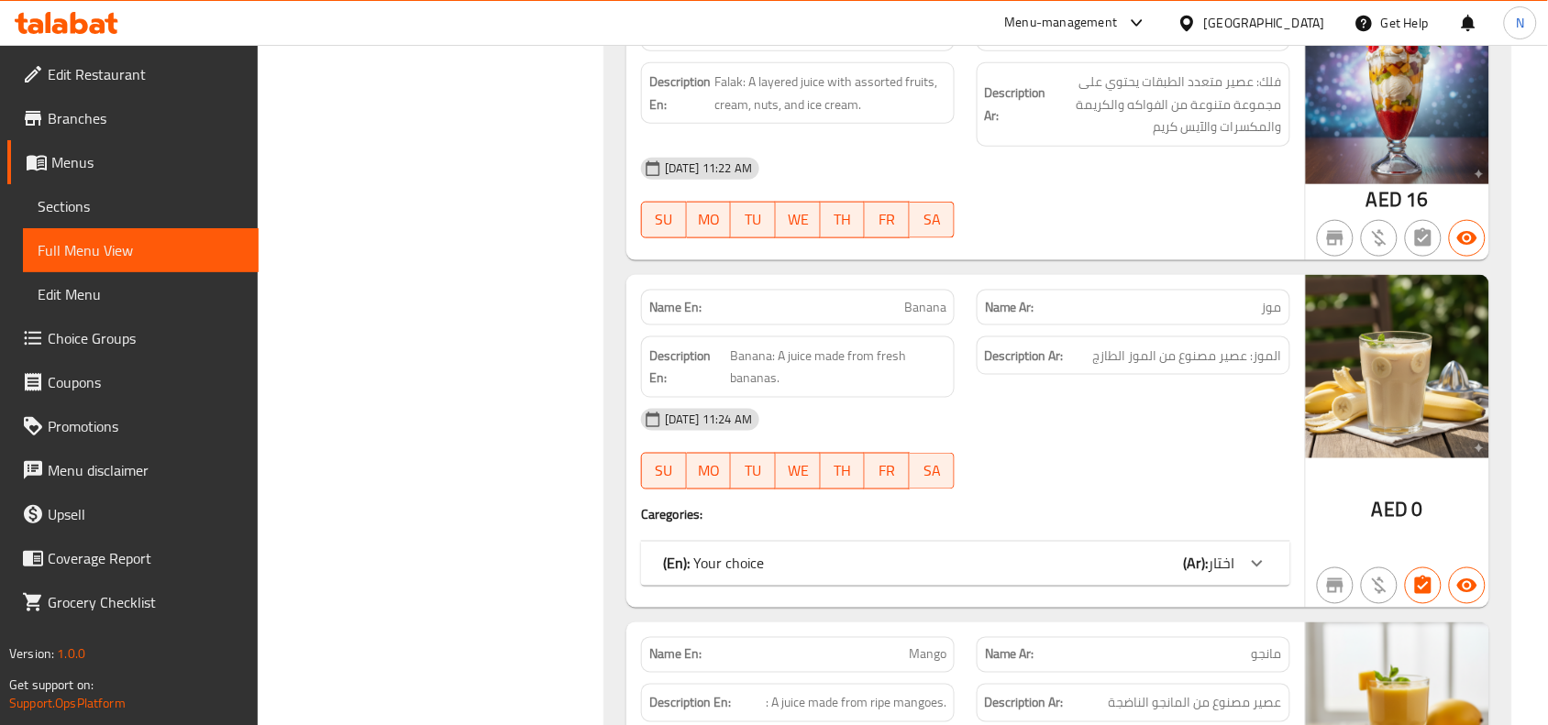
click at [1078, 553] on div "(En): Your choice (Ar): اختار" at bounding box center [949, 564] width 572 height 22
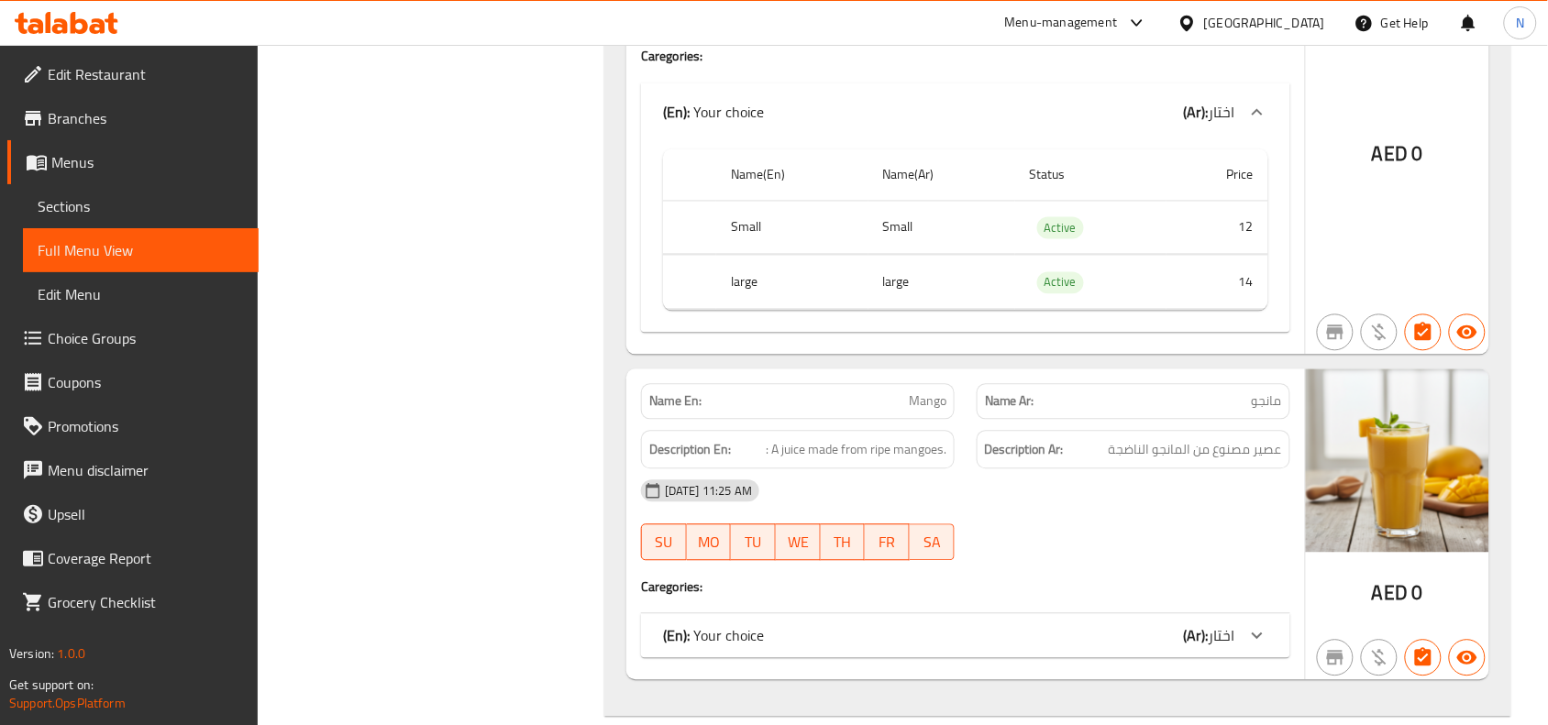
scroll to position [3194, 0]
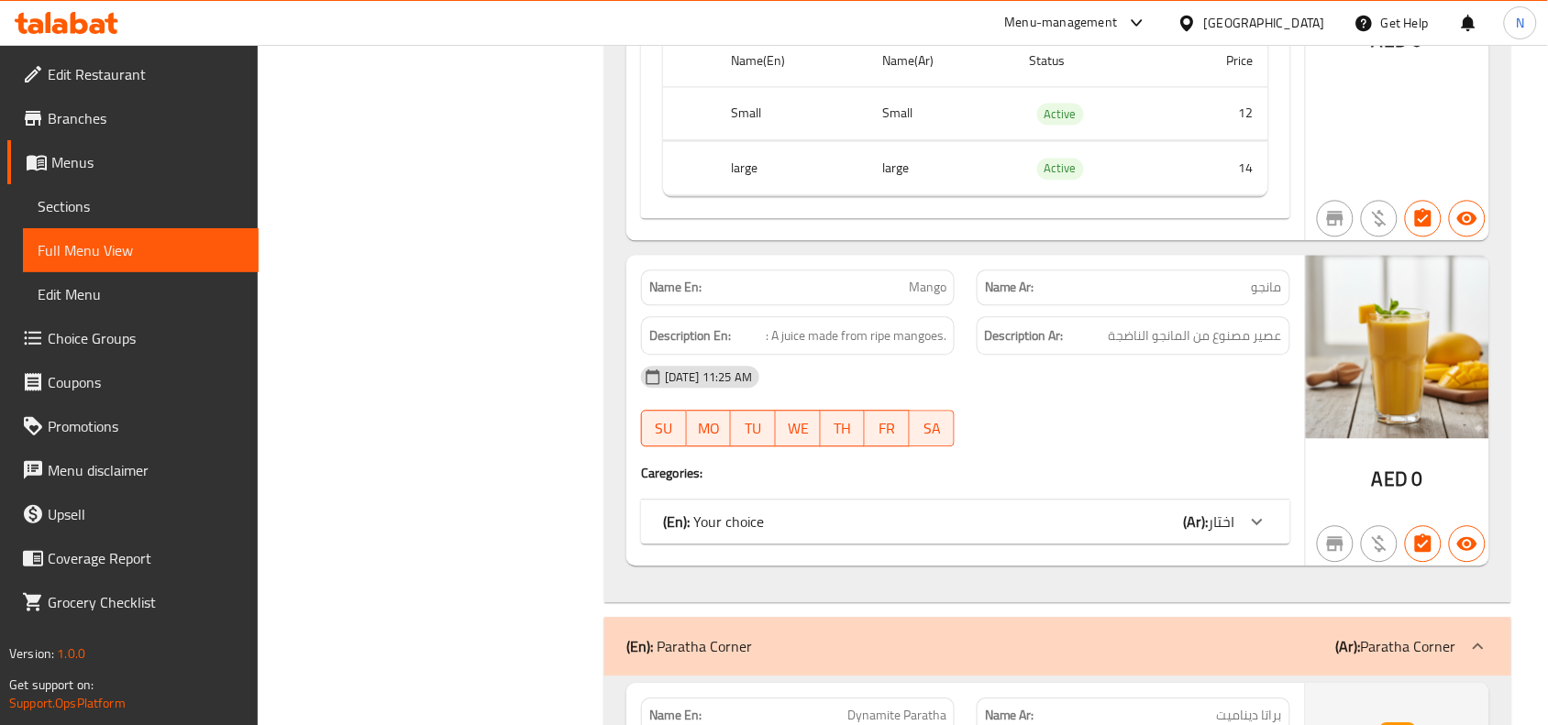
click at [1059, 511] on div "(En): Your choice (Ar): اختار" at bounding box center [949, 522] width 572 height 22
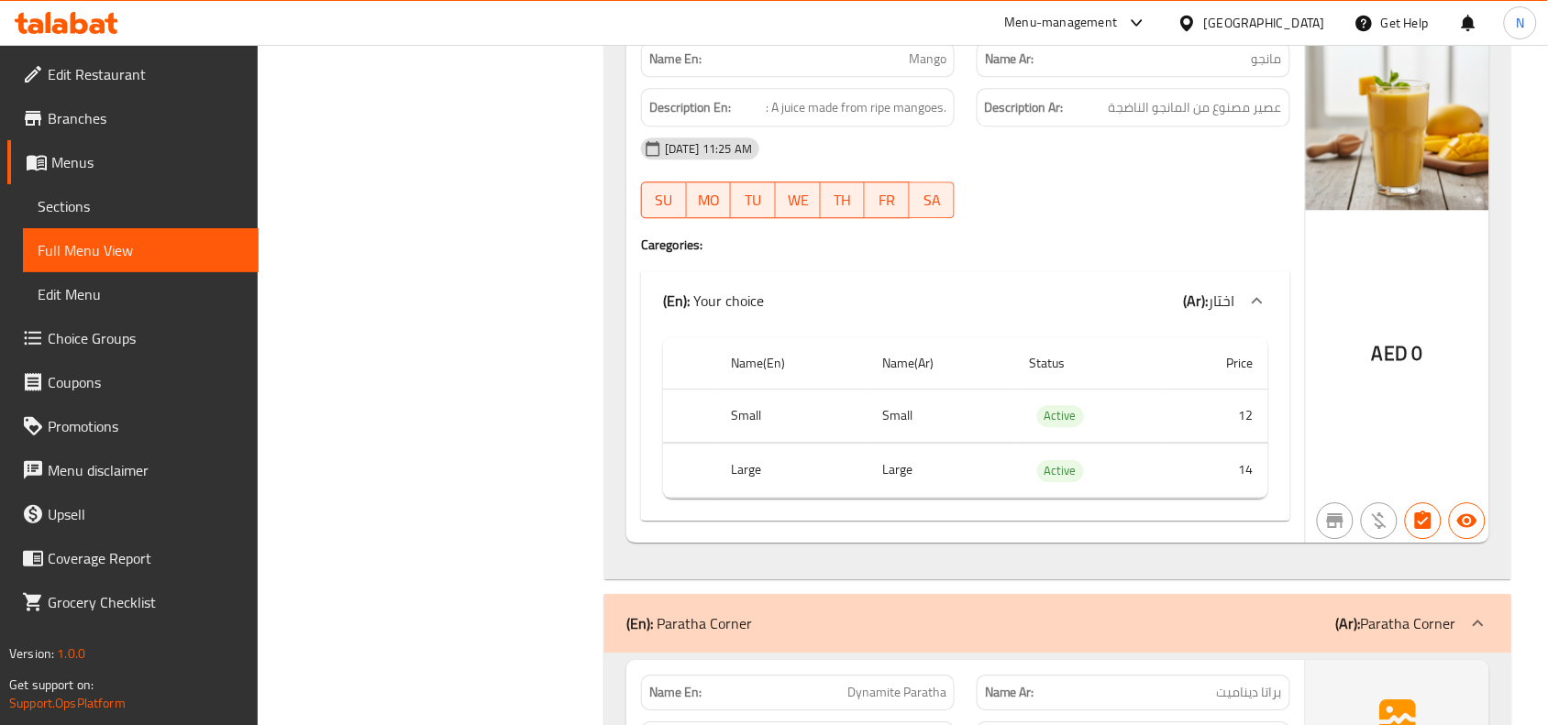
scroll to position [3654, 0]
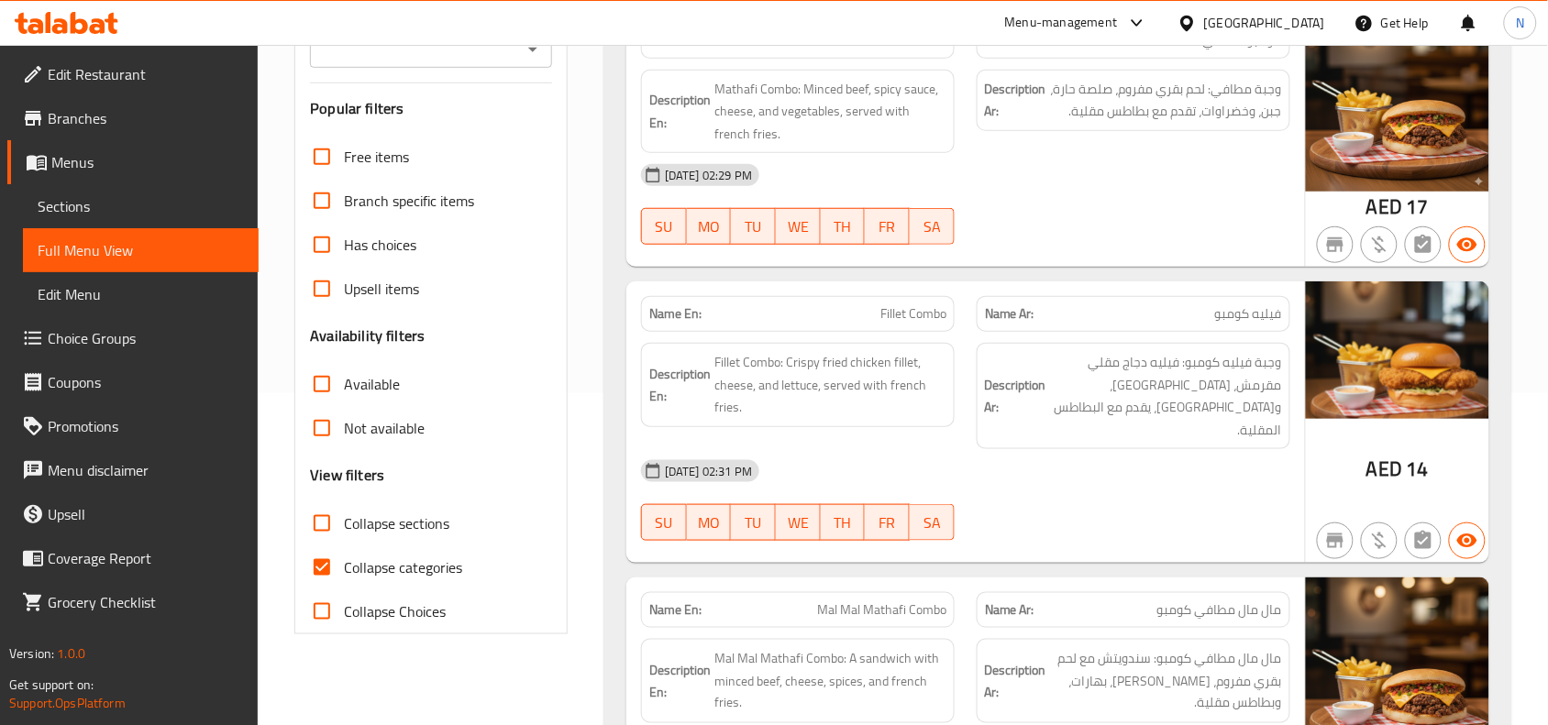
scroll to position [459, 0]
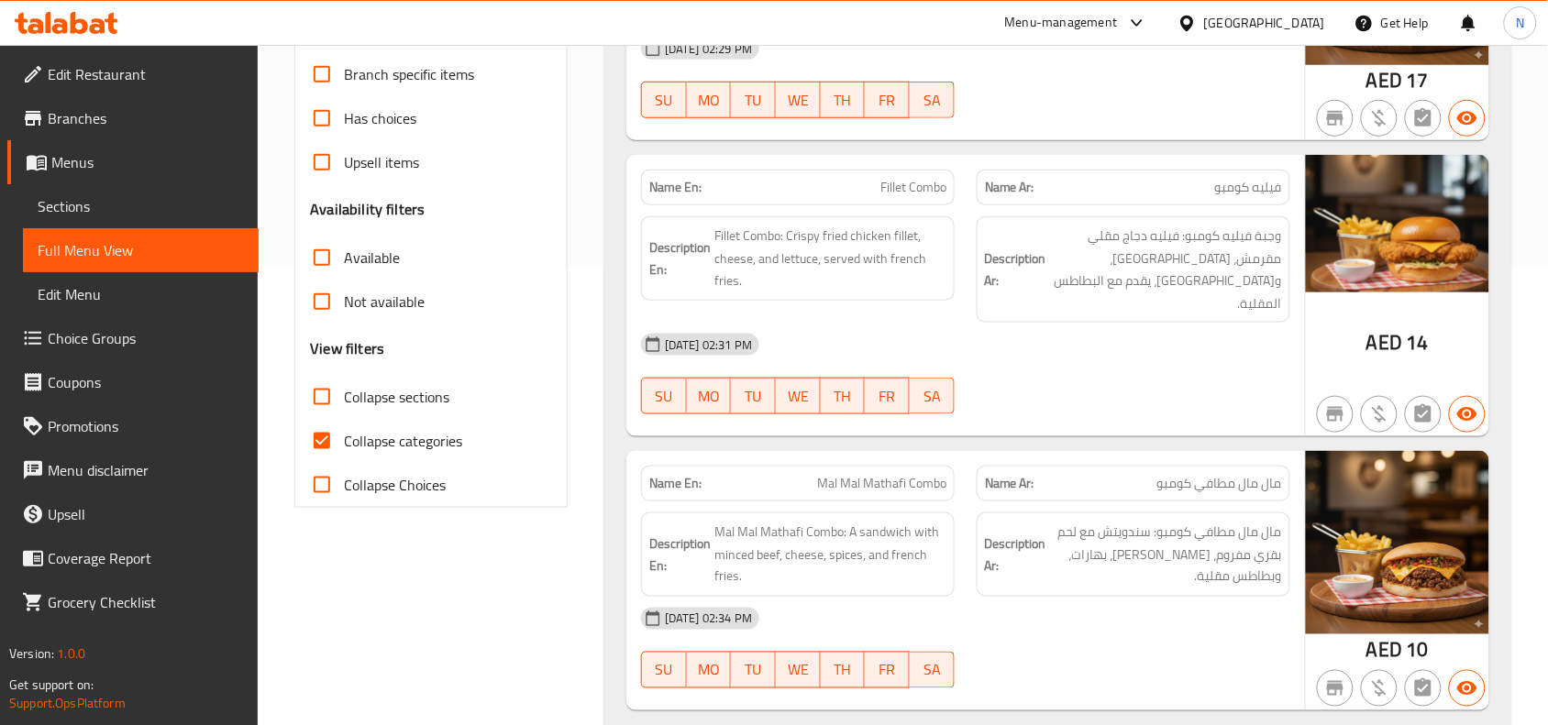
click at [440, 430] on span "Collapse categories" at bounding box center [403, 441] width 118 height 22
click at [344, 427] on input "Collapse categories" at bounding box center [322, 441] width 44 height 44
checkbox input "false"
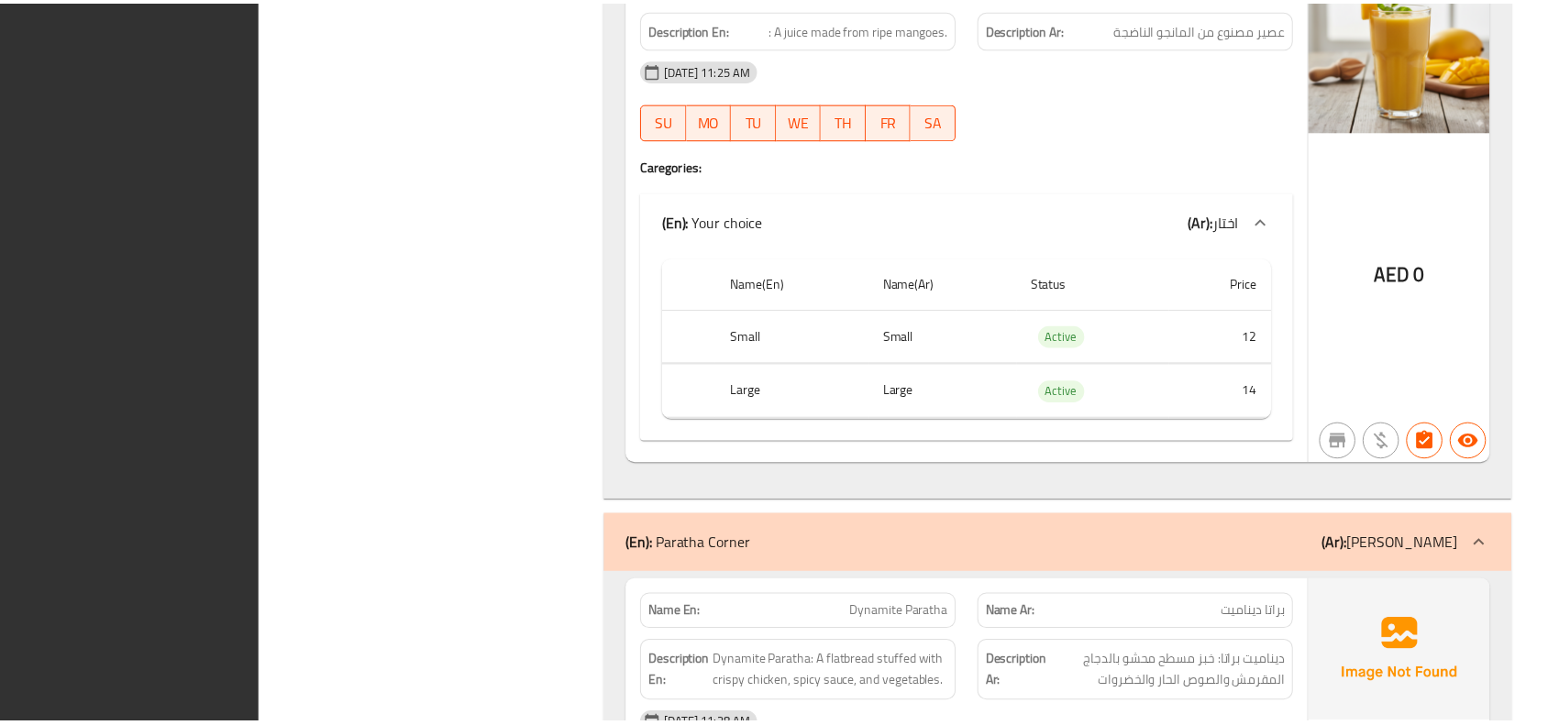
scroll to position [3932, 0]
